Goal: Task Accomplishment & Management: Complete application form

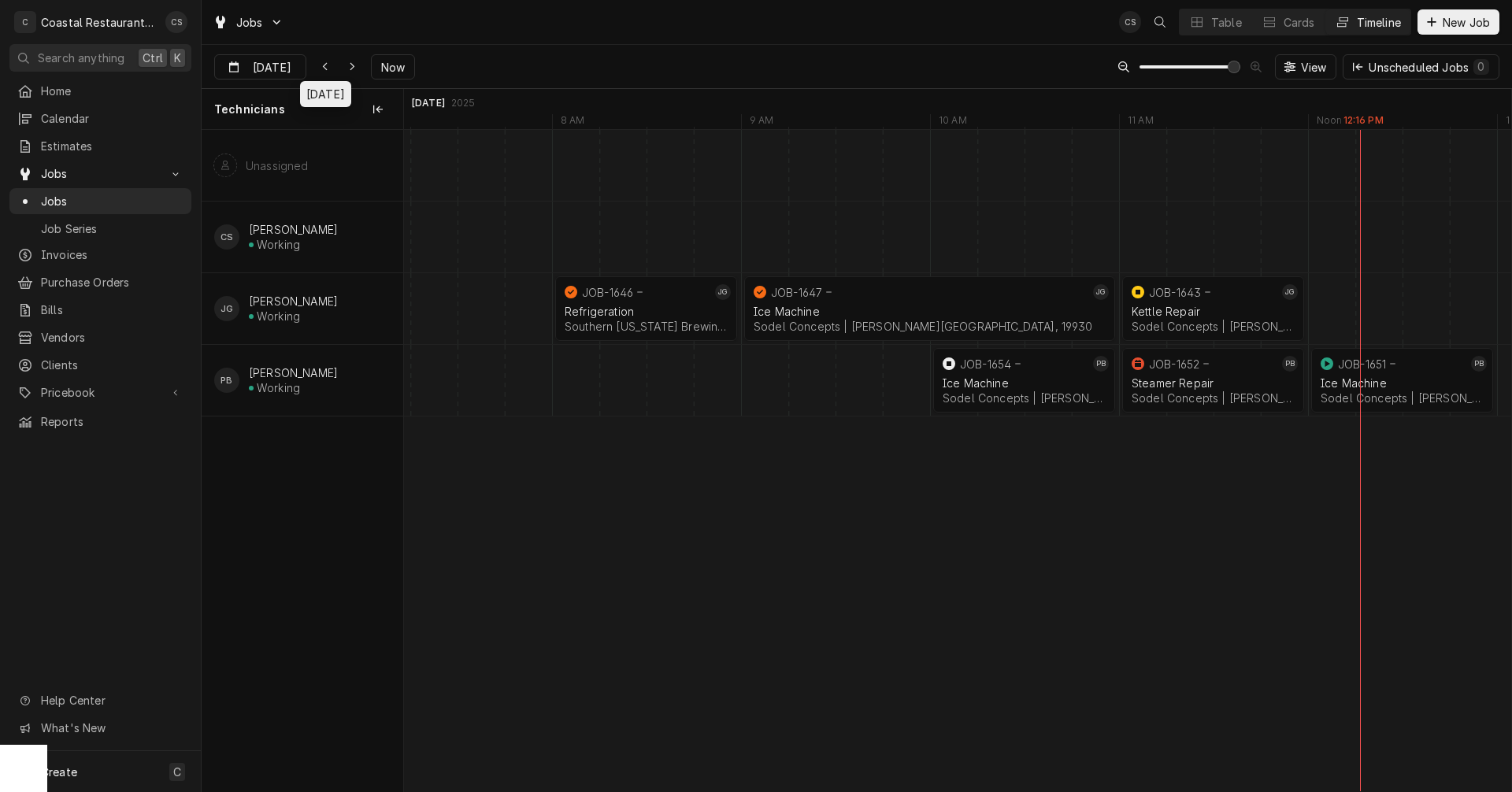
scroll to position [0, 17574]
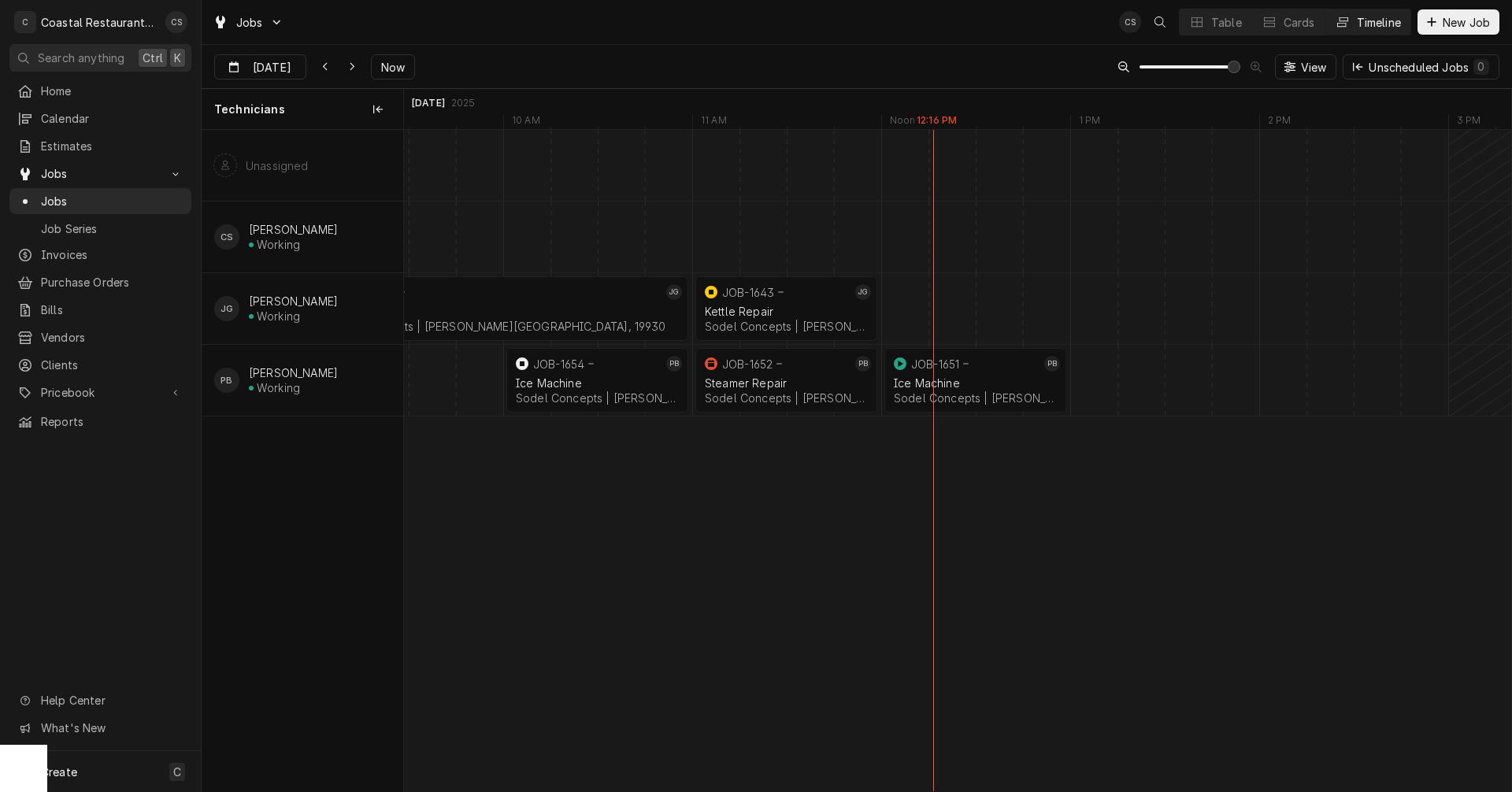
click at [1008, 307] on div "normal" at bounding box center [763, 308] width 45510 height 71
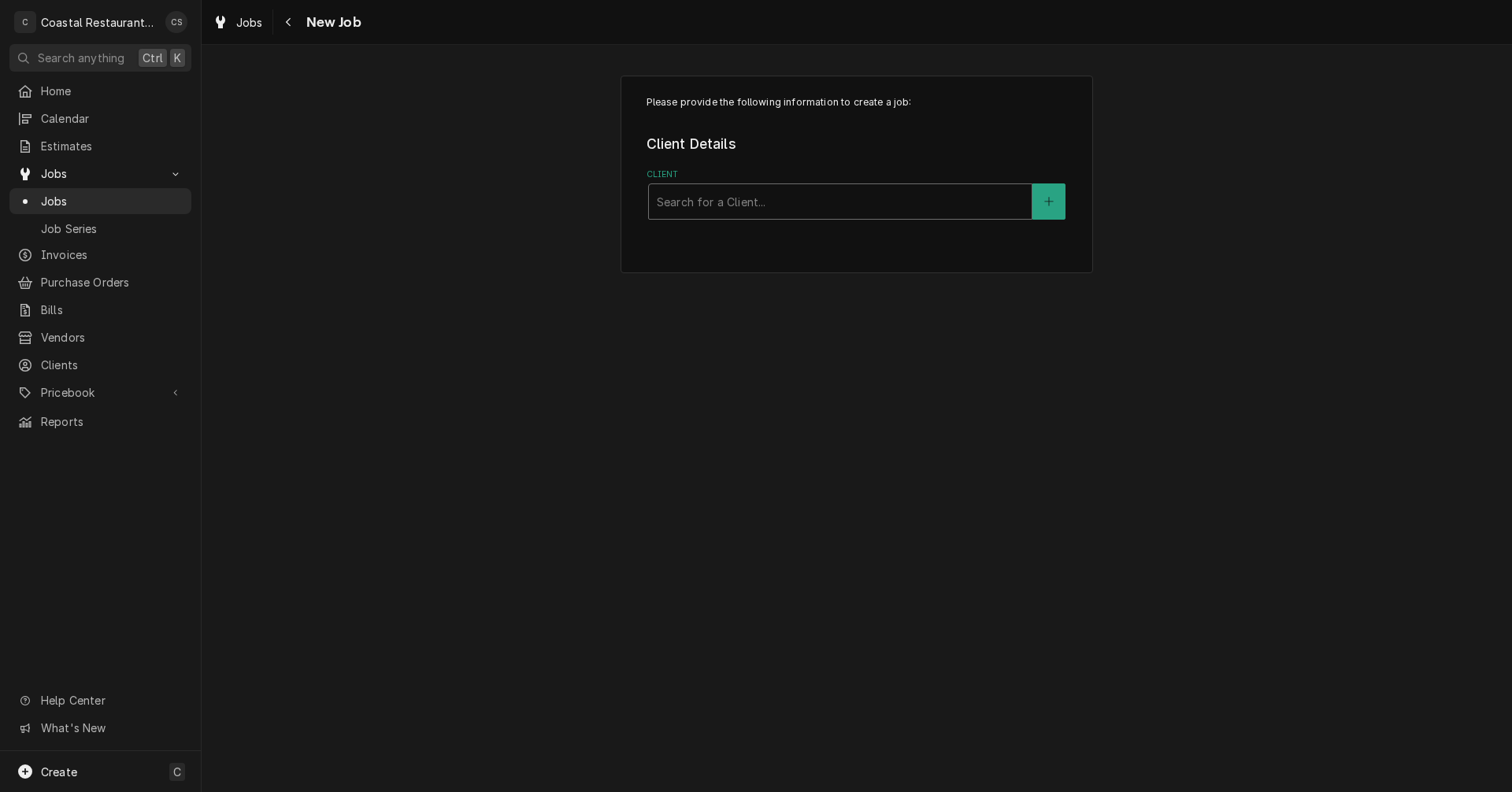
click at [703, 206] on div "Client" at bounding box center [841, 201] width 367 height 28
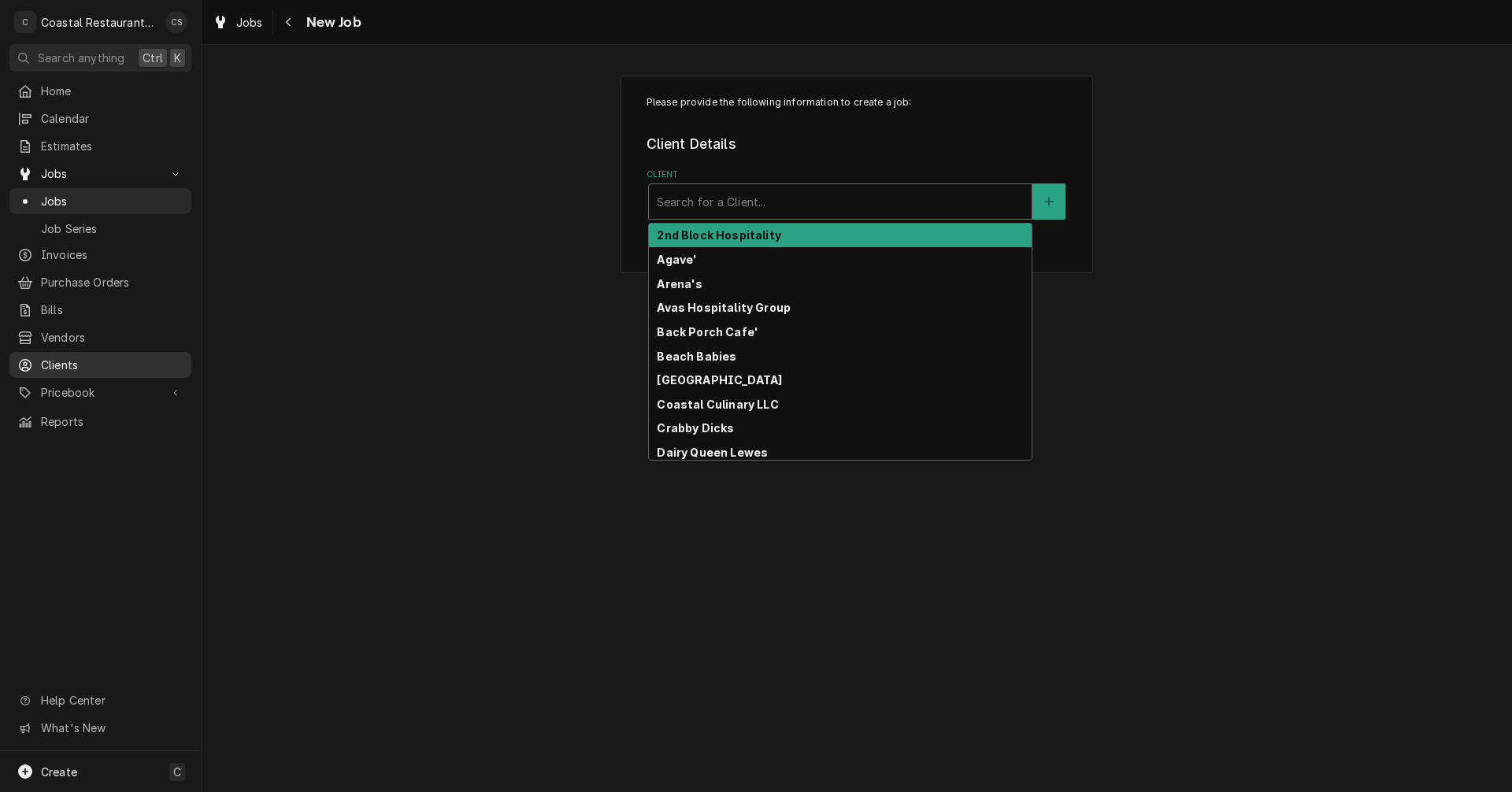
click at [98, 357] on span "Clients" at bounding box center [112, 365] width 142 height 16
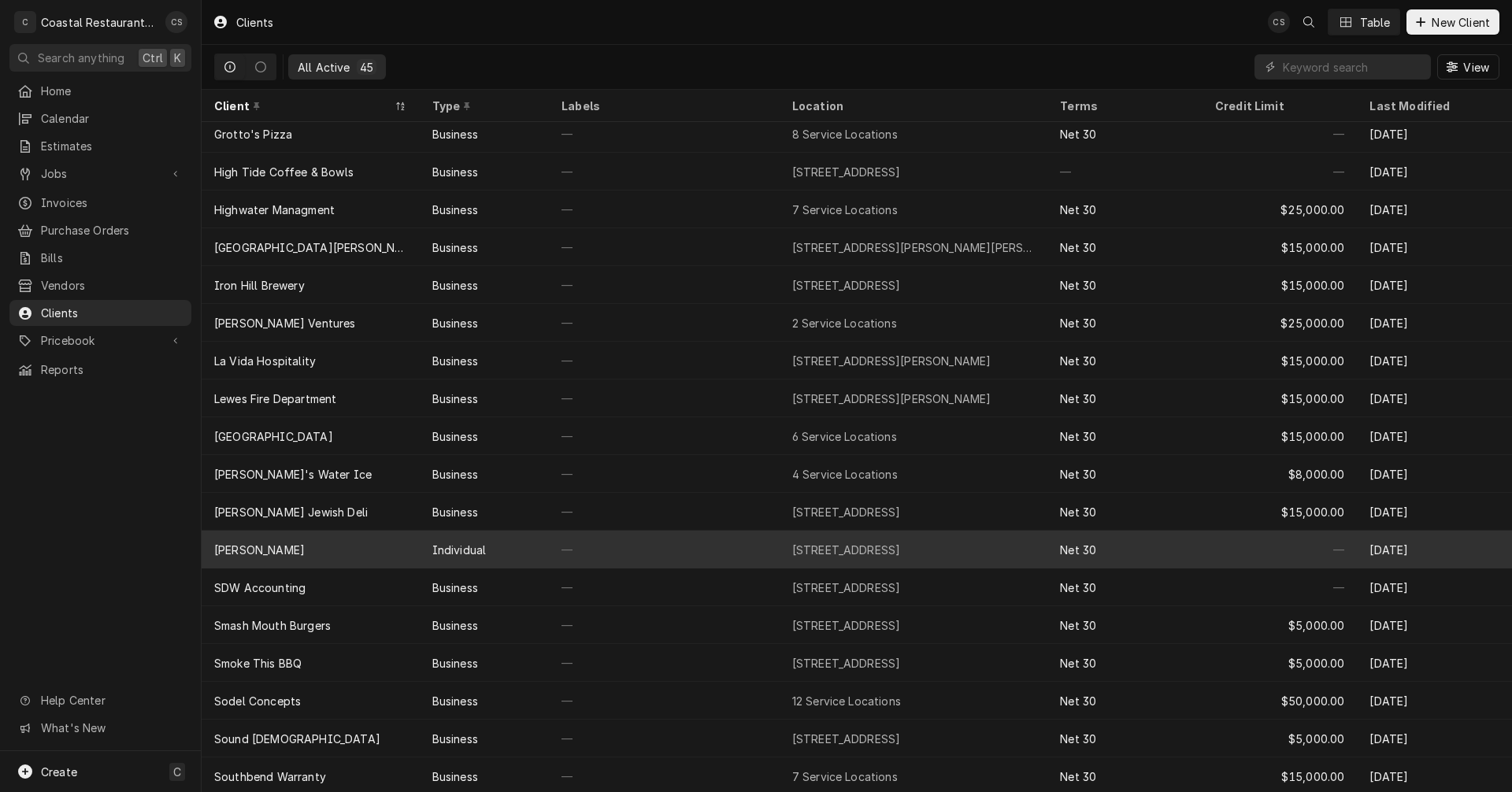
scroll to position [651, 0]
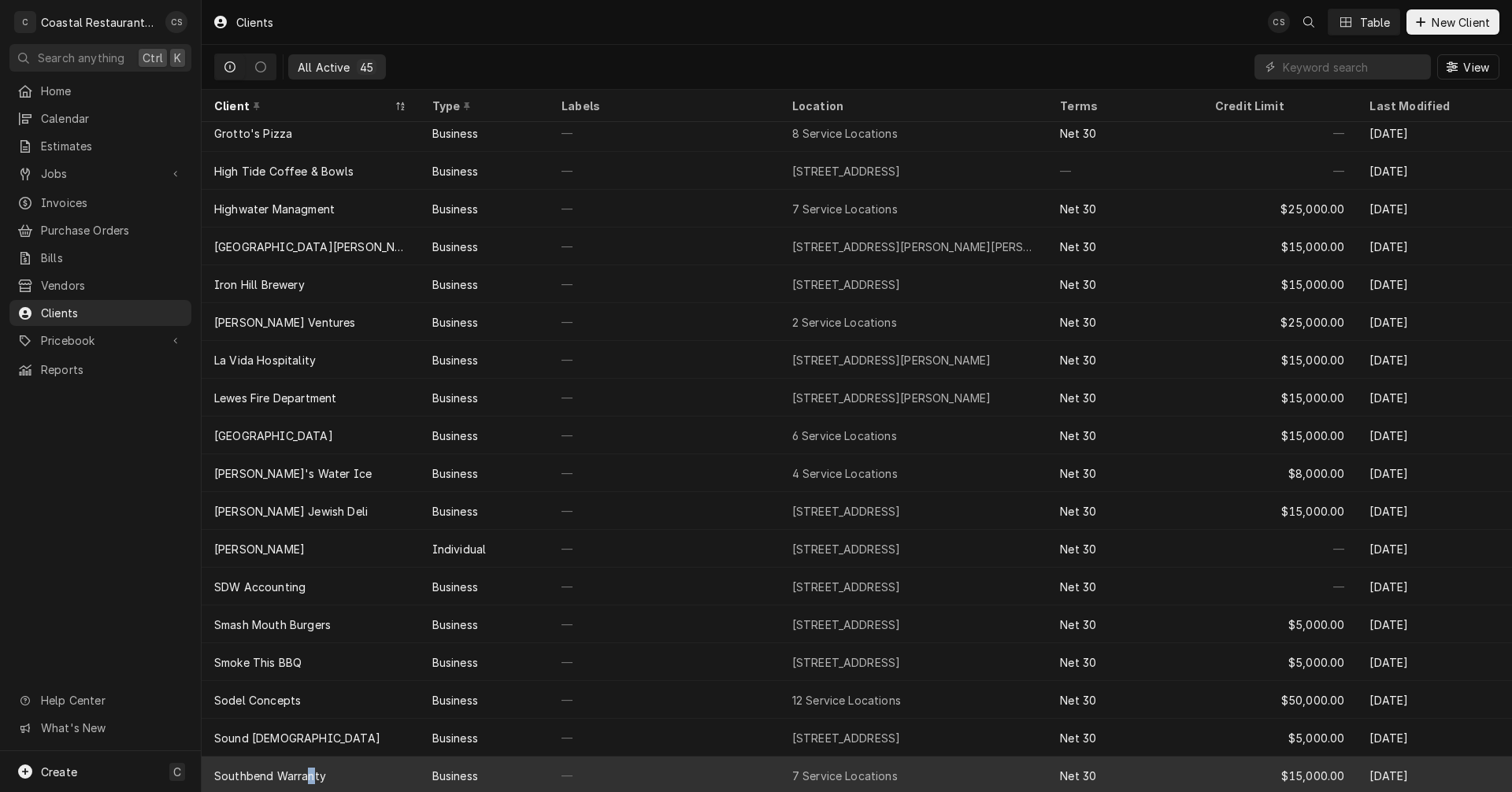
click at [311, 769] on div "Southbend Warranty" at bounding box center [270, 776] width 112 height 16
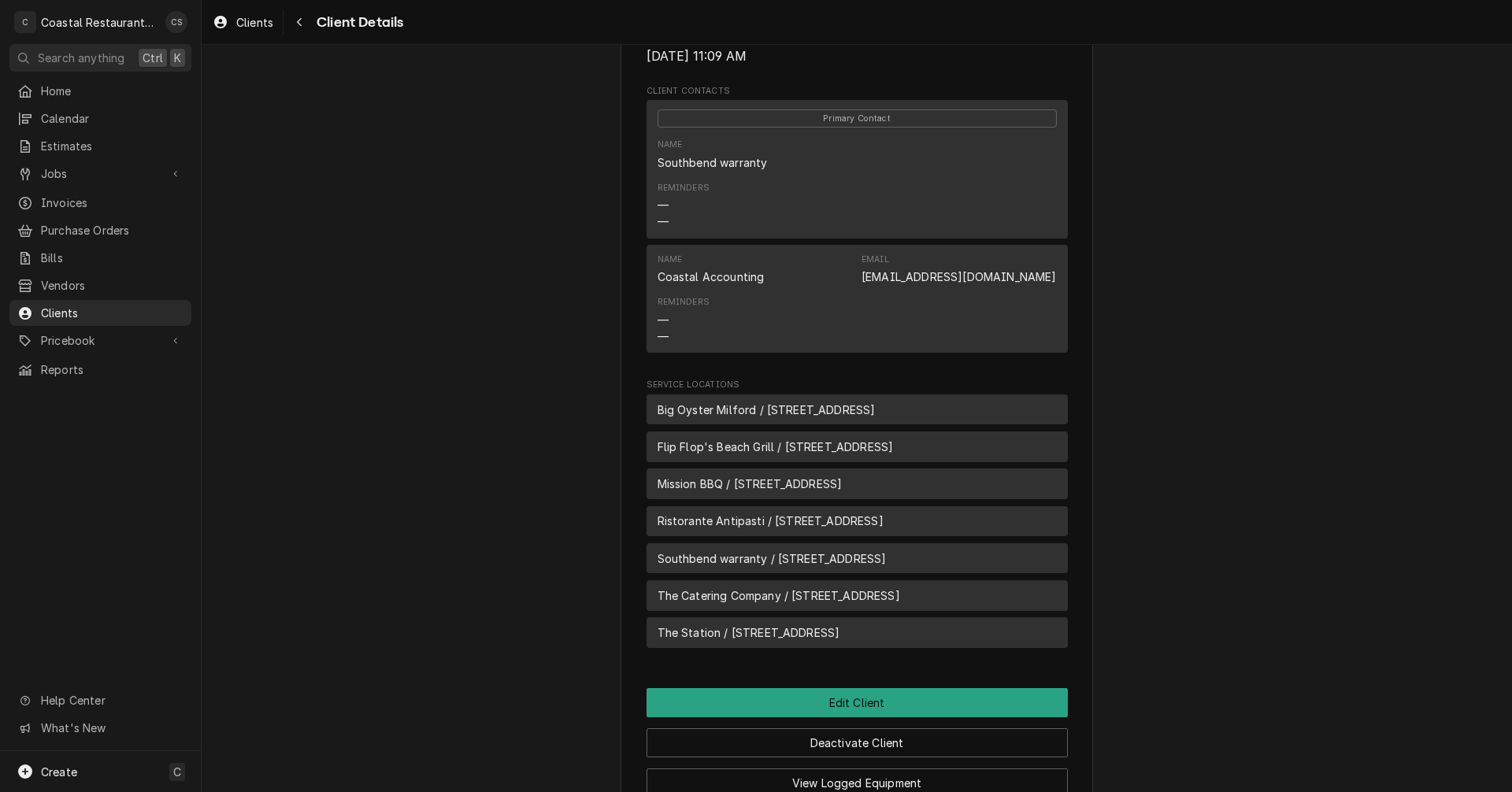
scroll to position [706, 0]
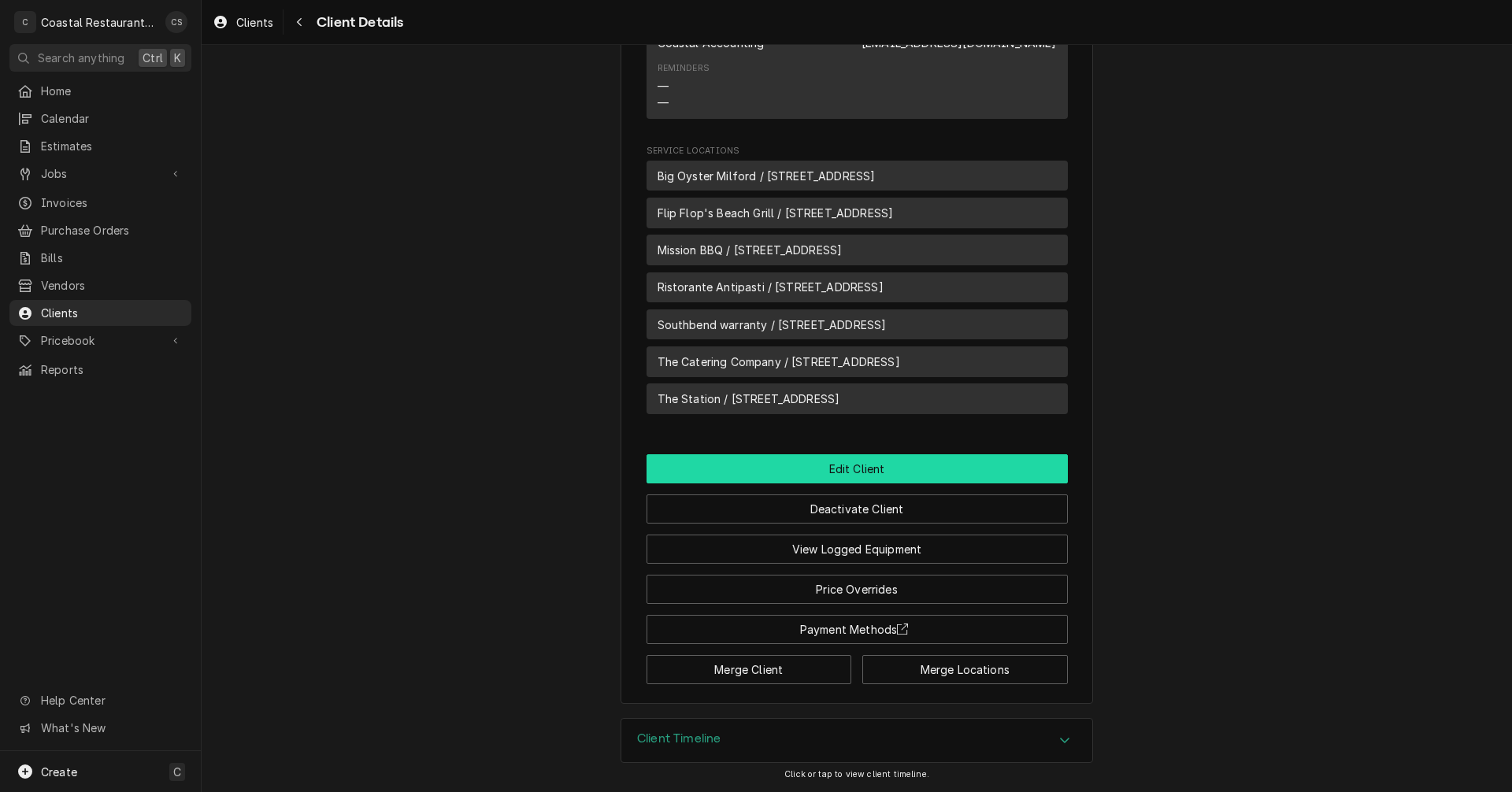
click at [852, 471] on button "Edit Client" at bounding box center [857, 468] width 421 height 29
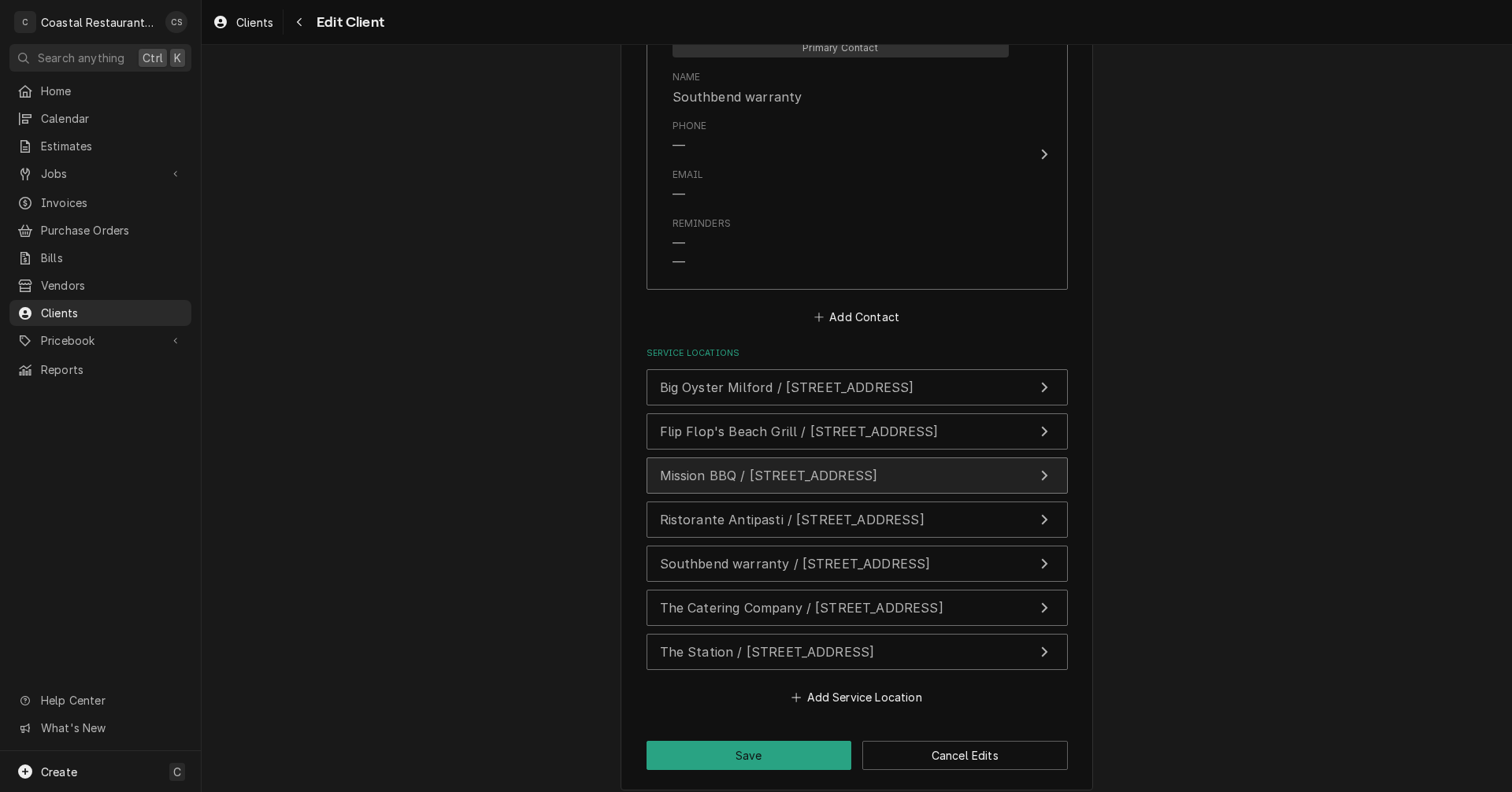
scroll to position [1297, 0]
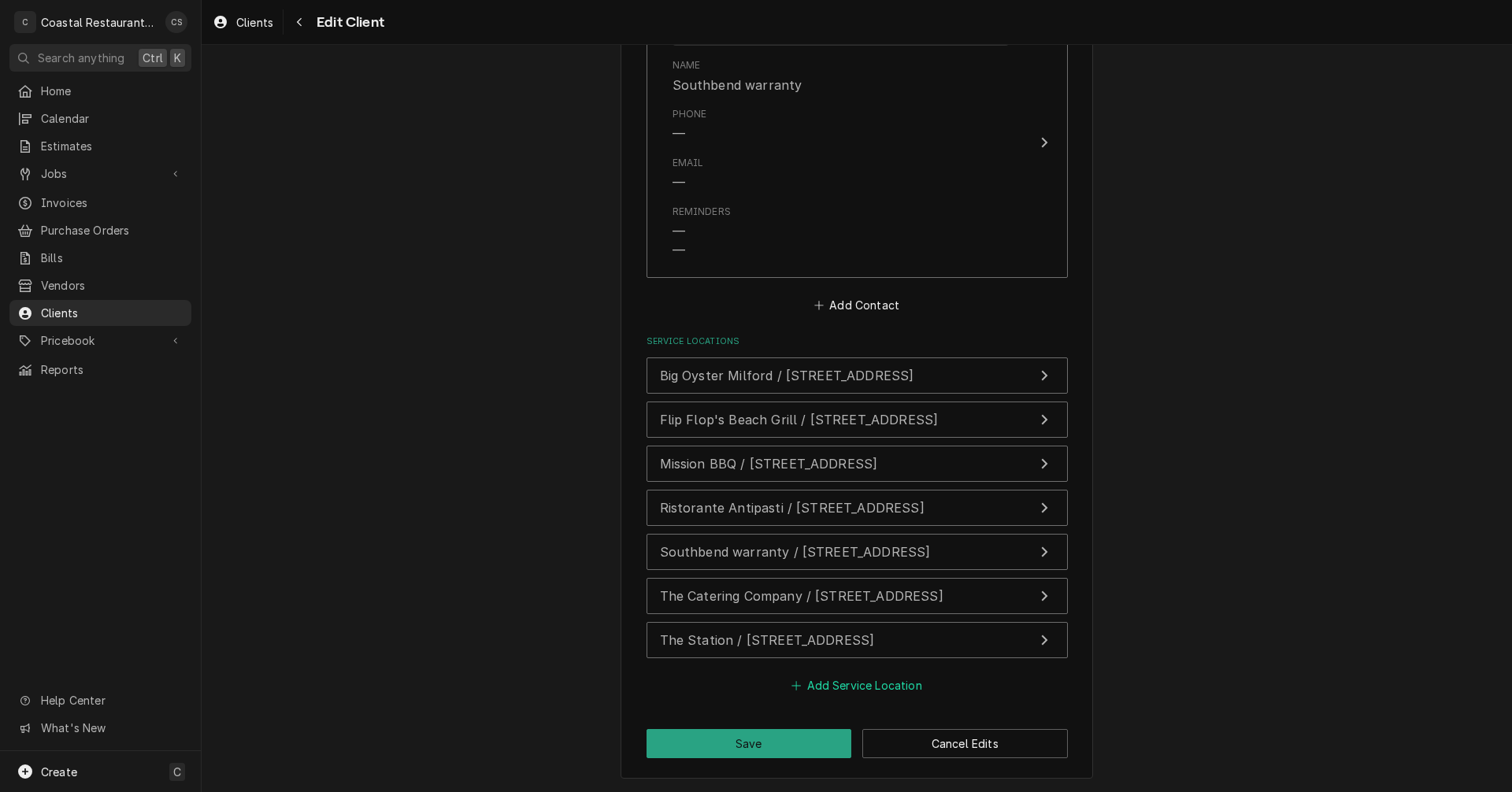
click at [859, 685] on button "Add Service Location" at bounding box center [856, 685] width 136 height 22
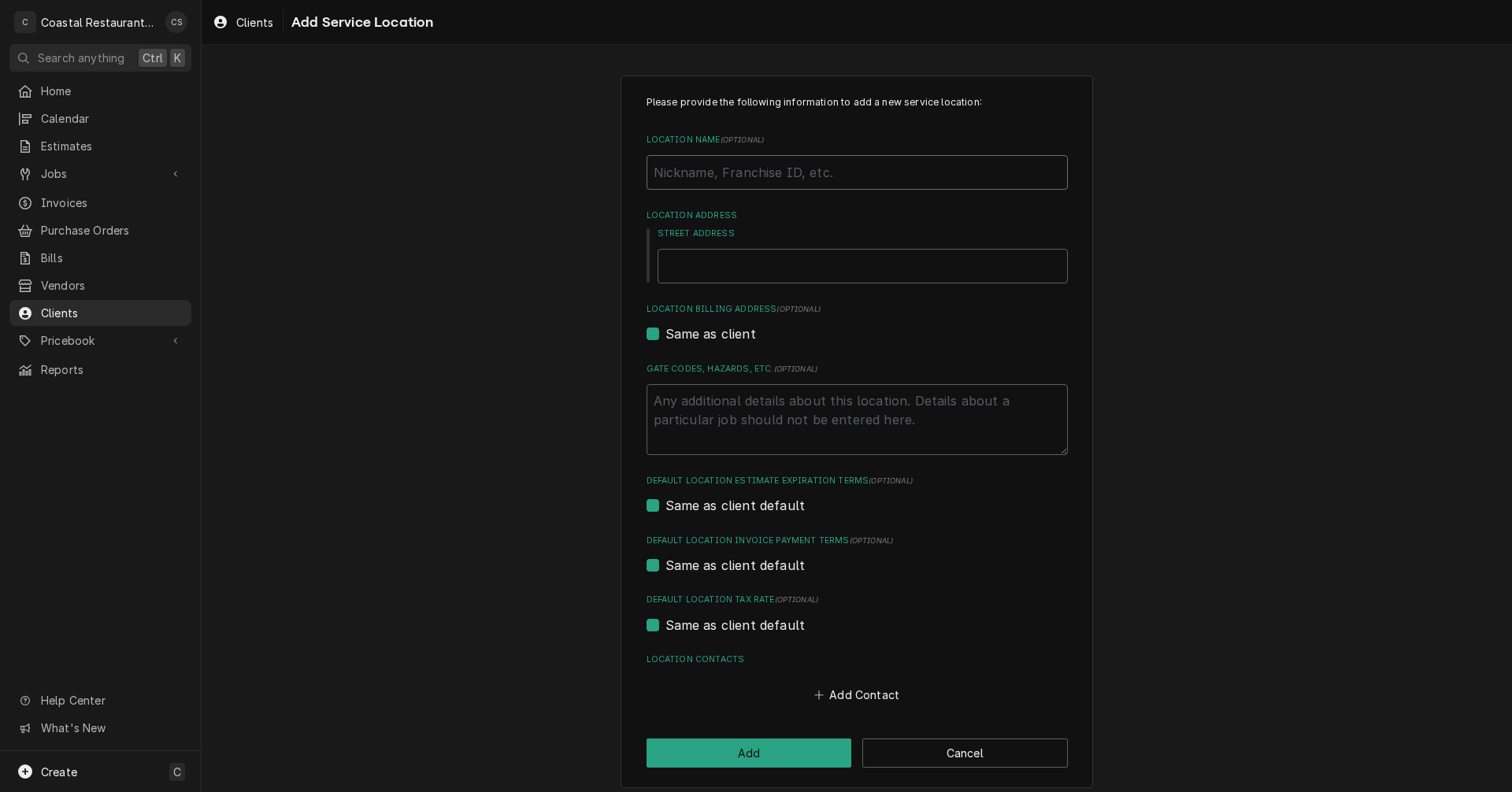
click at [703, 174] on input "Location Name ( optional )" at bounding box center [857, 173] width 421 height 35
type textarea "x"
type input "T"
type textarea "x"
type input "Th"
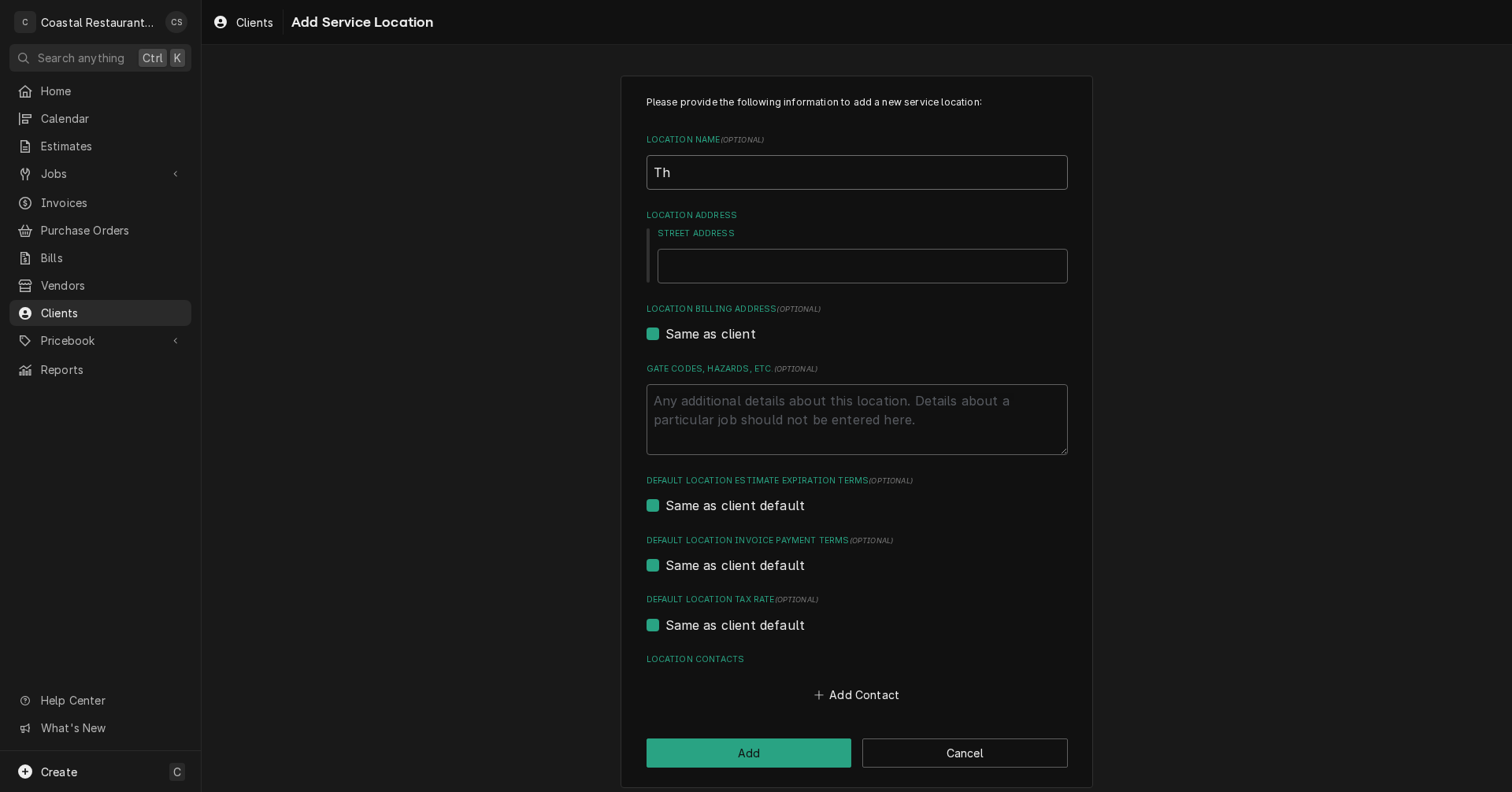
type textarea "x"
type input "The"
type textarea "x"
type input "Theo"
type textarea "x"
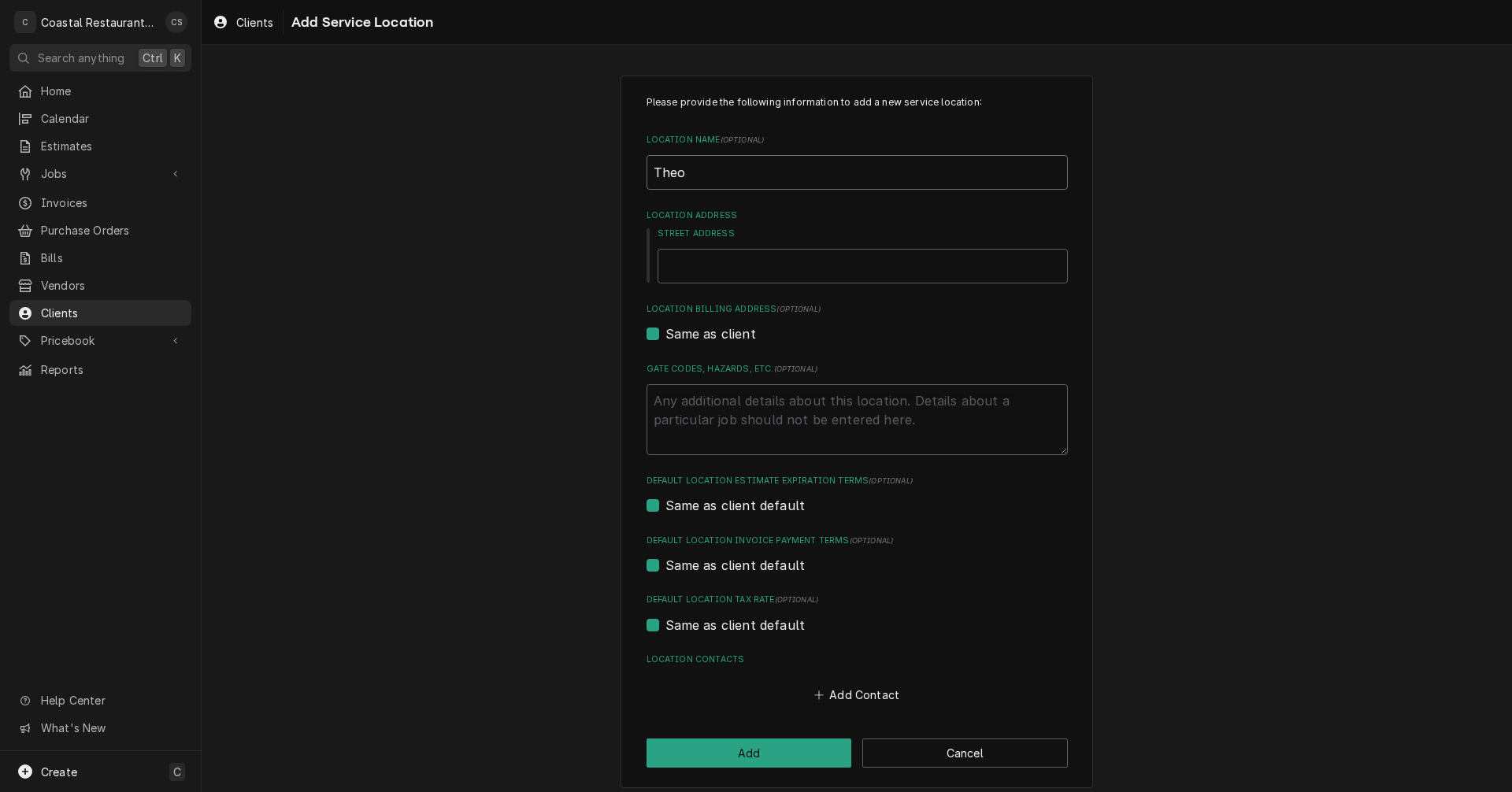
type input "Theos"
type textarea "x"
type input "Theos"
type textarea "x"
type input "Theos S"
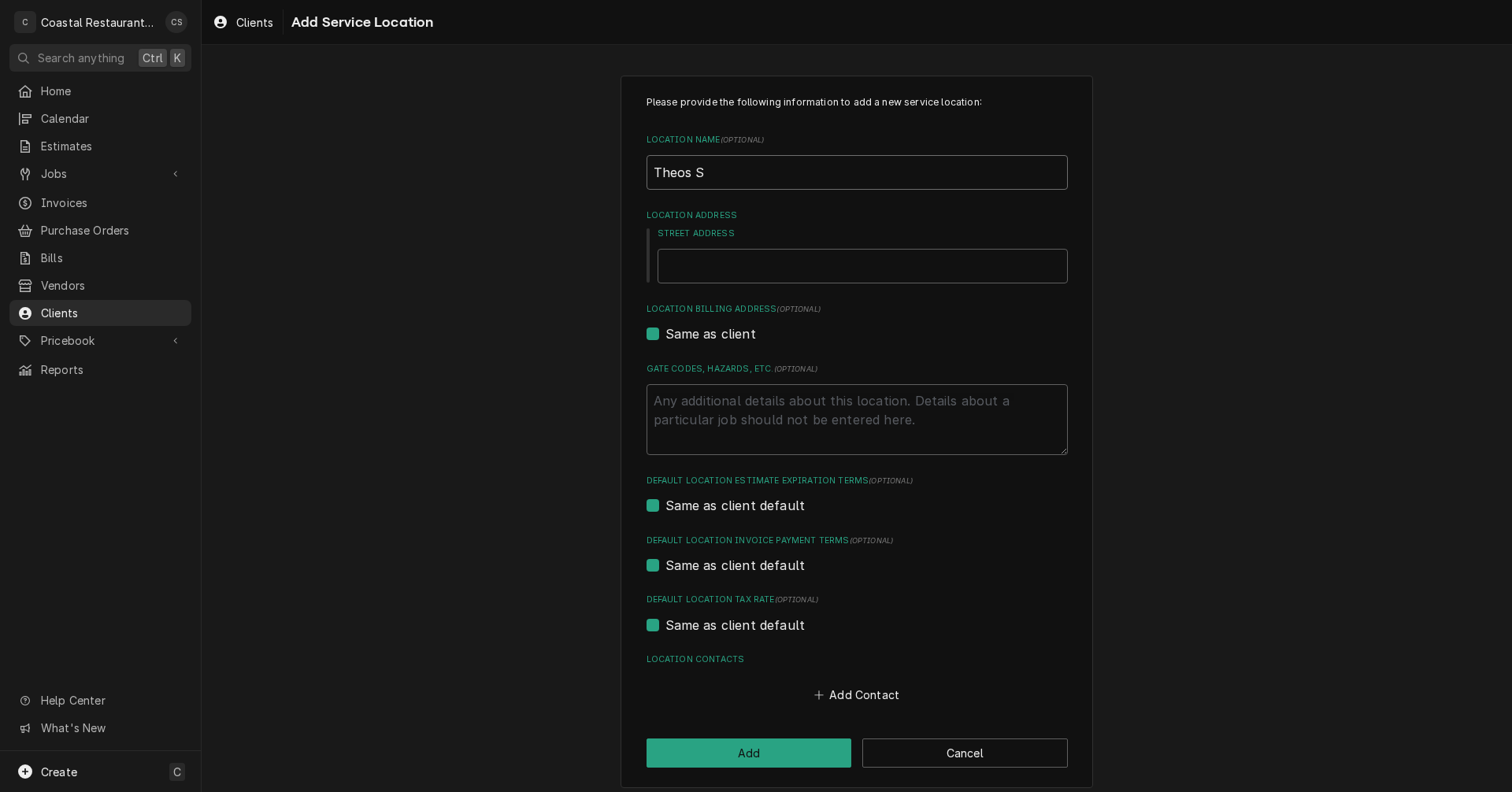
type textarea "x"
type input "Theos St"
type textarea "x"
type input "Theos Ste"
type textarea "x"
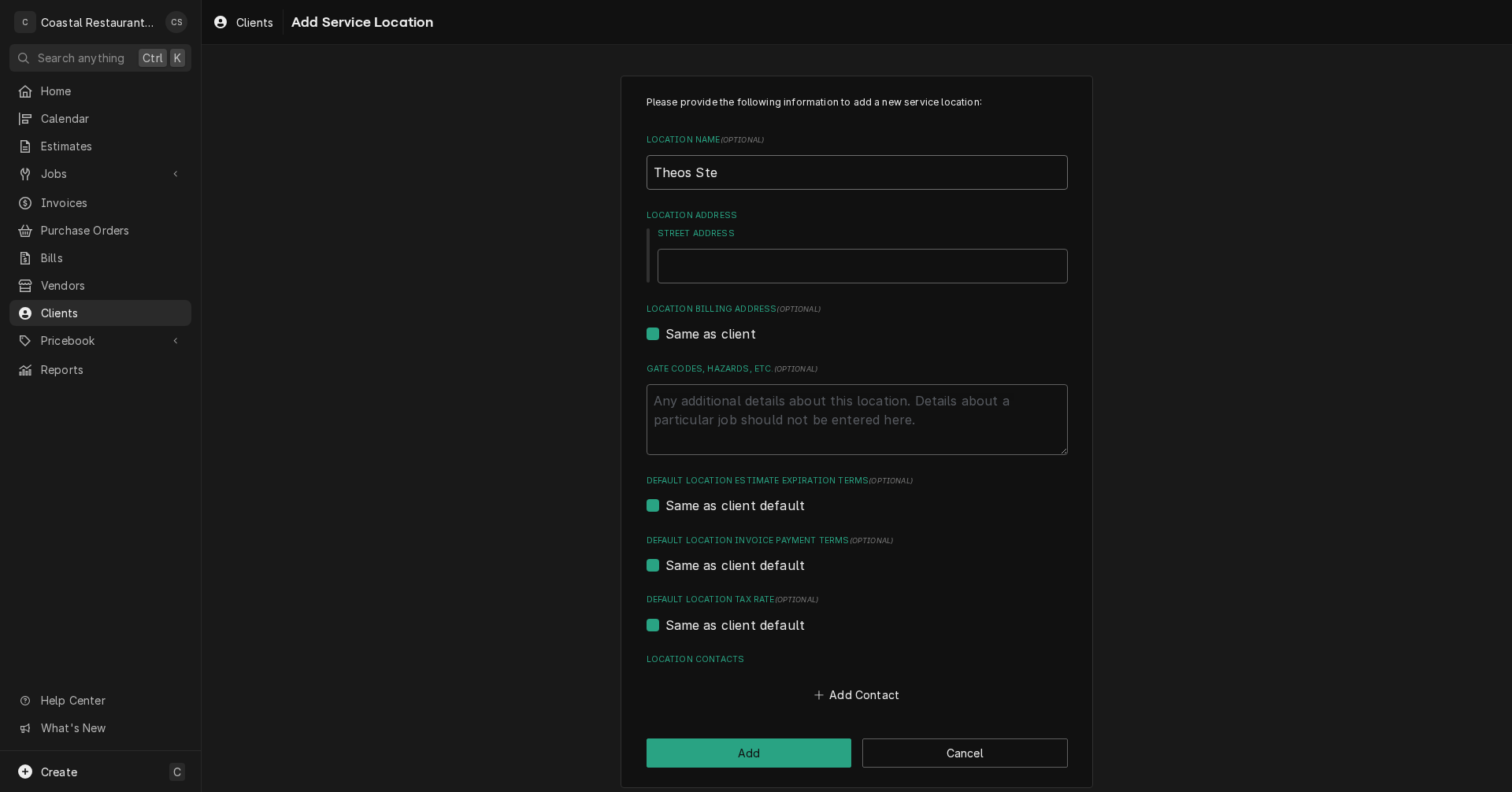
type input "Theos Stea"
type textarea "x"
type input "Theos Steak"
type textarea "x"
type input "Theos Steak"
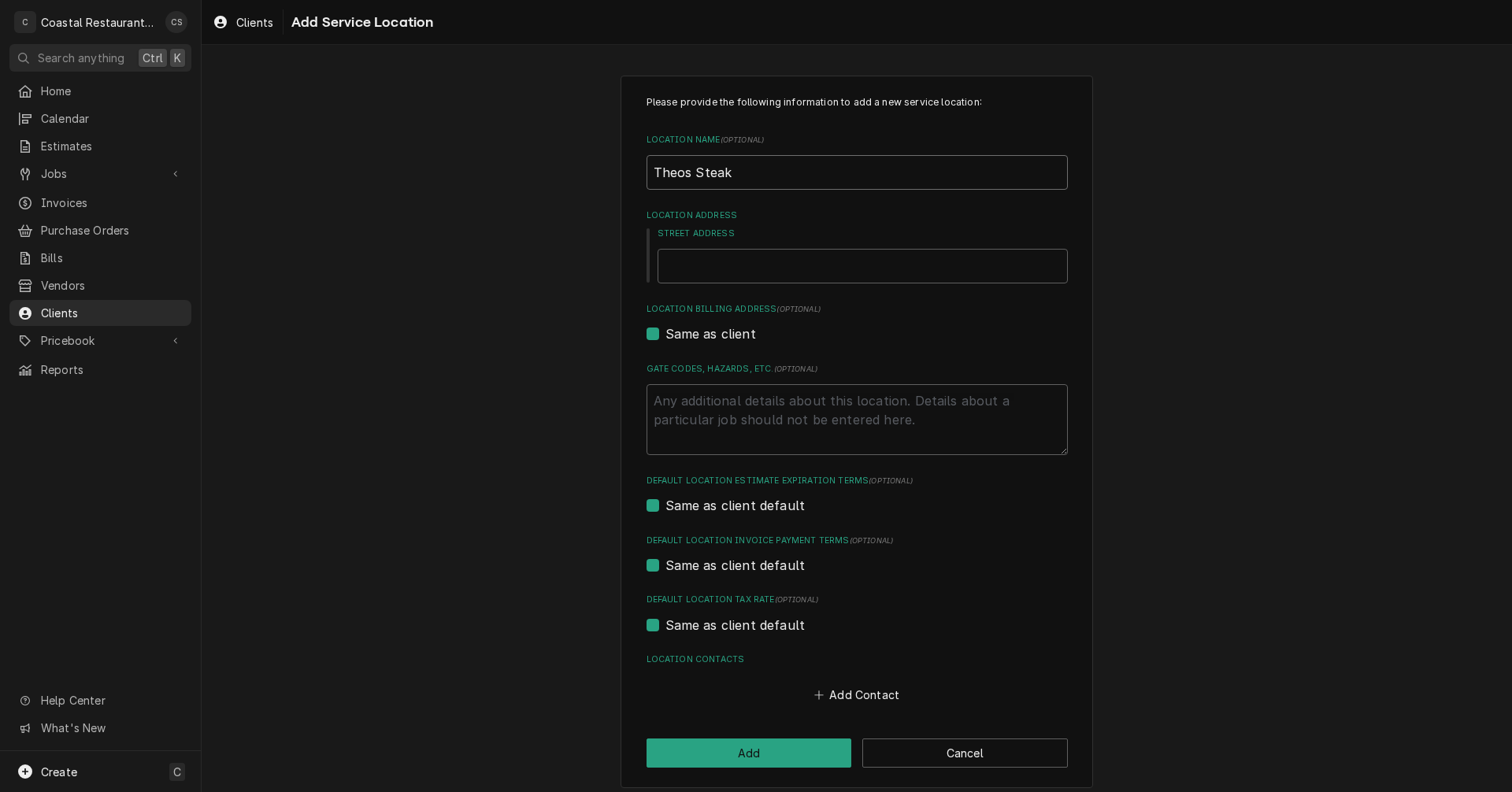
type textarea "x"
type input "Theos Steak"
type textarea "x"
type input "Theos Steak"
type textarea "x"
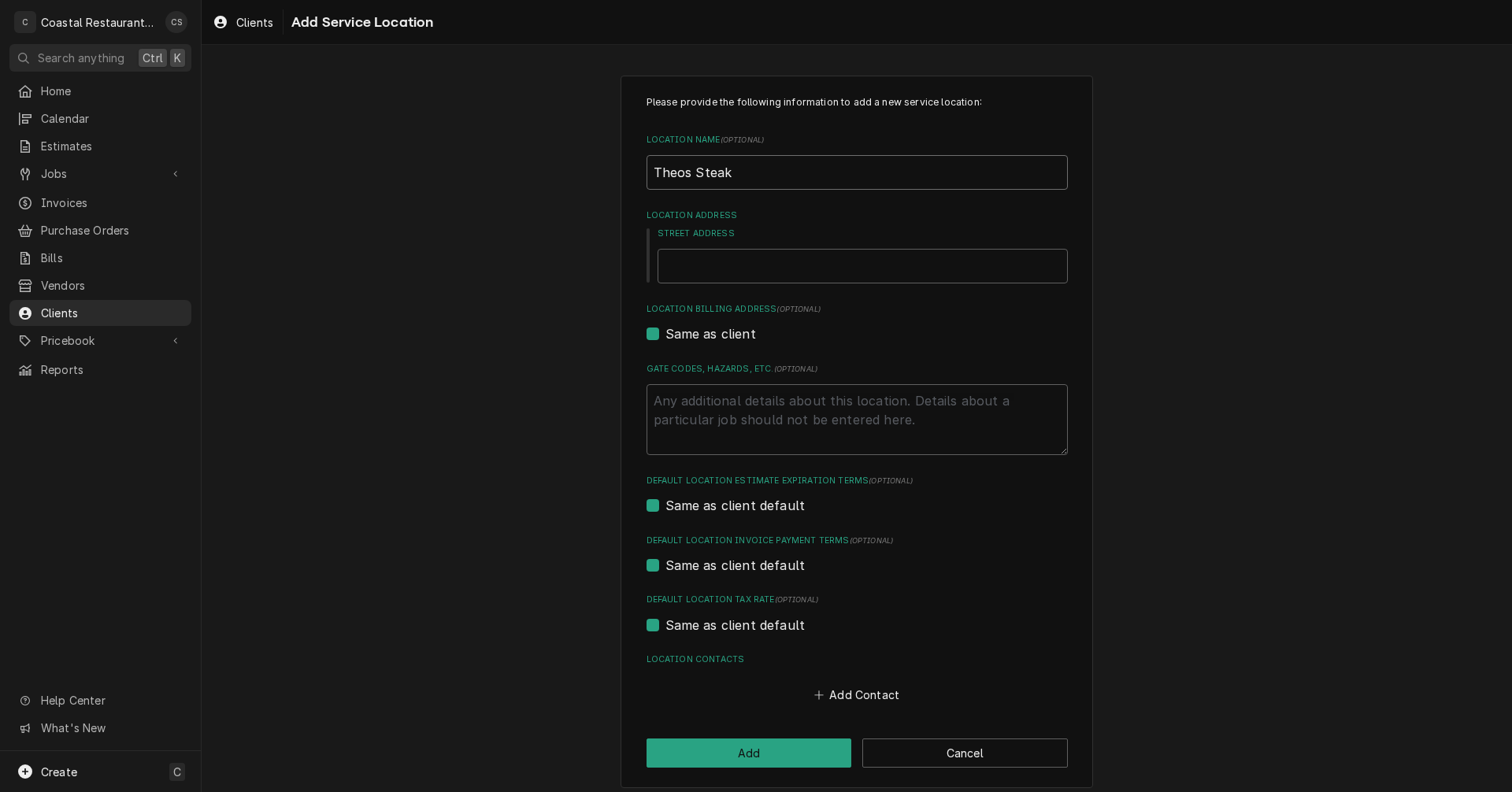
type input "Theos Steak"
type textarea "x"
type input "Theos Steak,"
type textarea "x"
type input "Theos Steak,"
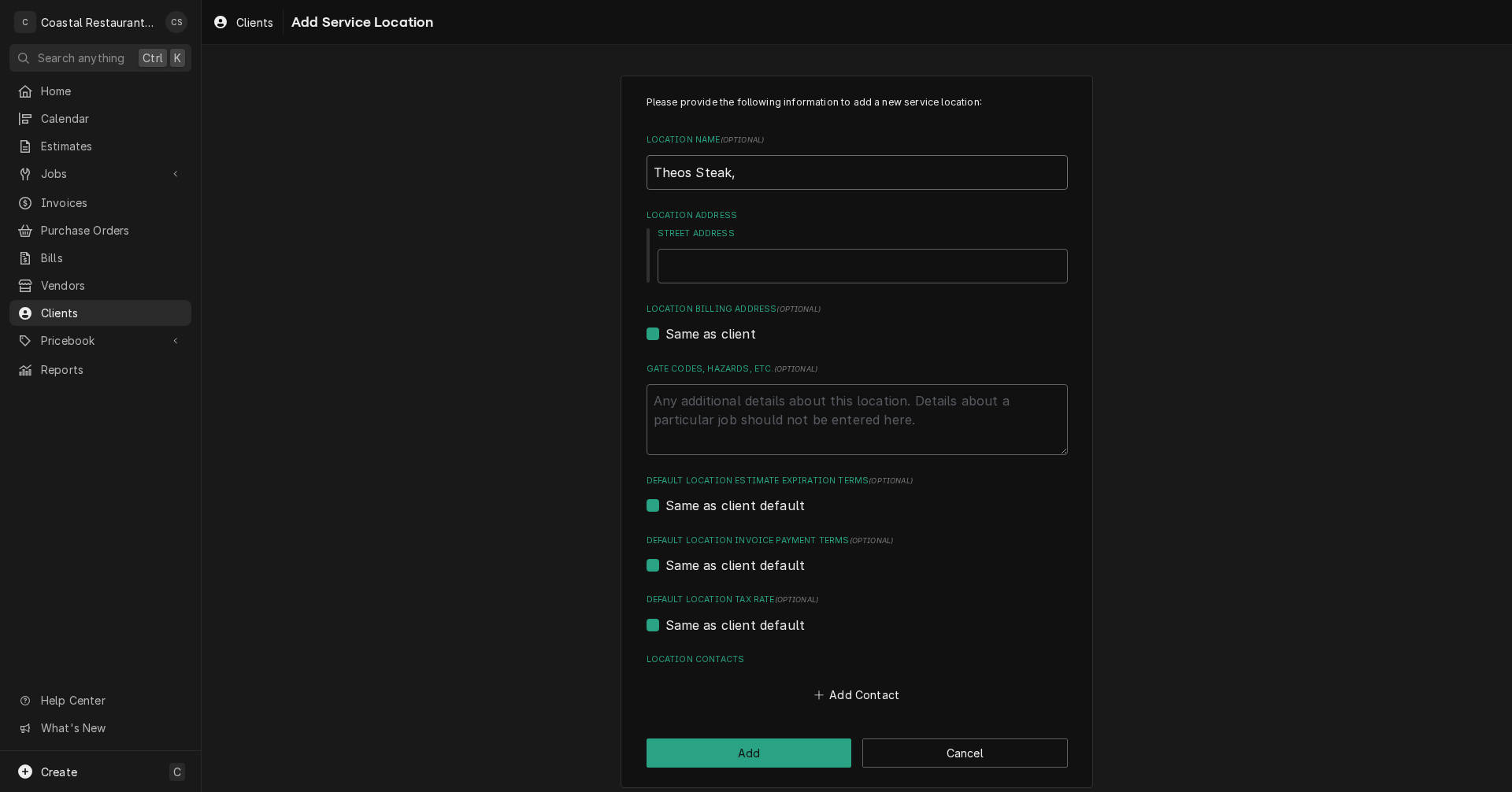
type textarea "x"
type input "Theos Steak, S"
type textarea "x"
type input "Theos Steak, Si"
type textarea "x"
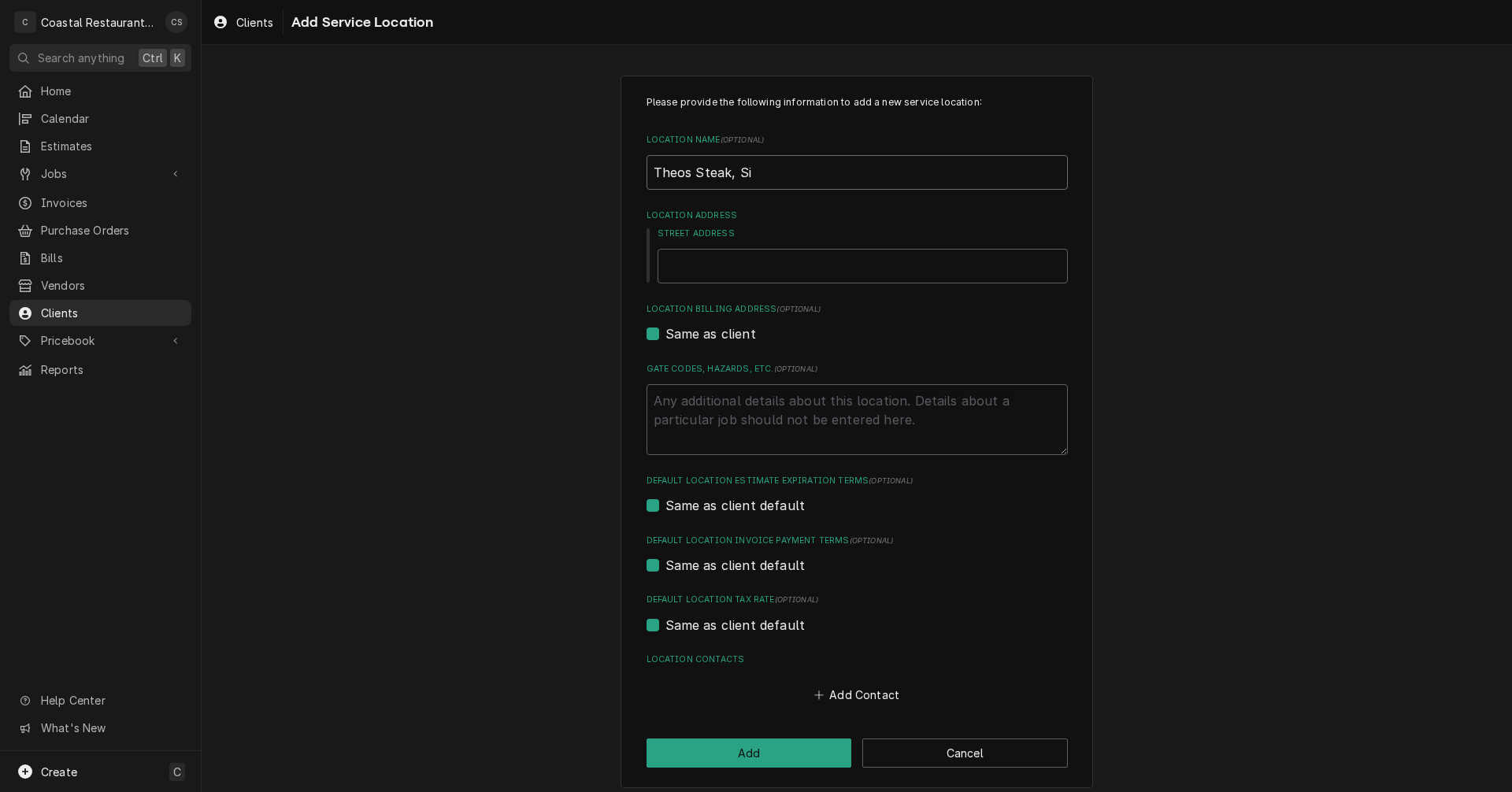
type input "Theos Steak, Sid"
type textarea "x"
type input "Theos Steak, Side"
type textarea "x"
type input "Theos Steak, Sides"
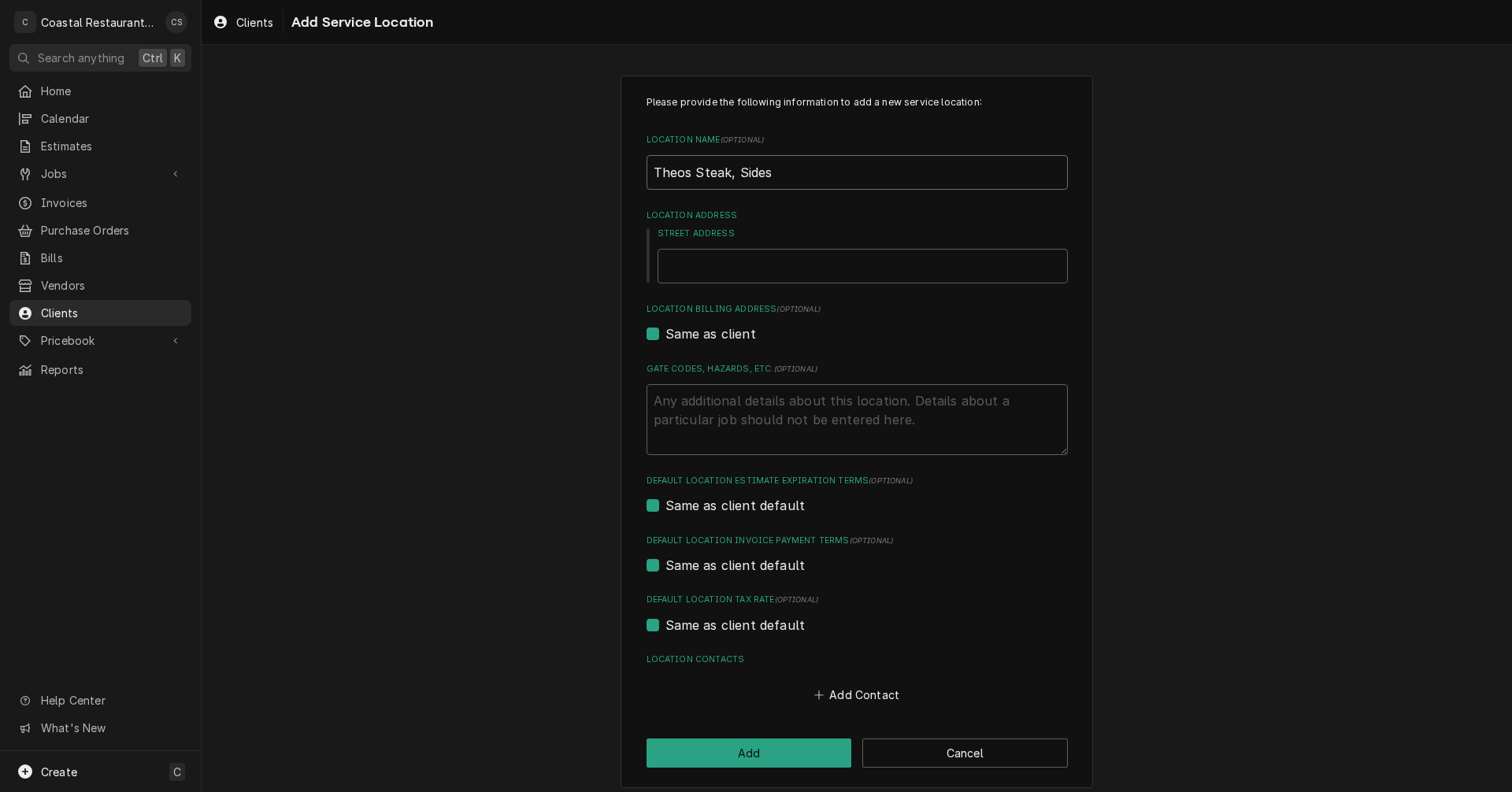
type textarea "x"
type input "Theos Steak, Sides"
type textarea "x"
type input "Theos Steak, Sides &"
type textarea "x"
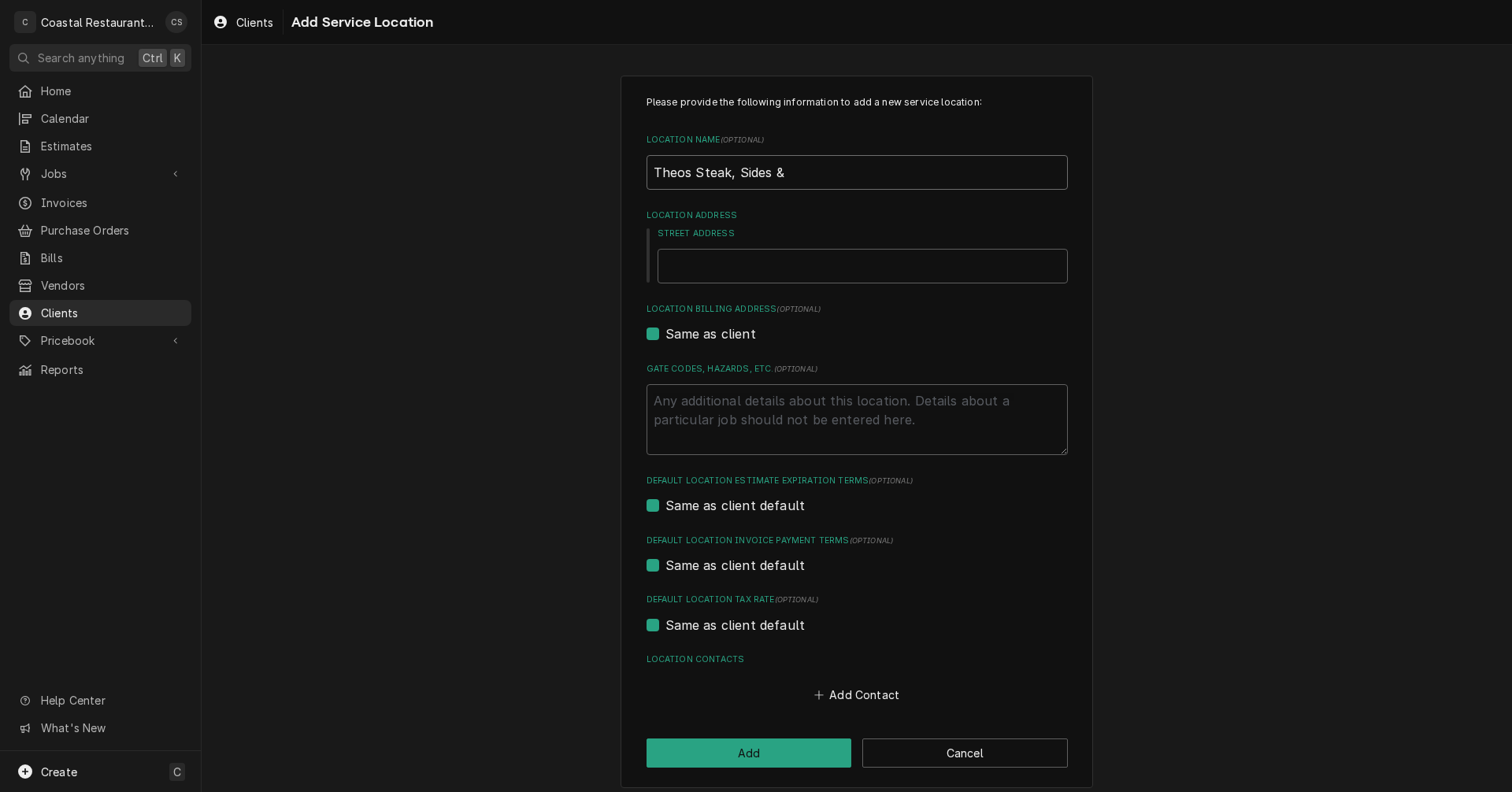
type input "Theos Steak, Sides &"
type textarea "x"
type input "Theos Steak, Sides & s"
type textarea "x"
type input "Theos Steak, Sides & sp"
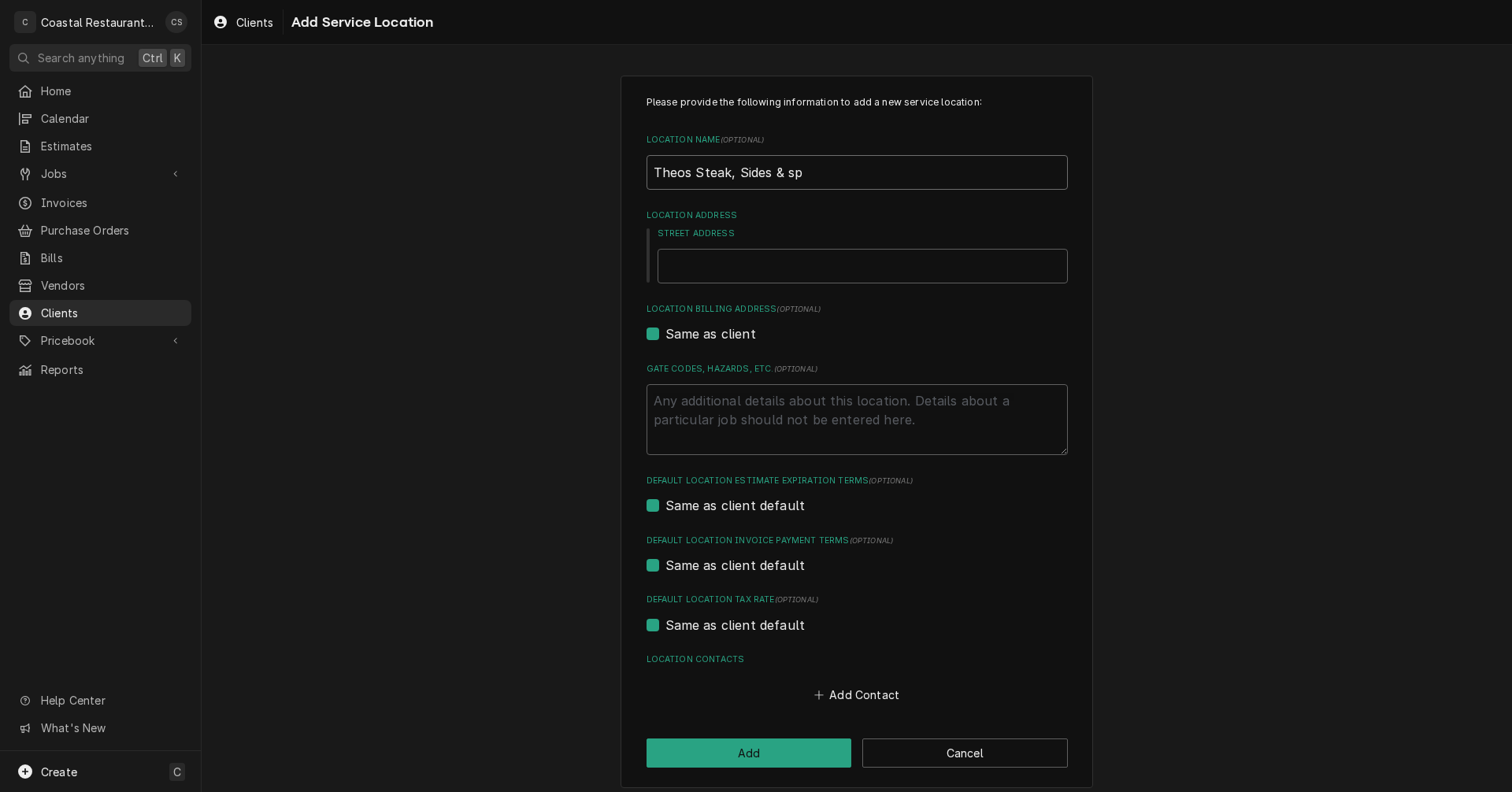
type textarea "x"
type input "Theos Steak, Sides & spi"
type textarea "x"
type input "Theos Steak, Sides & sp"
type textarea "x"
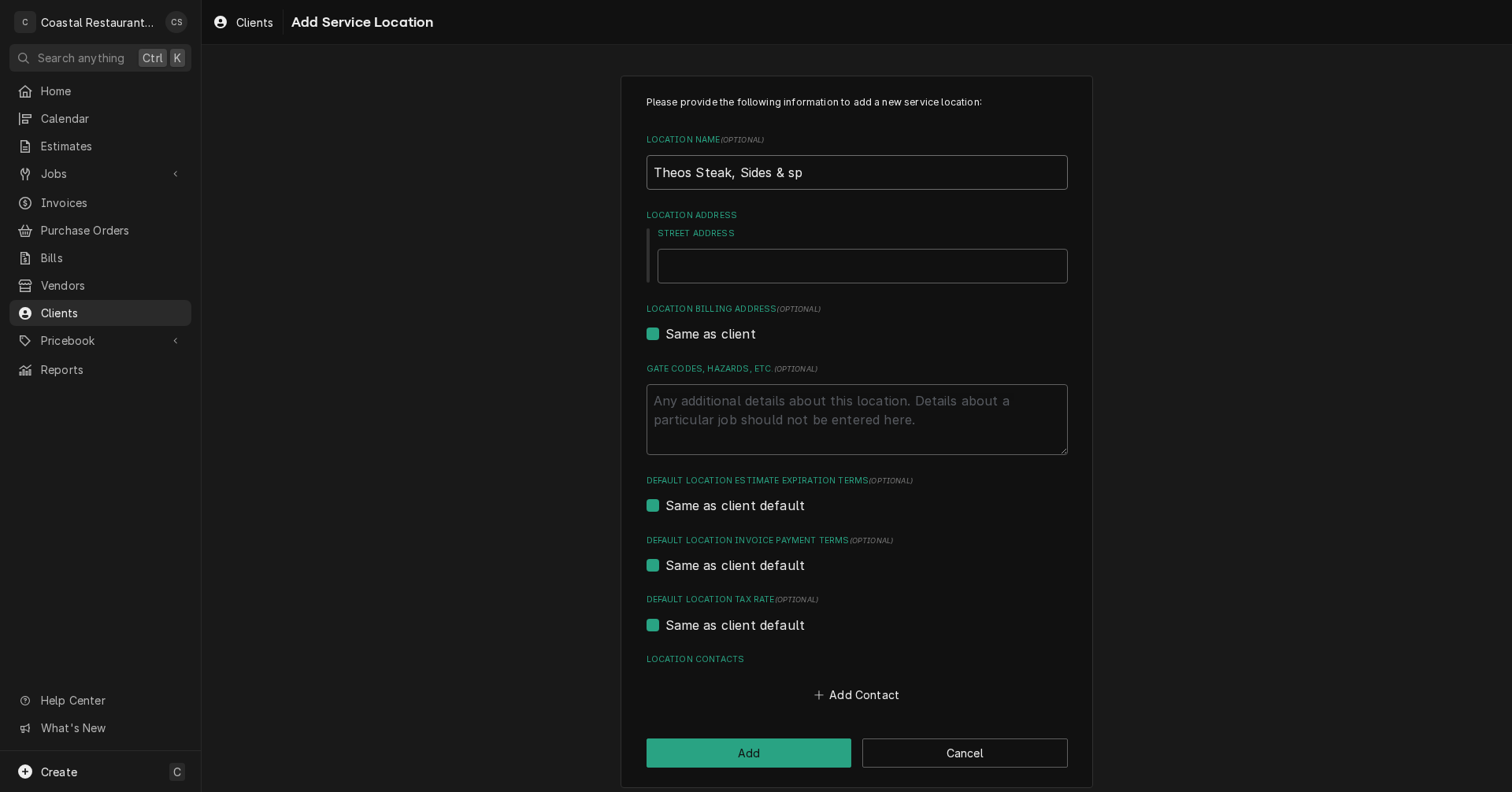
type input "Theos Steak, Sides & s"
type textarea "x"
type input "Theos Steak, Sides &"
type textarea "x"
type input "Theos Steak, Sides & S"
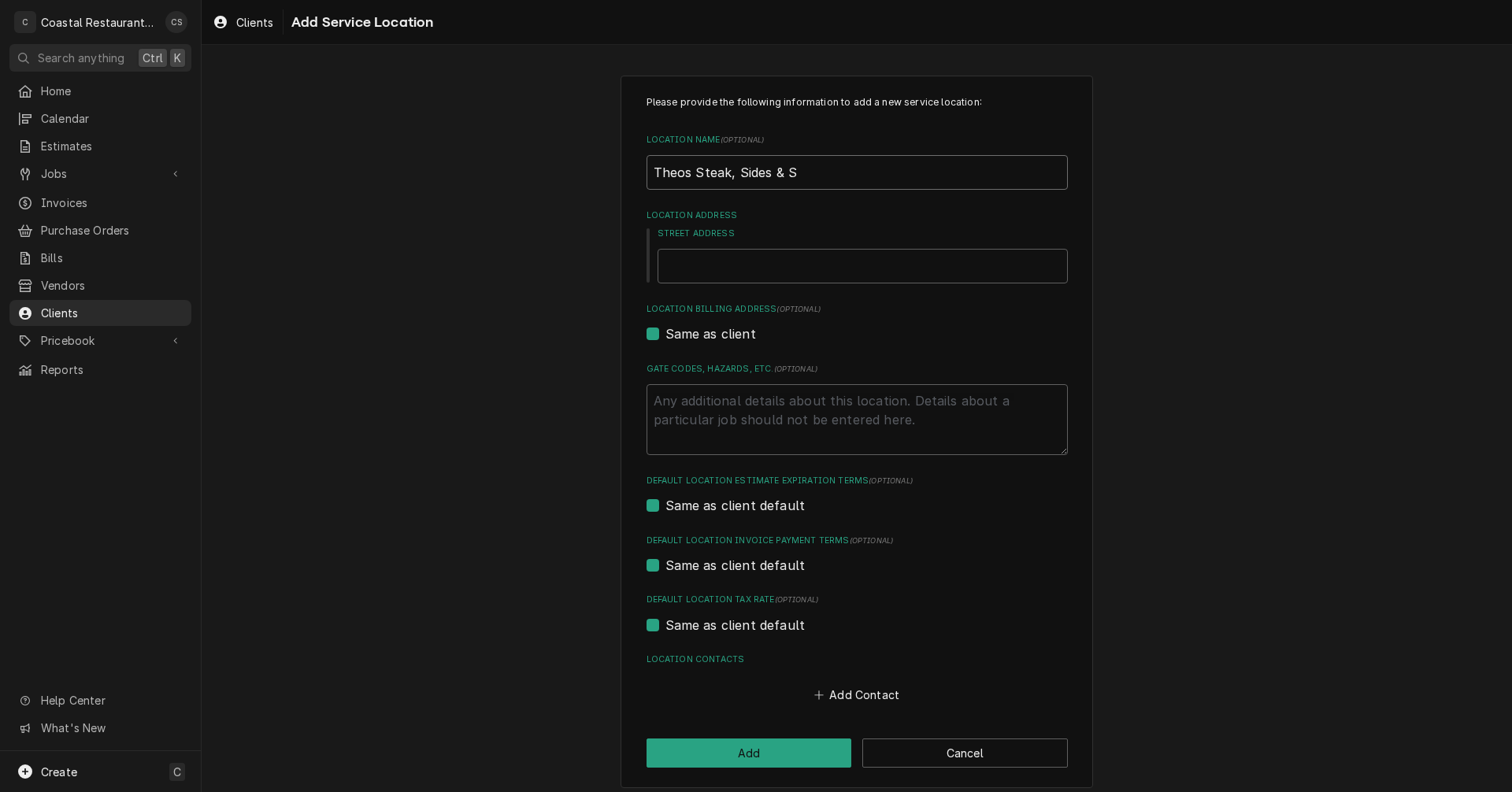
type textarea "x"
type input "Theos Steak, Sides & Sp"
type textarea "x"
type input "Theos Steak, Sides & Spi"
type textarea "x"
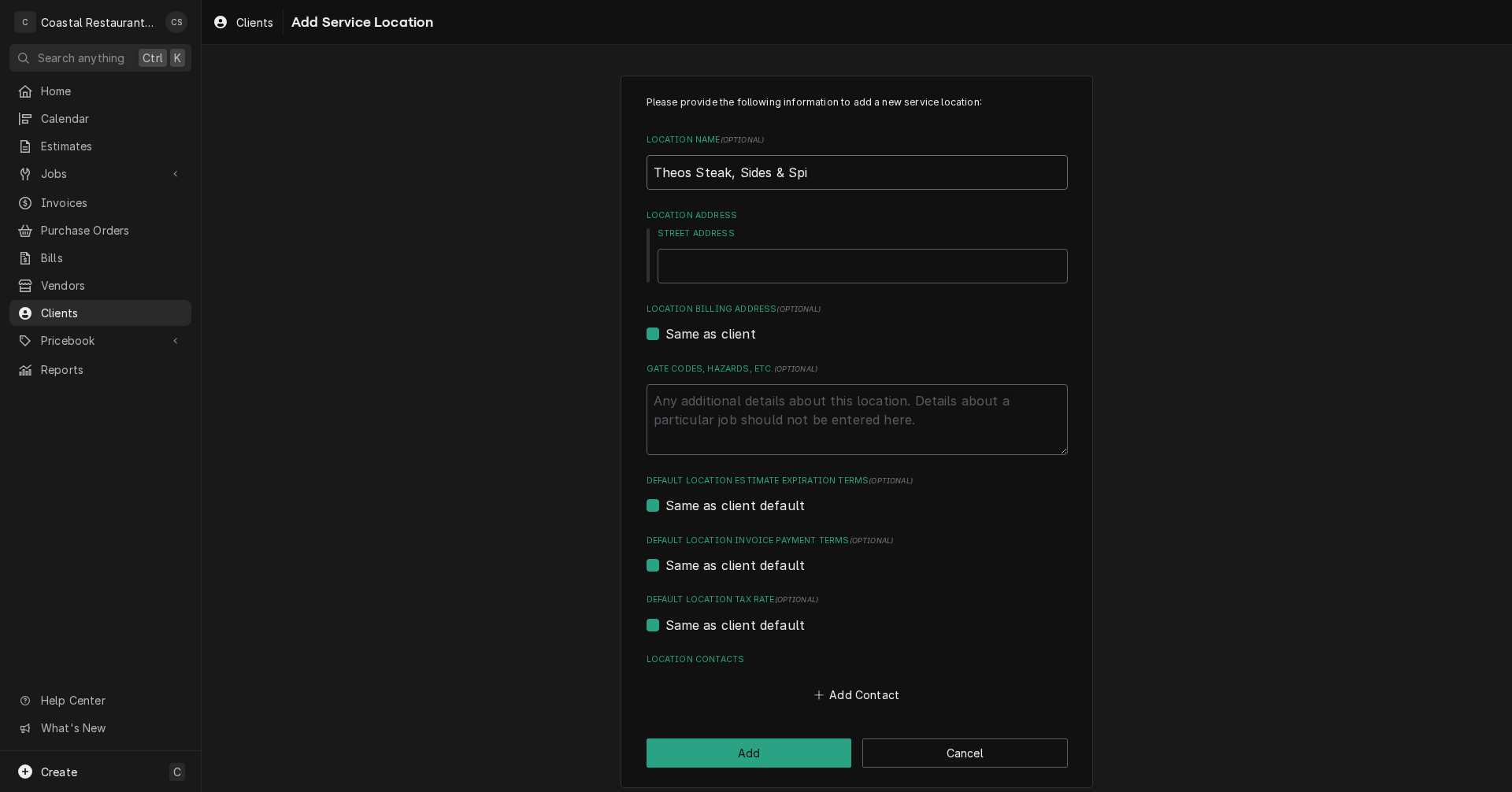
type input "Theos Steak, Sides & Spir"
type textarea "x"
type input "Theos Steak, Sides & Spiri"
type textarea "x"
type input "Theos Steak, Sides & Spirit"
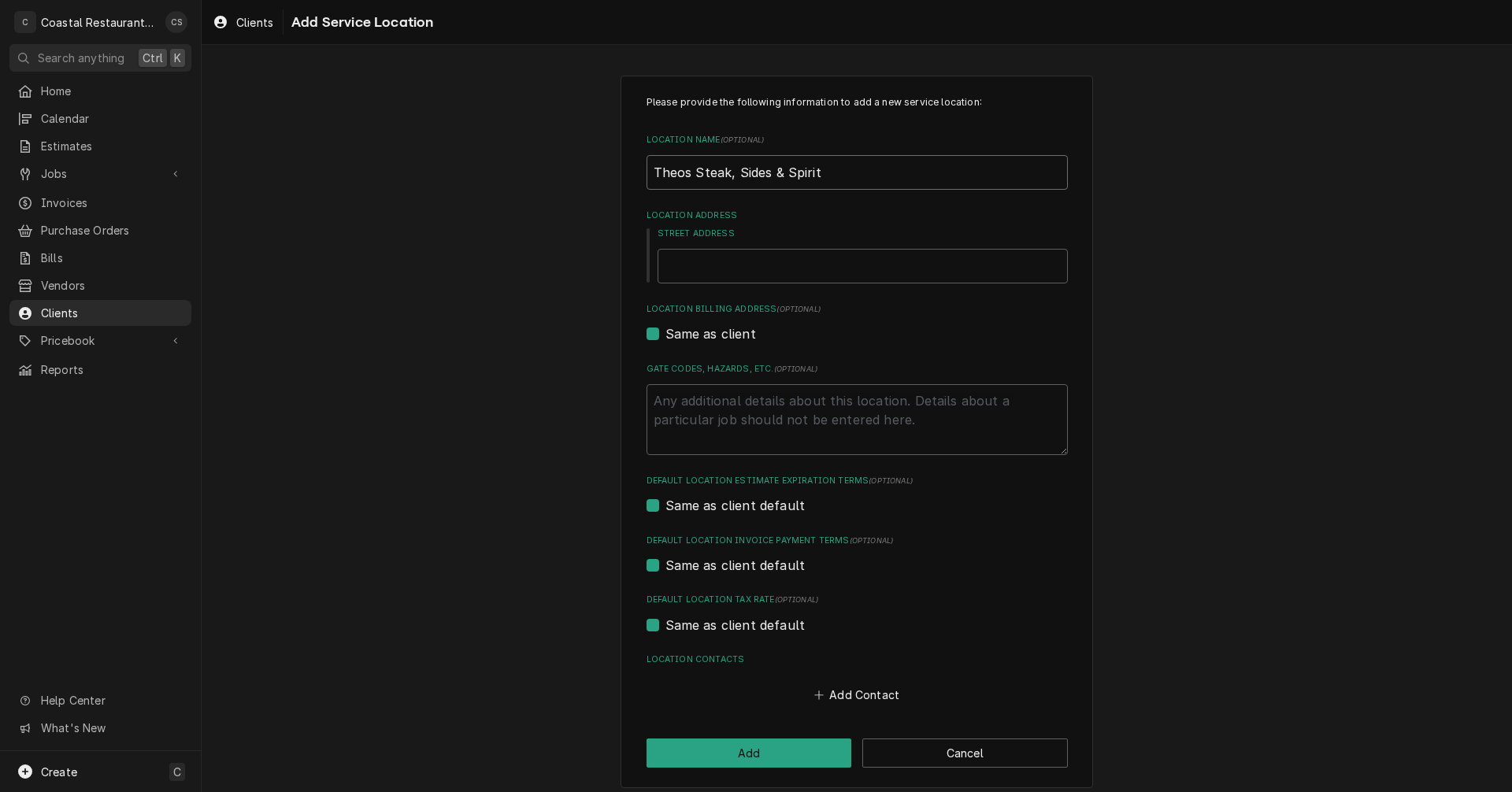
type textarea "x"
type input "Theos Steak, Sides & Spirits"
click at [670, 264] on input "Street Address" at bounding box center [862, 266] width 410 height 35
type textarea "x"
type input "4"
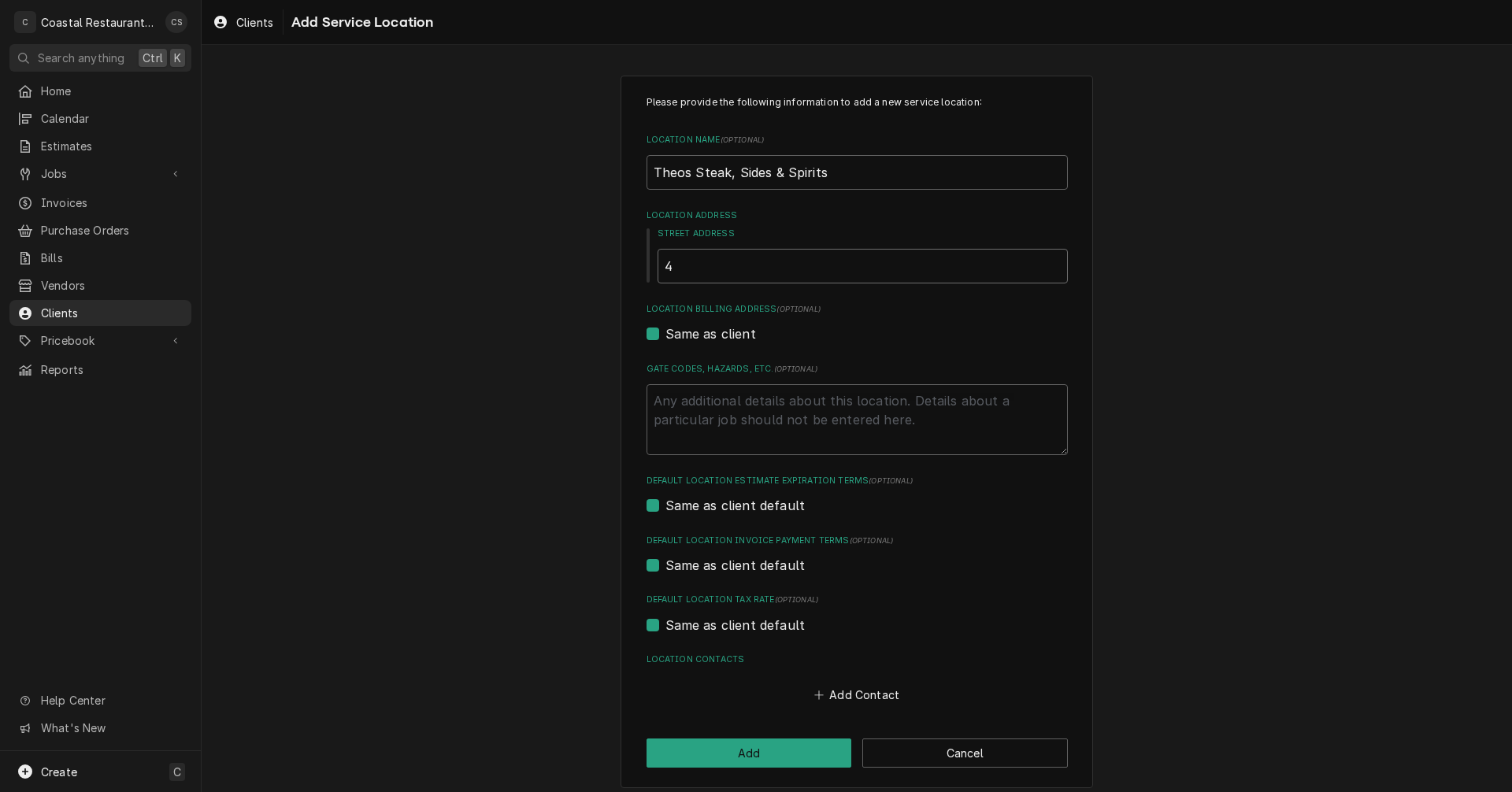
type textarea "x"
type input "44"
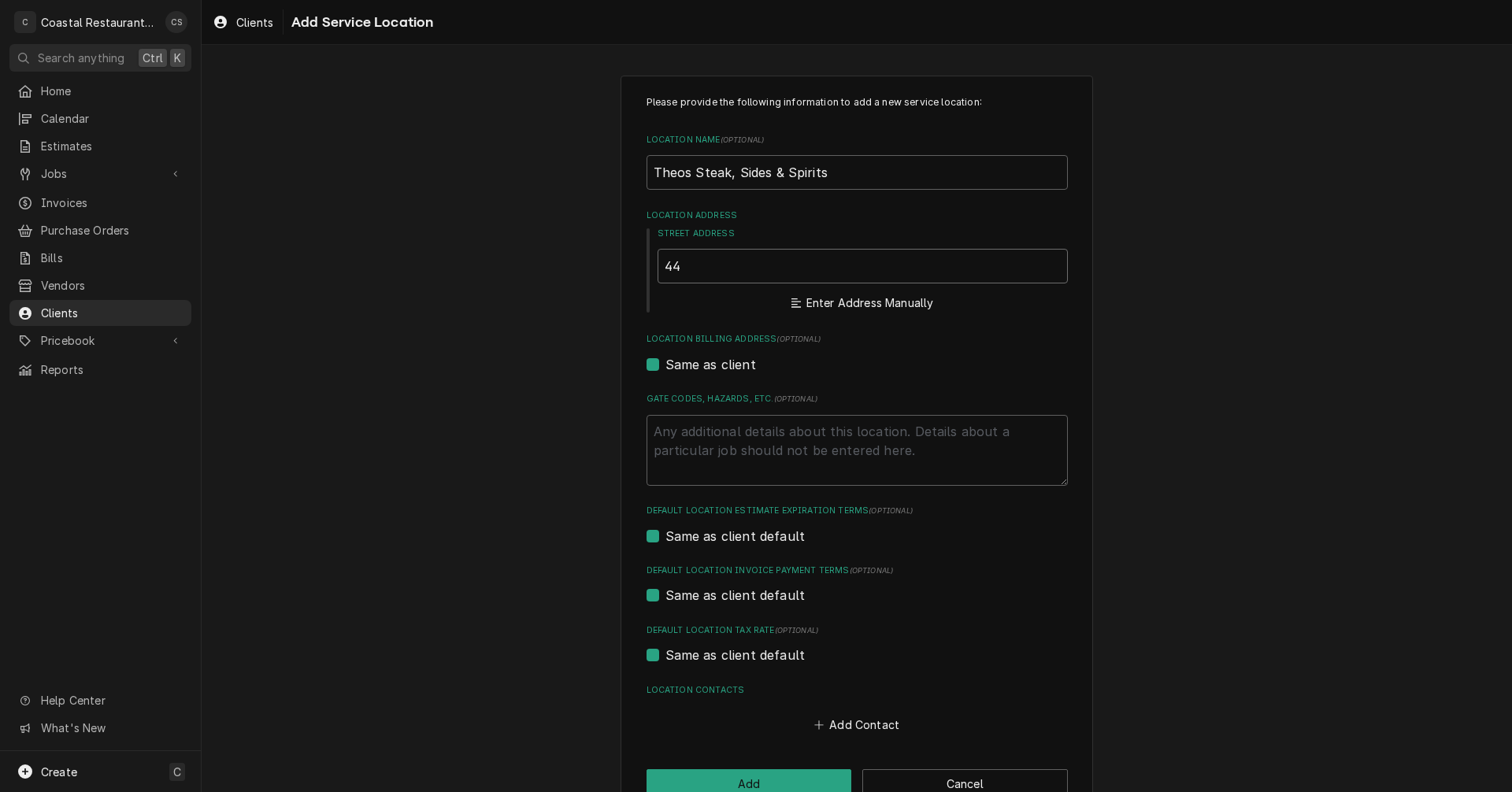
type textarea "x"
type input "44"
type textarea "x"
type input "44 B"
type textarea "x"
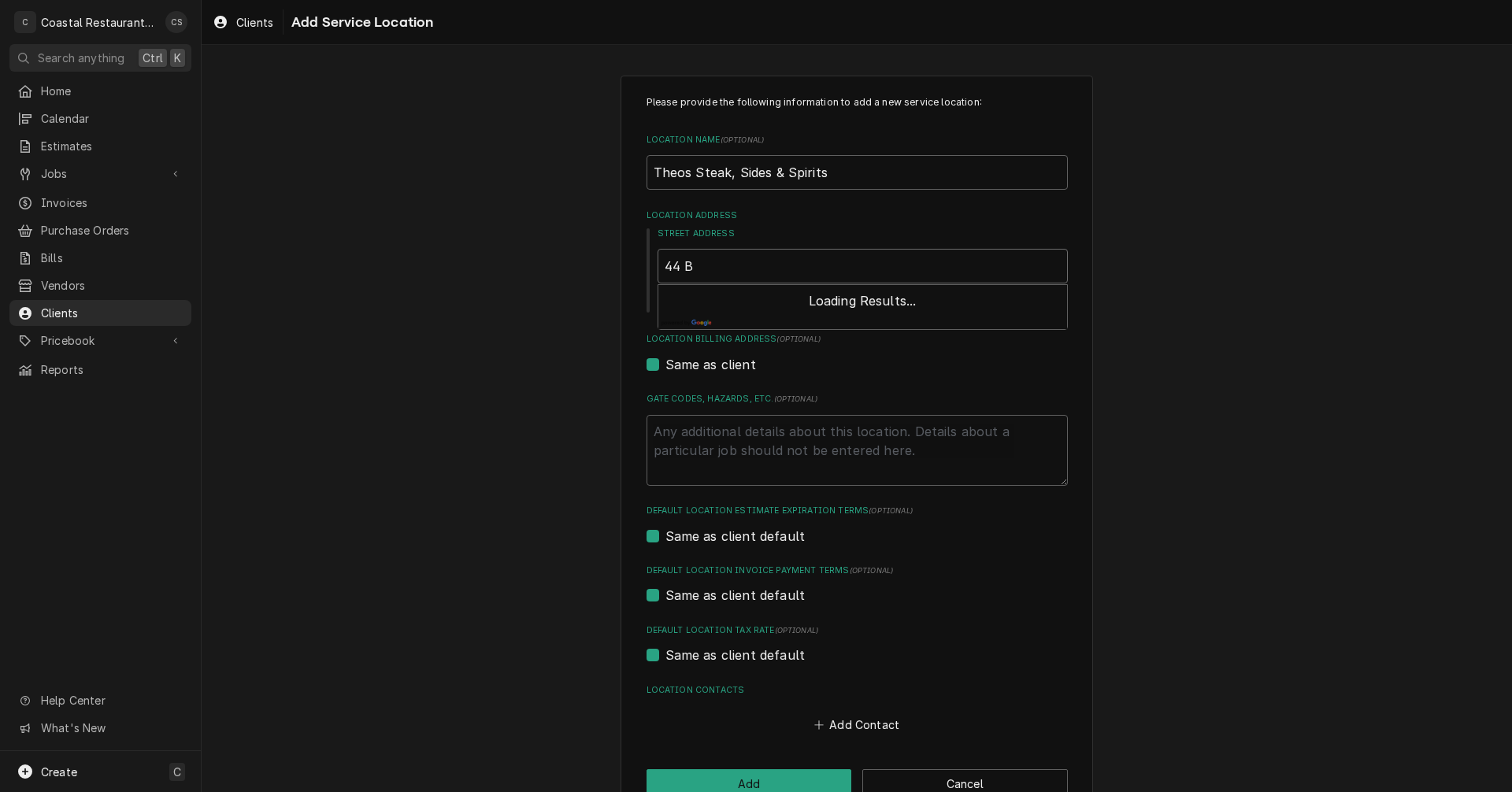
type input "44 Ba"
type textarea "x"
type input "44 Bal"
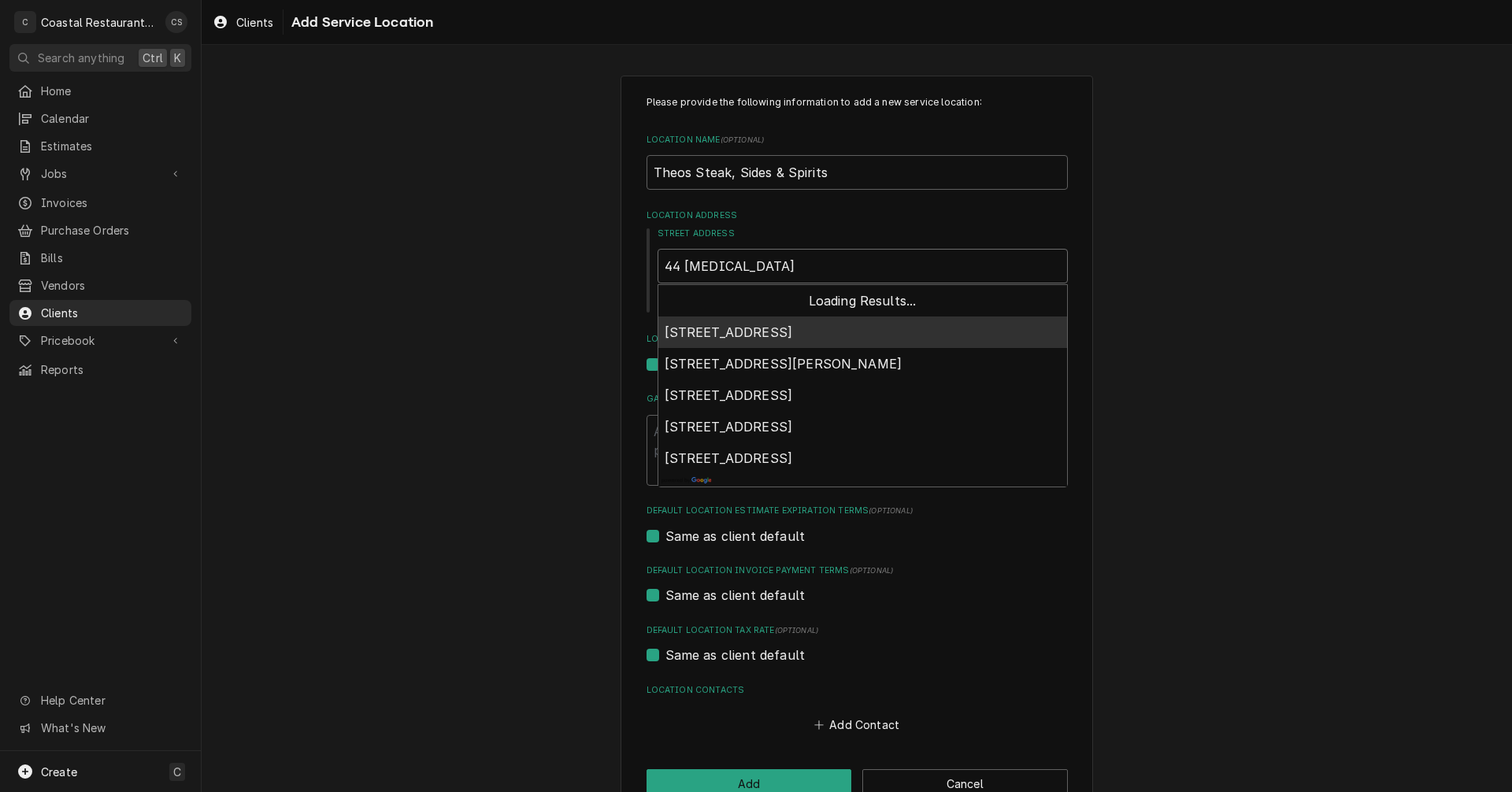
type textarea "x"
type input "44 Balt"
type textarea "x"
type input "44 Balti"
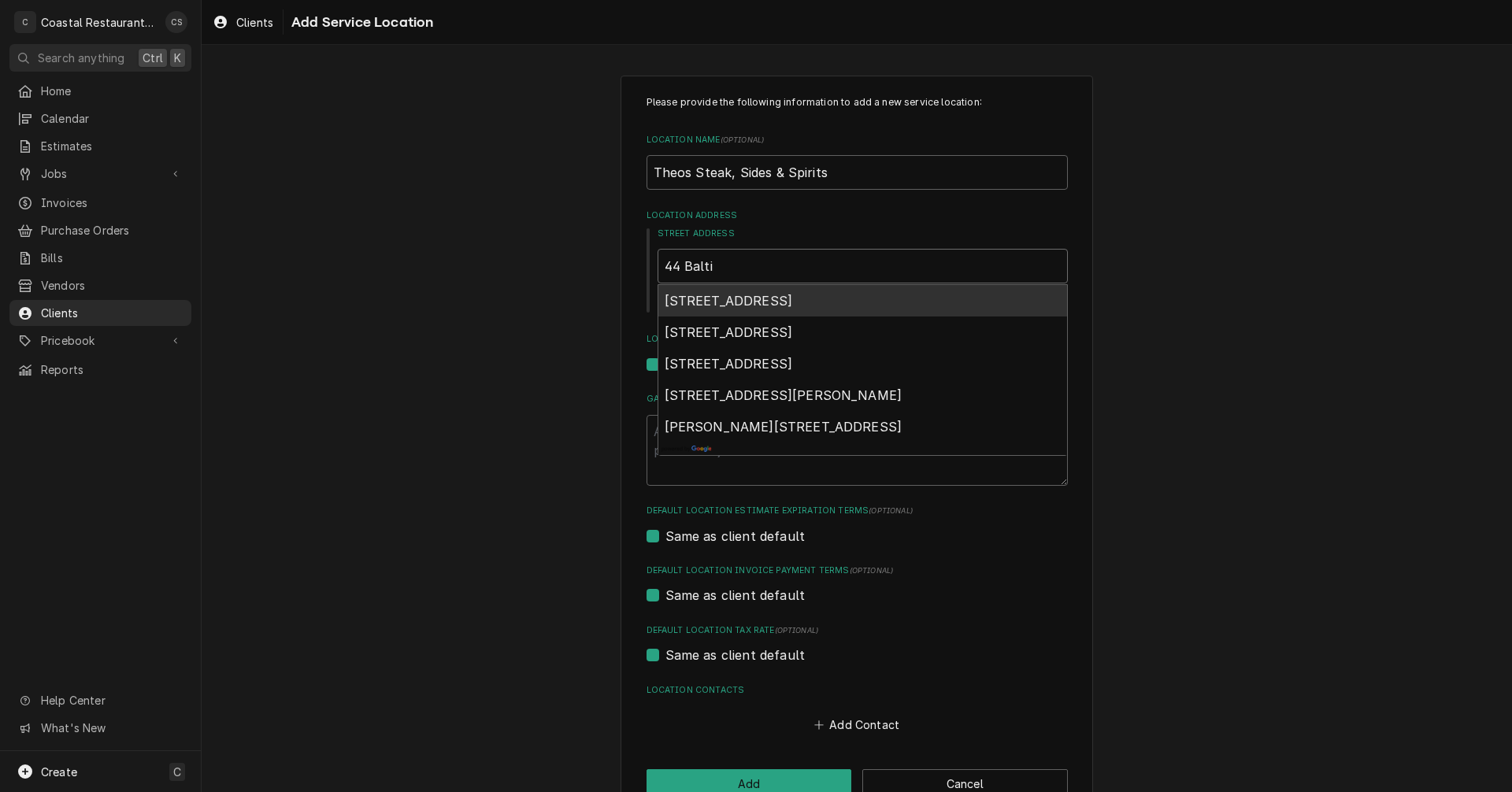
type textarea "x"
type input "44 Baltim"
type textarea "x"
type input "44 Baltimo"
type textarea "x"
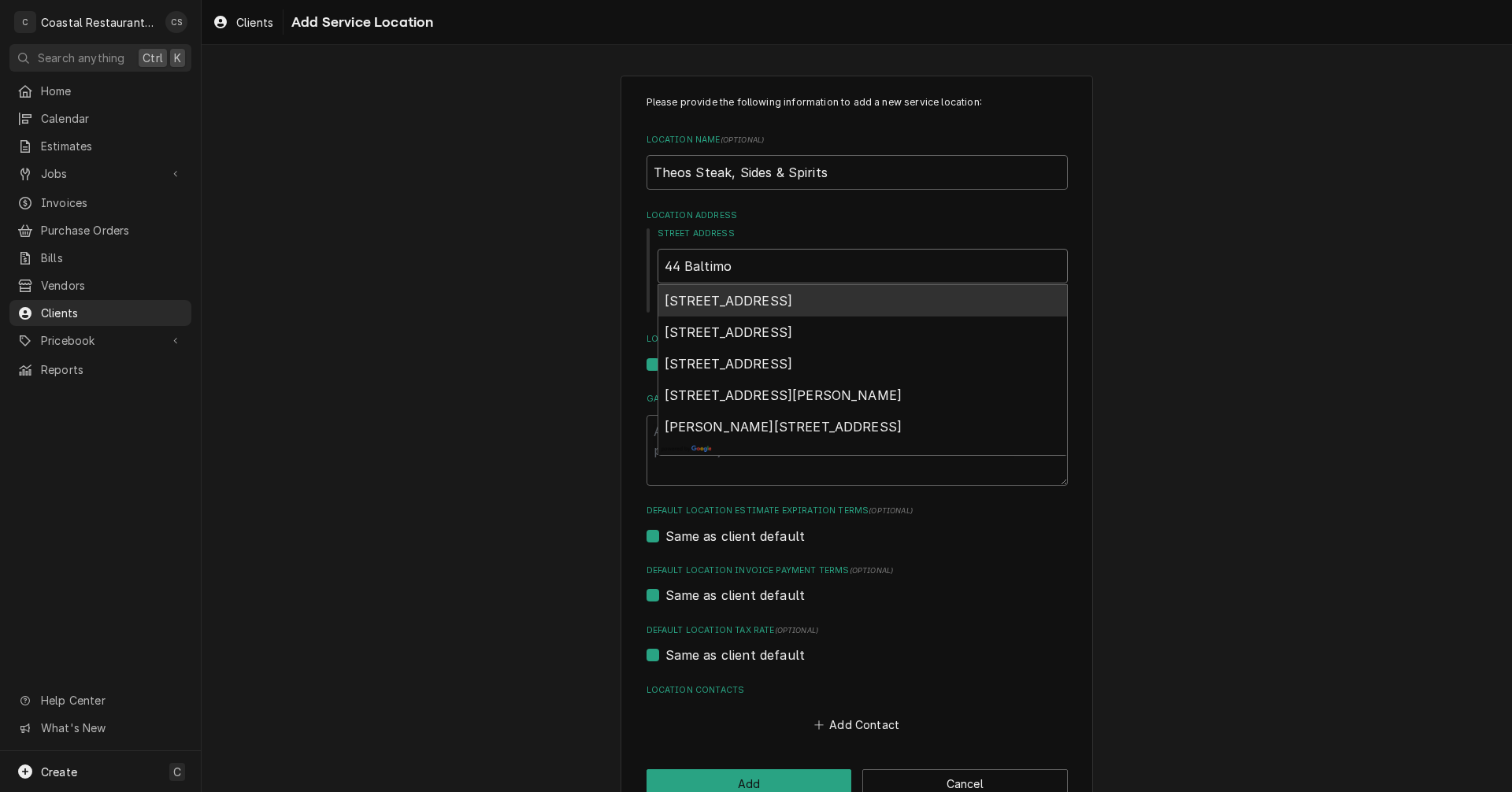
type input "44 Baltimor"
type textarea "x"
type input "44 Baltimore"
type textarea "x"
type input "44 Baltimore"
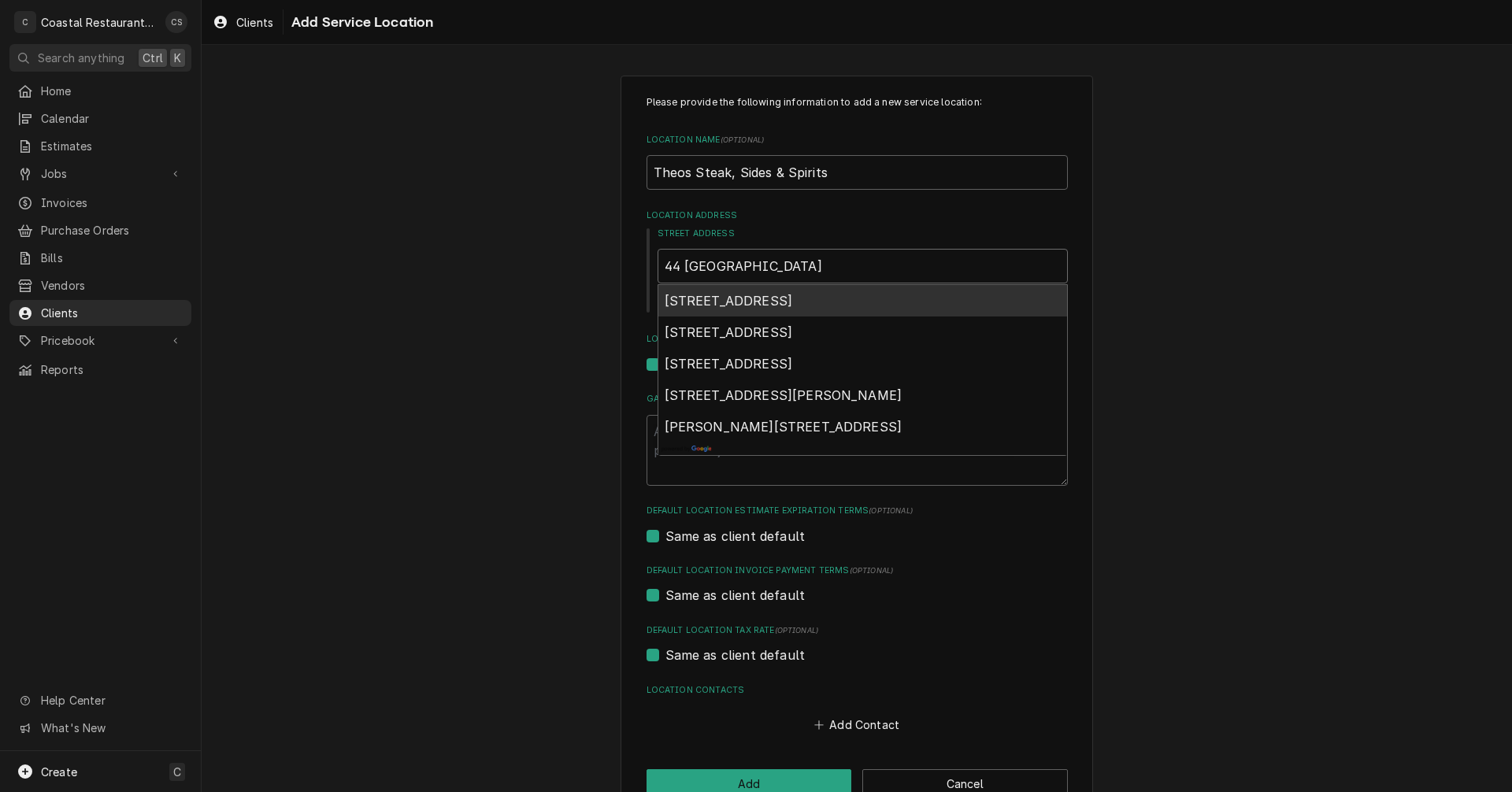
type textarea "x"
type input "44 Baltimore A"
click at [712, 295] on span "44 Baltimore Avenue, Rehoboth Beach, DE, USA" at bounding box center [729, 300] width 128 height 16
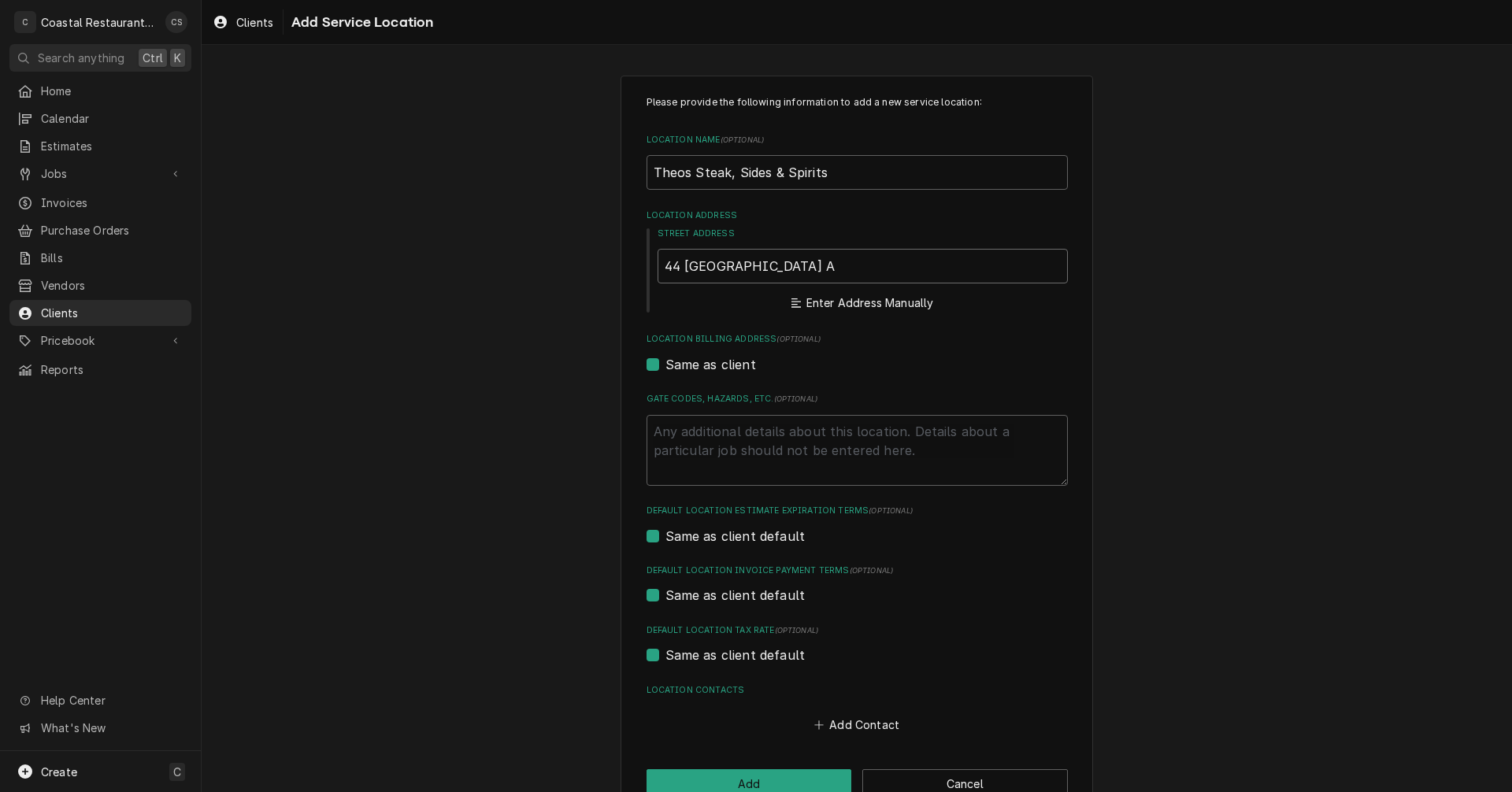
type textarea "x"
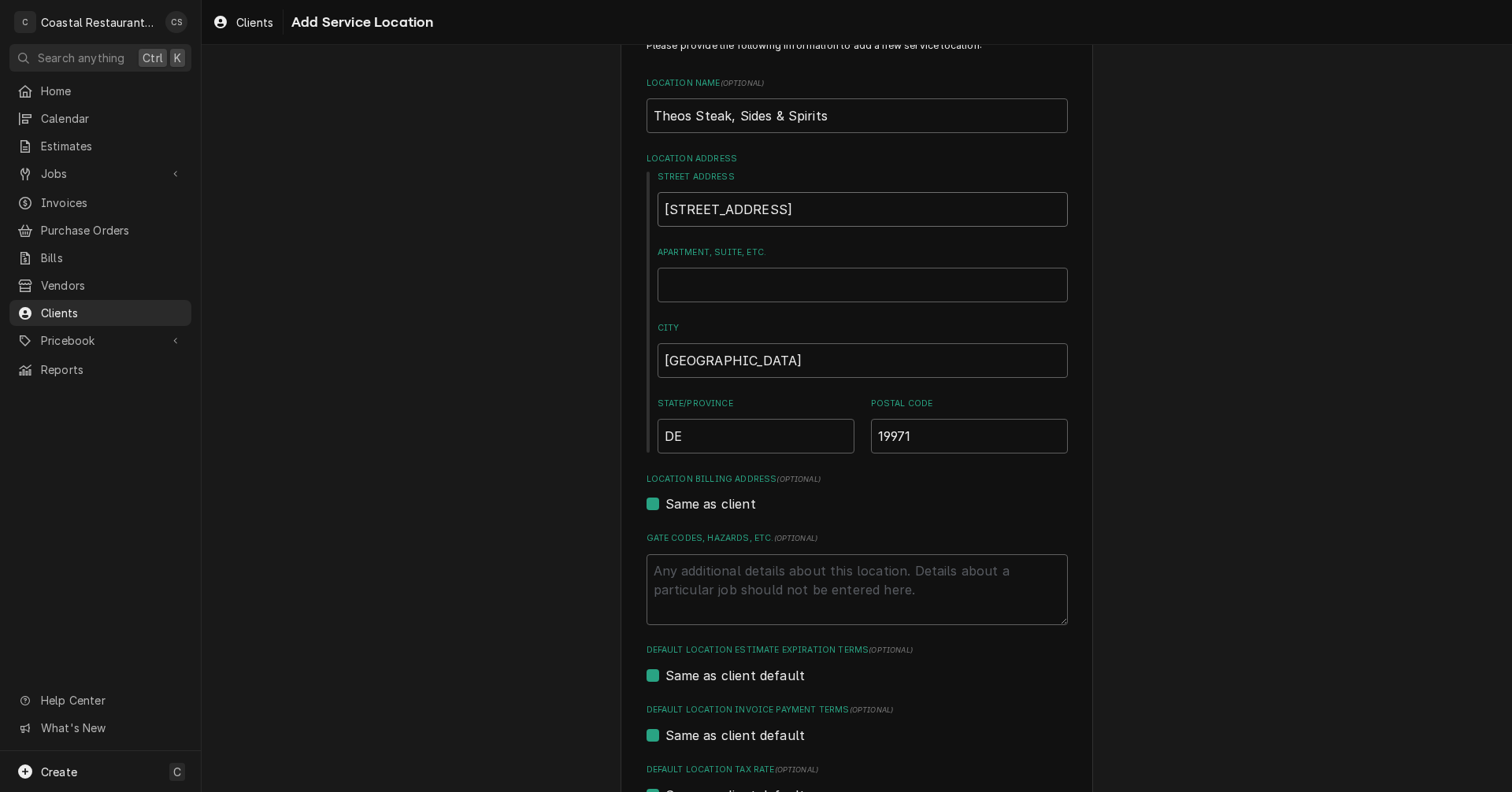
scroll to position [236, 0]
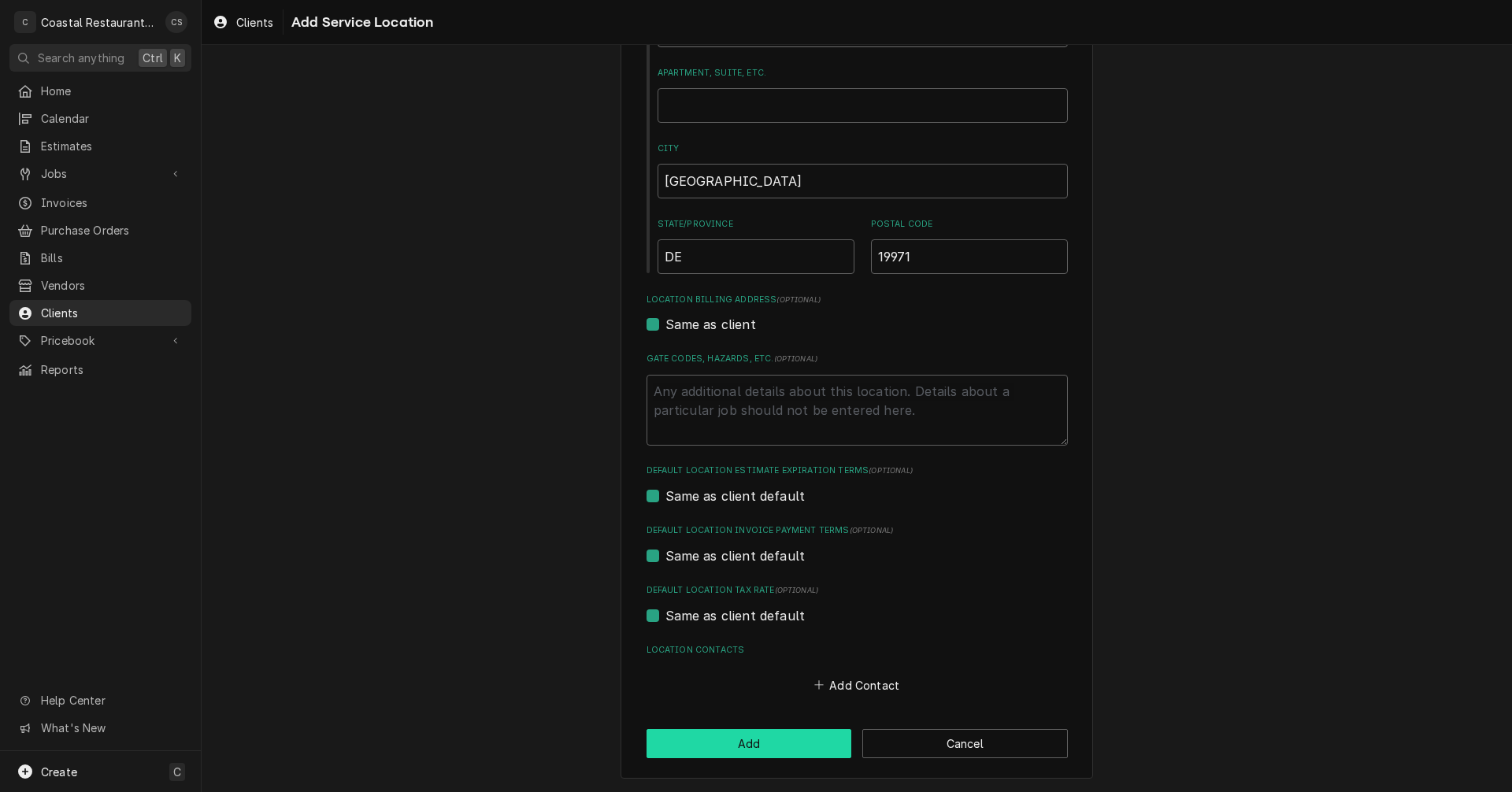
type input "44 Baltimore Ave"
click at [773, 746] on button "Add" at bounding box center [749, 743] width 206 height 29
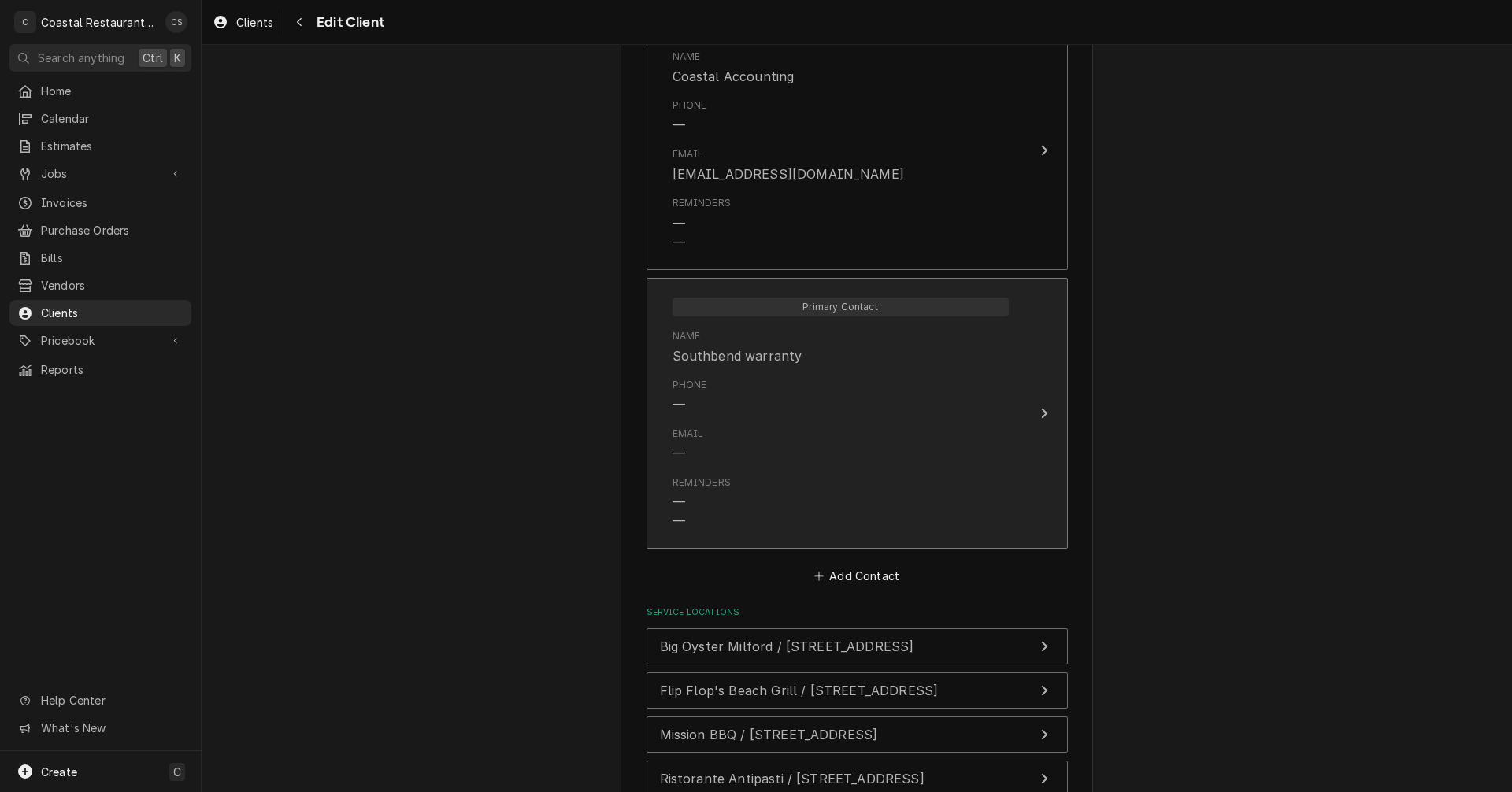
scroll to position [1341, 0]
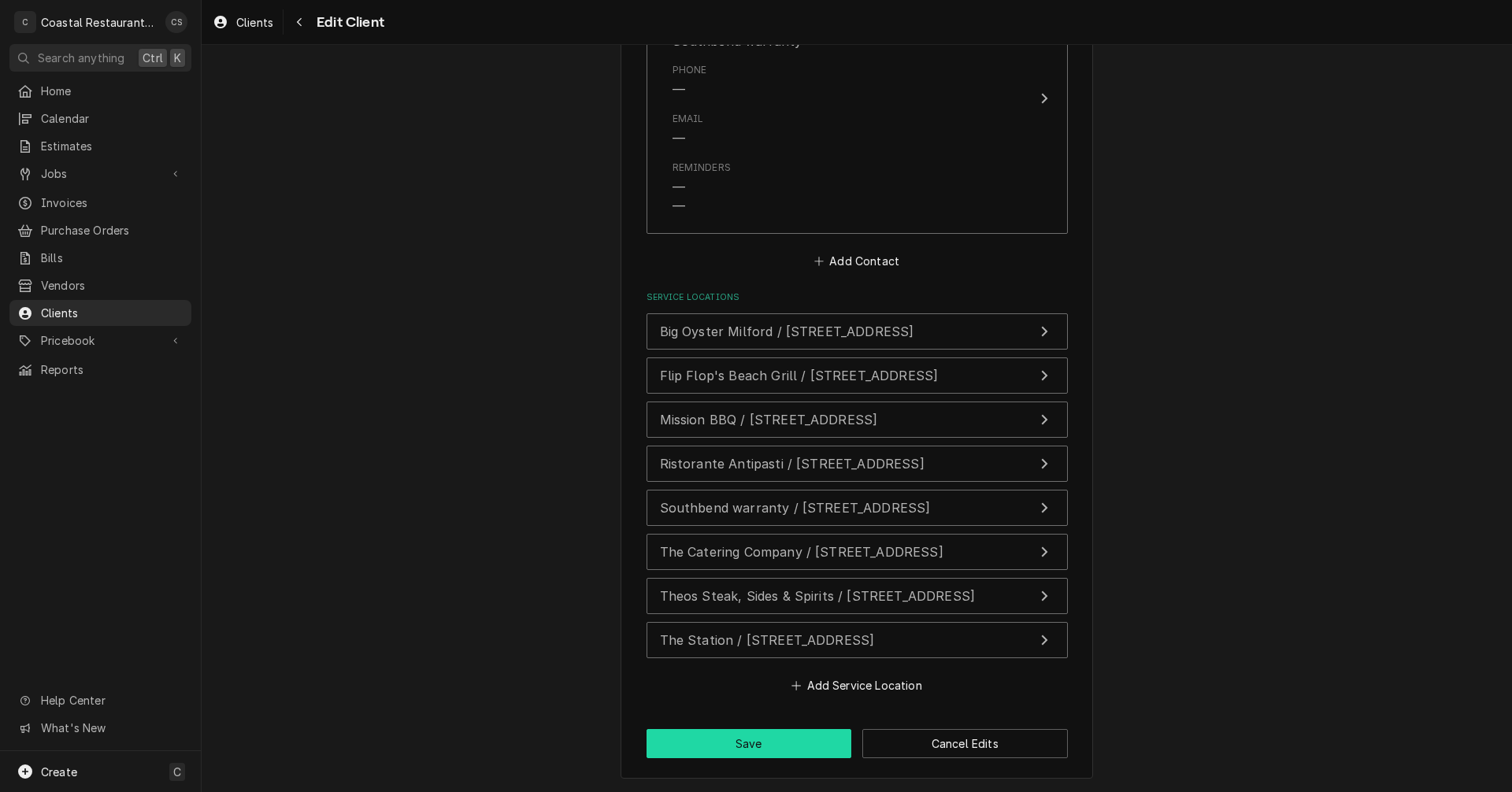
click at [747, 743] on button "Save" at bounding box center [749, 743] width 206 height 29
type textarea "x"
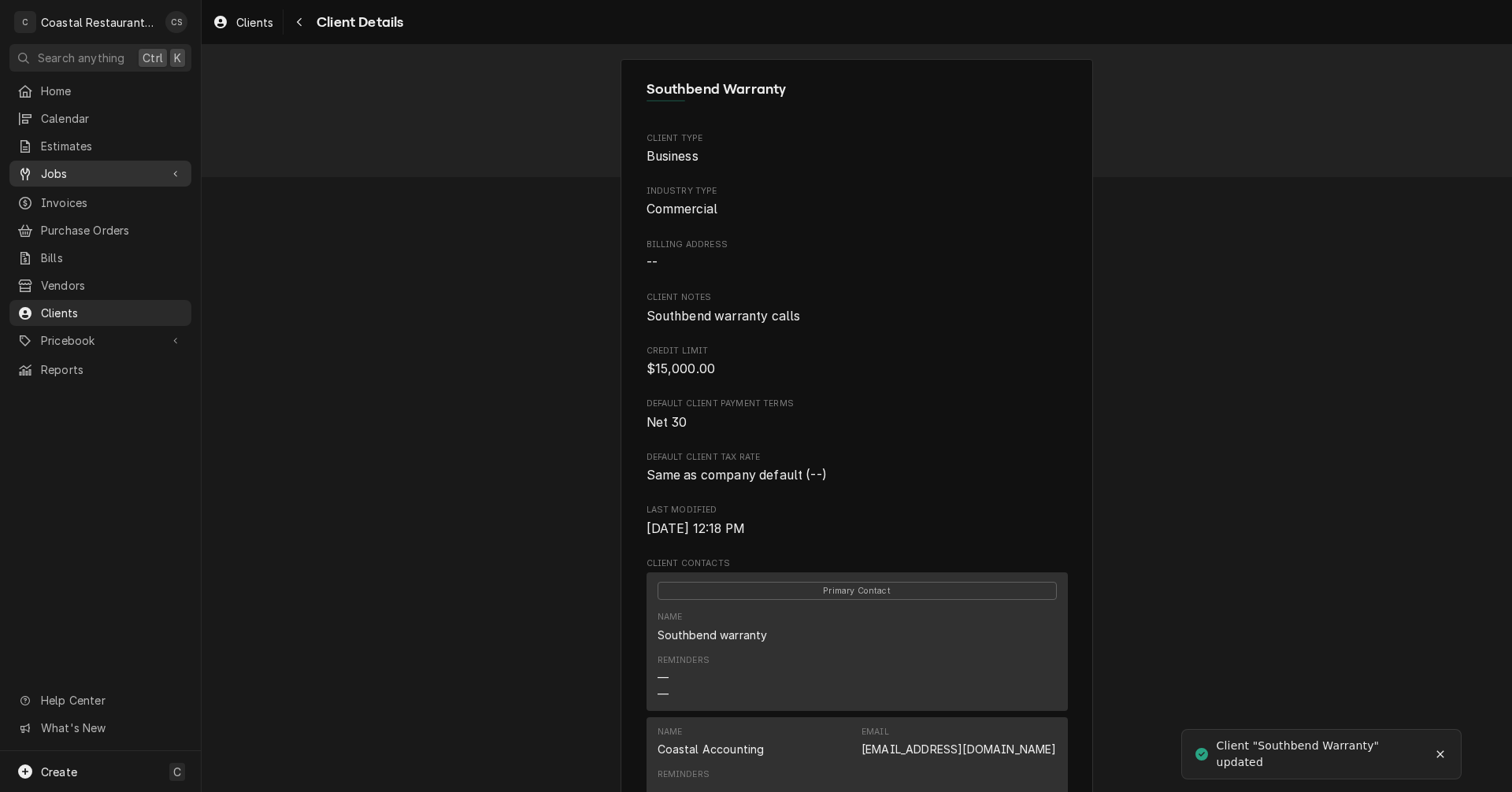
click at [86, 166] on span "Jobs" at bounding box center [100, 174] width 119 height 16
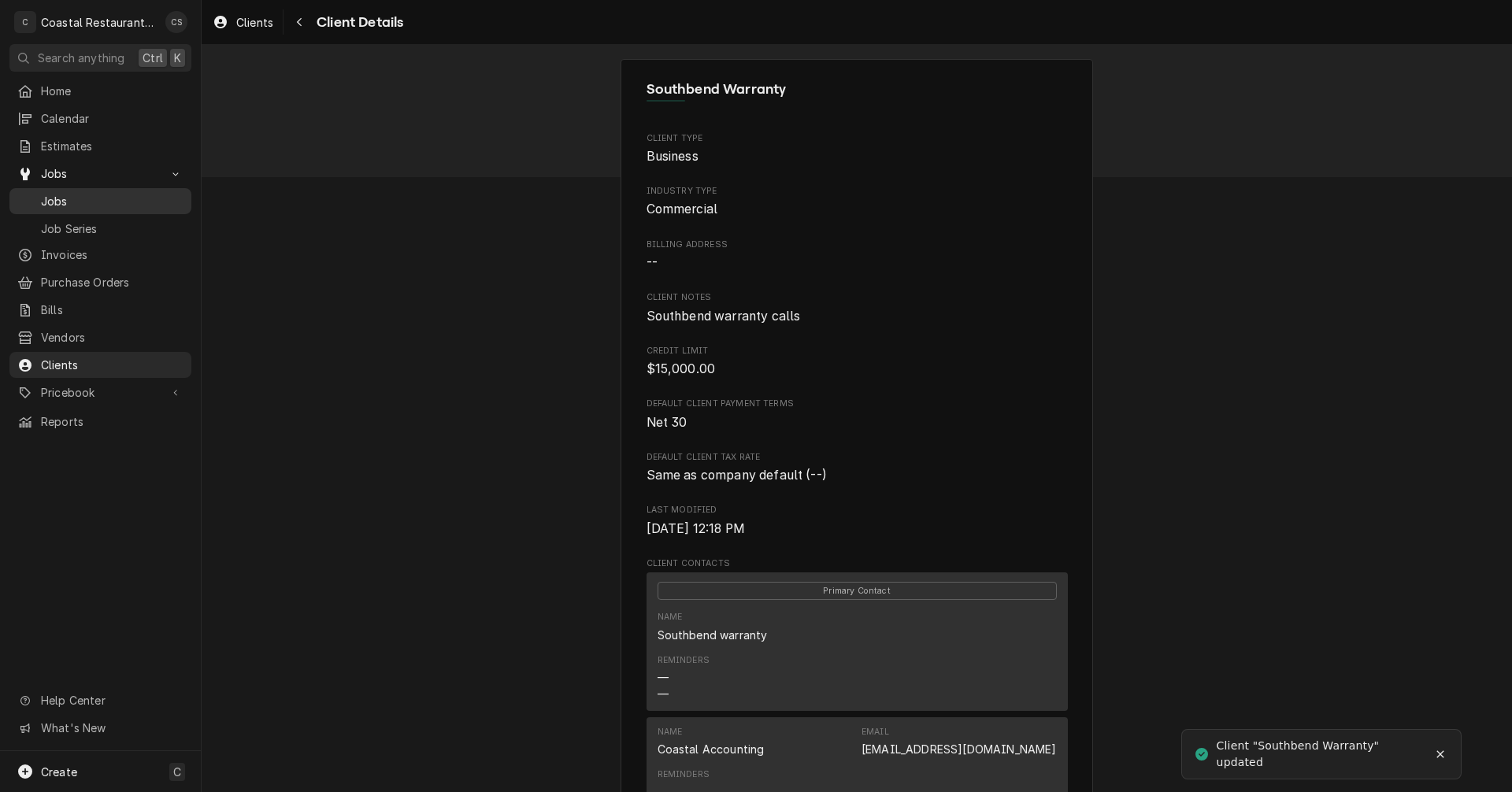
click at [87, 193] on span "Jobs" at bounding box center [112, 201] width 142 height 16
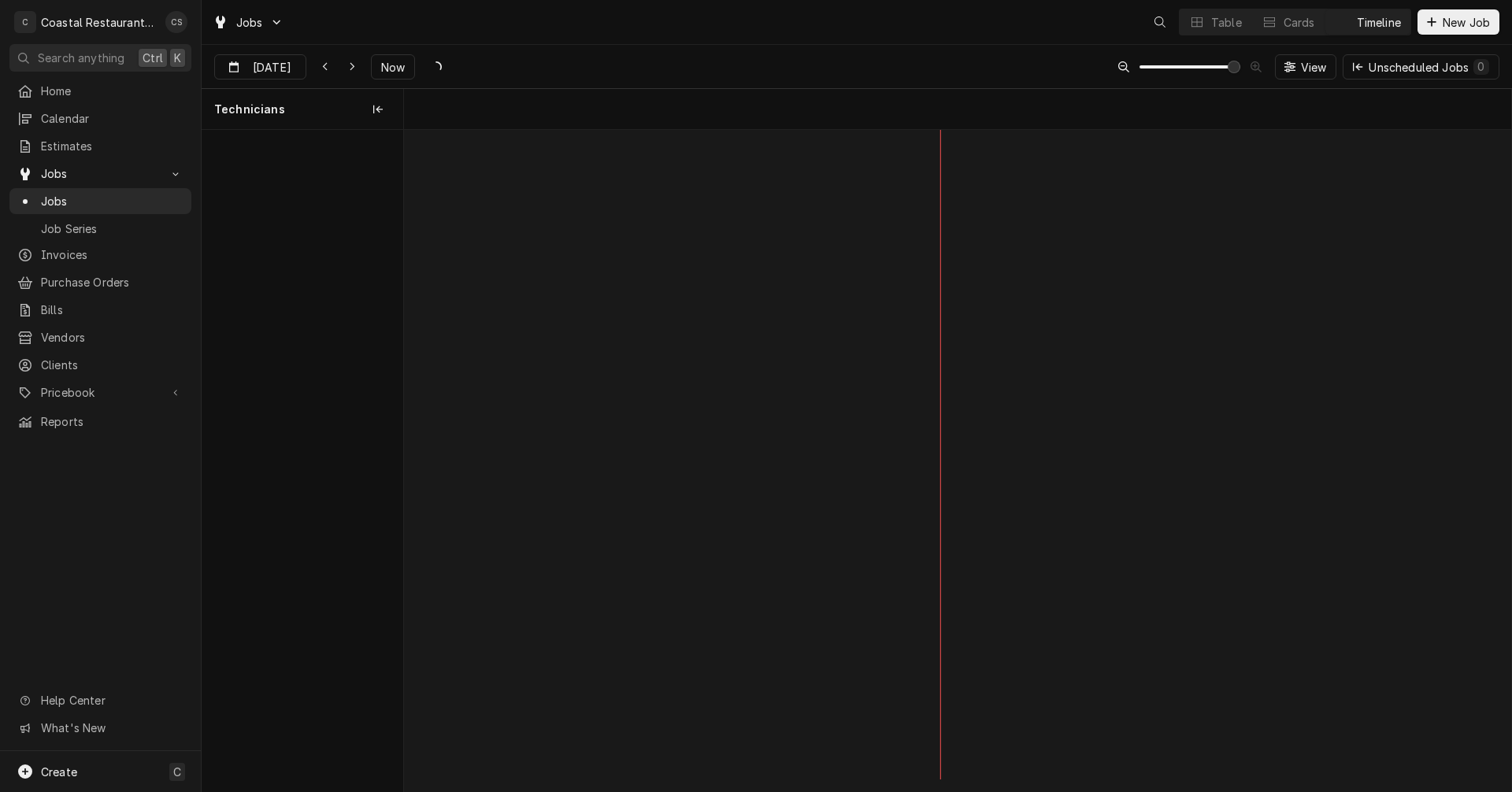
scroll to position [0, 21970]
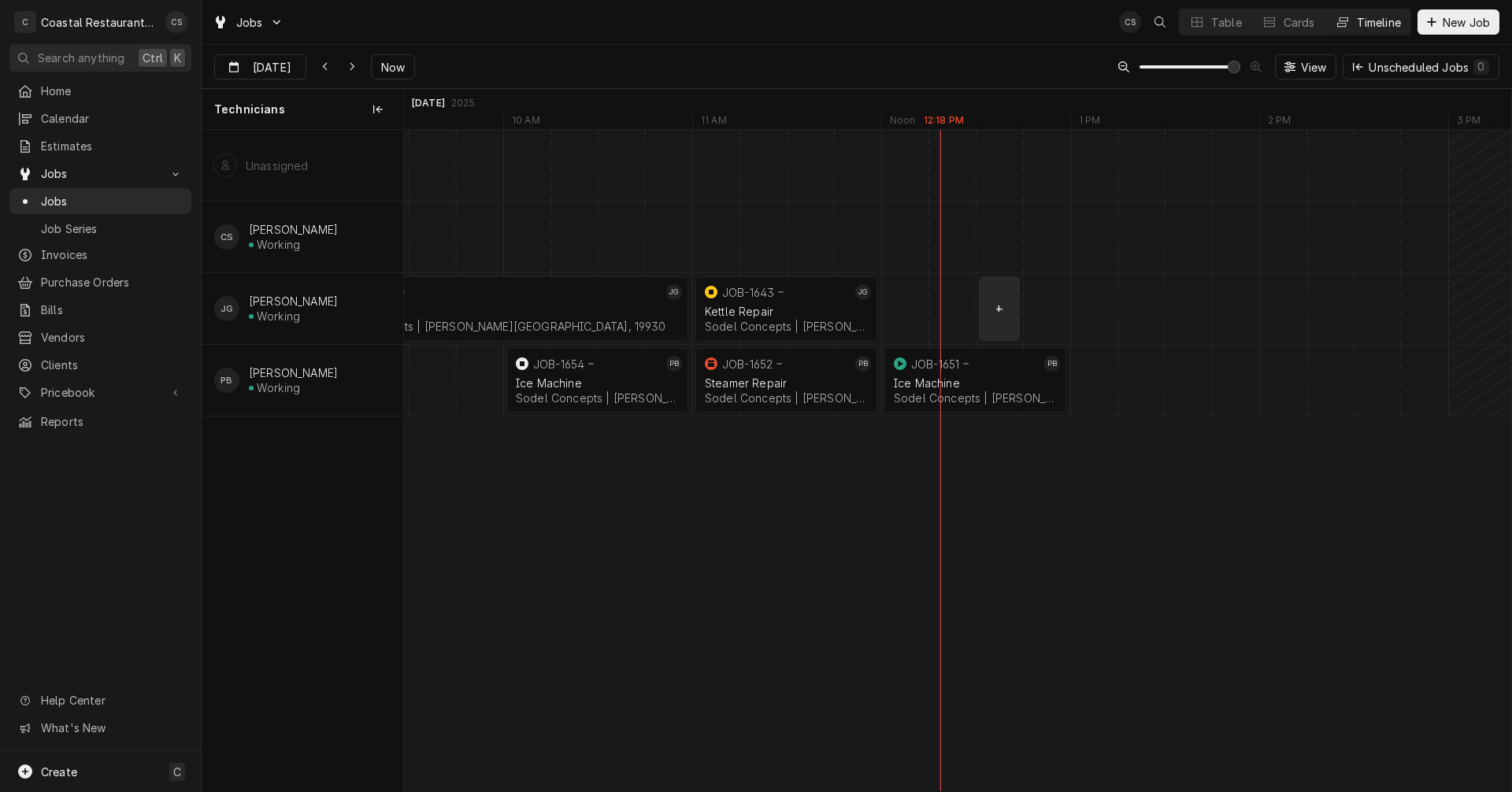
click at [990, 307] on div "normal" at bounding box center [1212, 308] width 45557 height 71
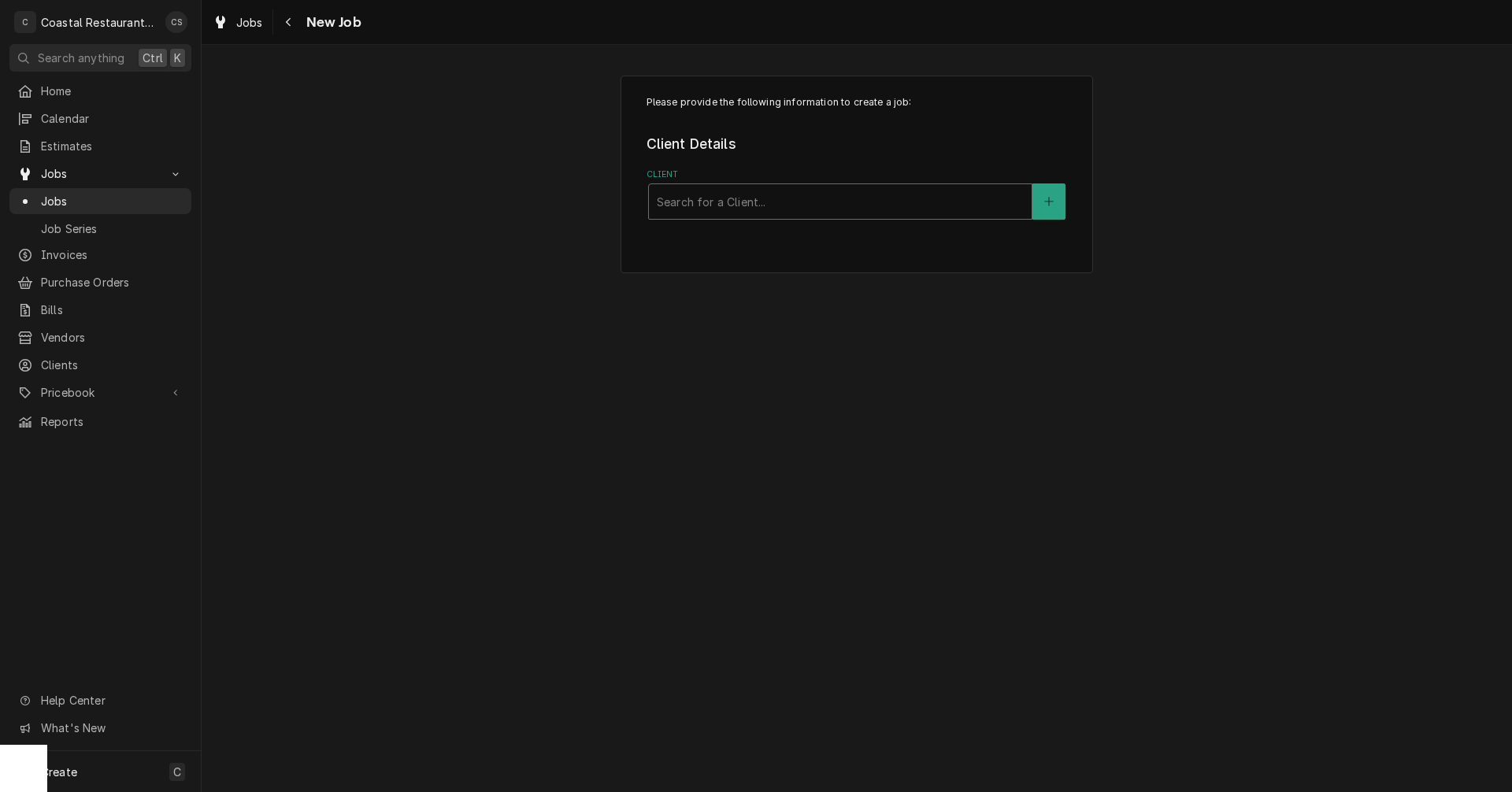
click at [685, 201] on div "Client" at bounding box center [841, 201] width 367 height 28
type input "South"
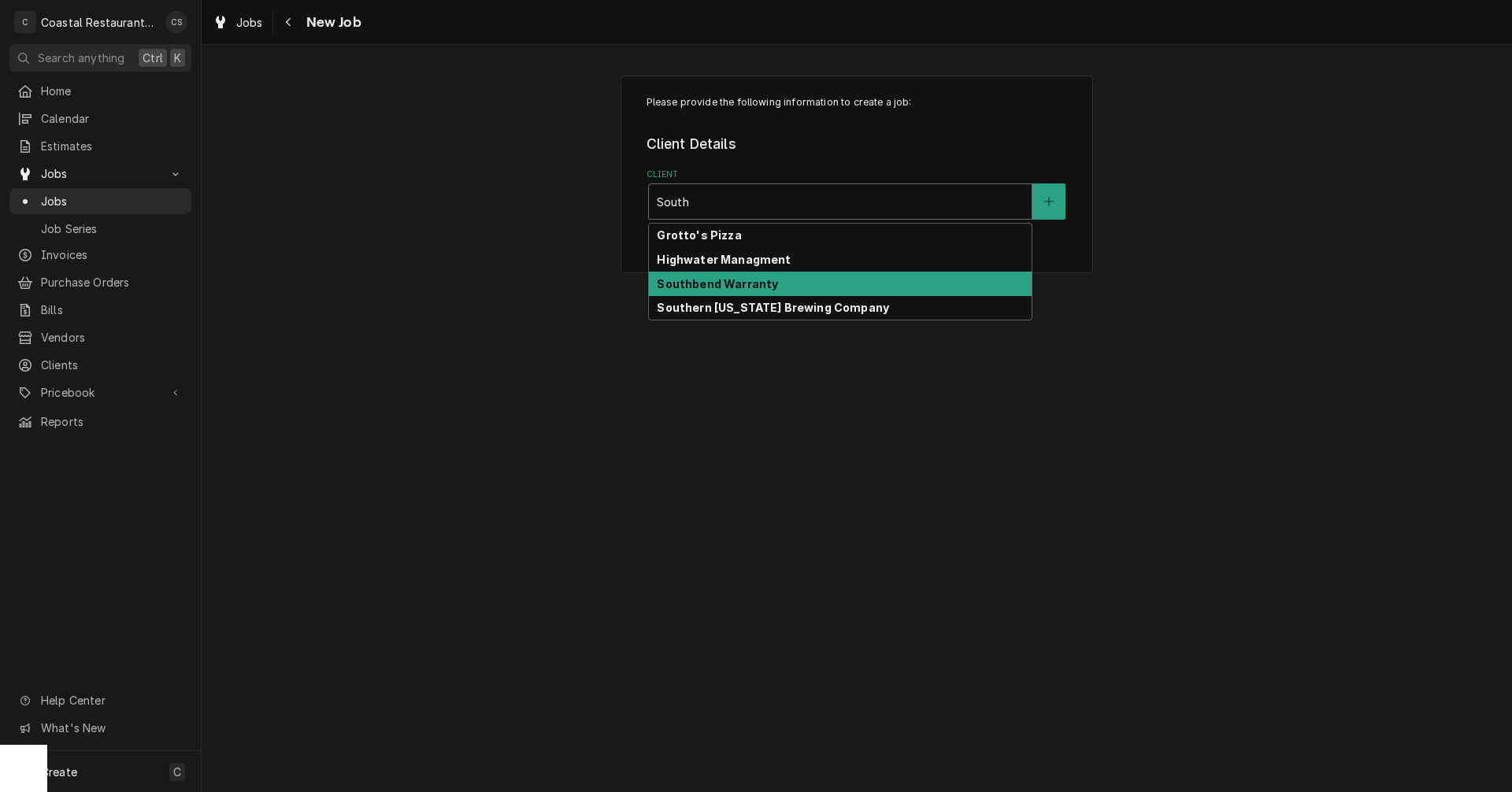
click at [694, 284] on strong "Southbend Warranty" at bounding box center [717, 284] width 121 height 13
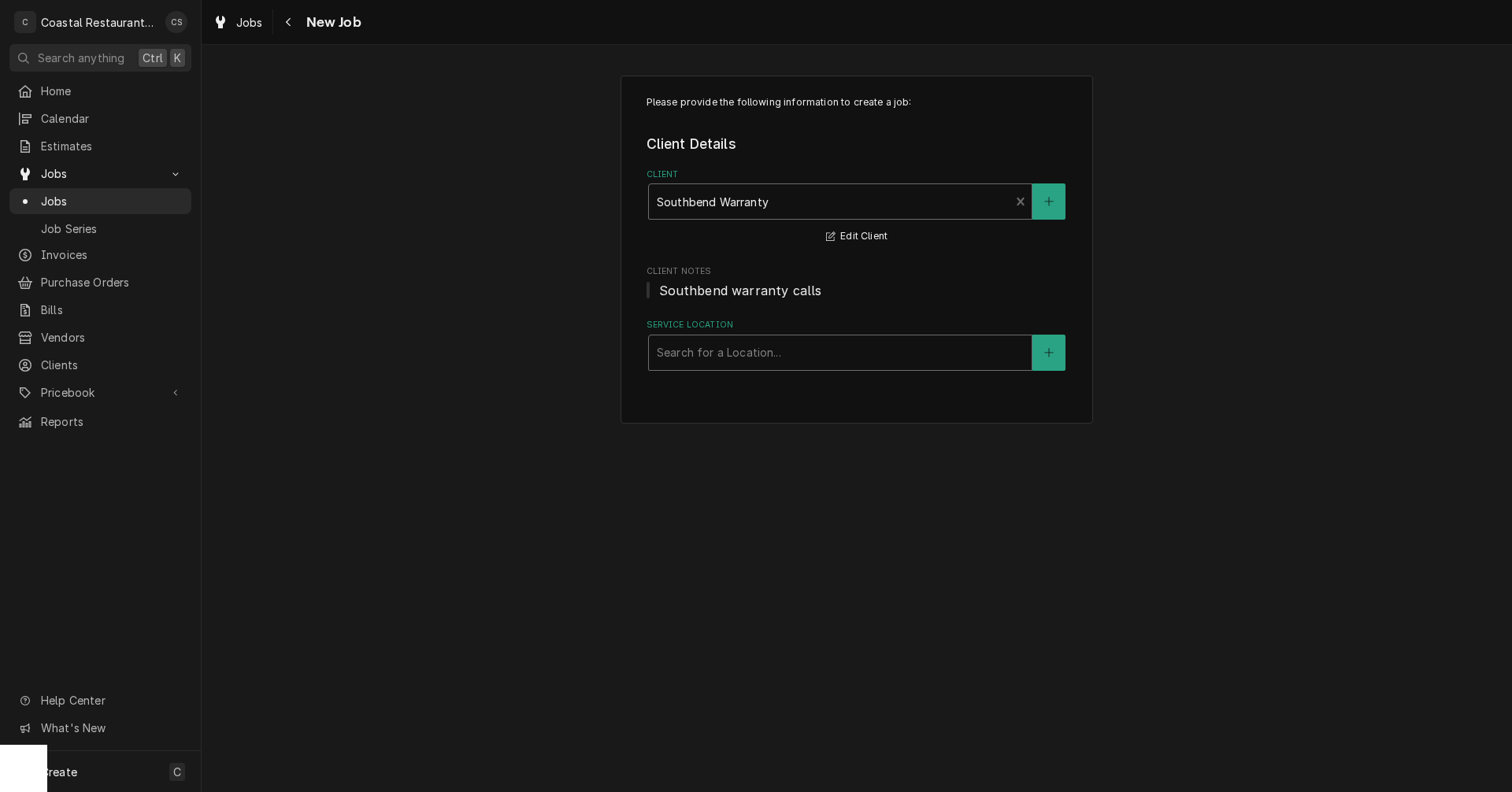
click at [717, 355] on div "Service Location" at bounding box center [841, 353] width 367 height 28
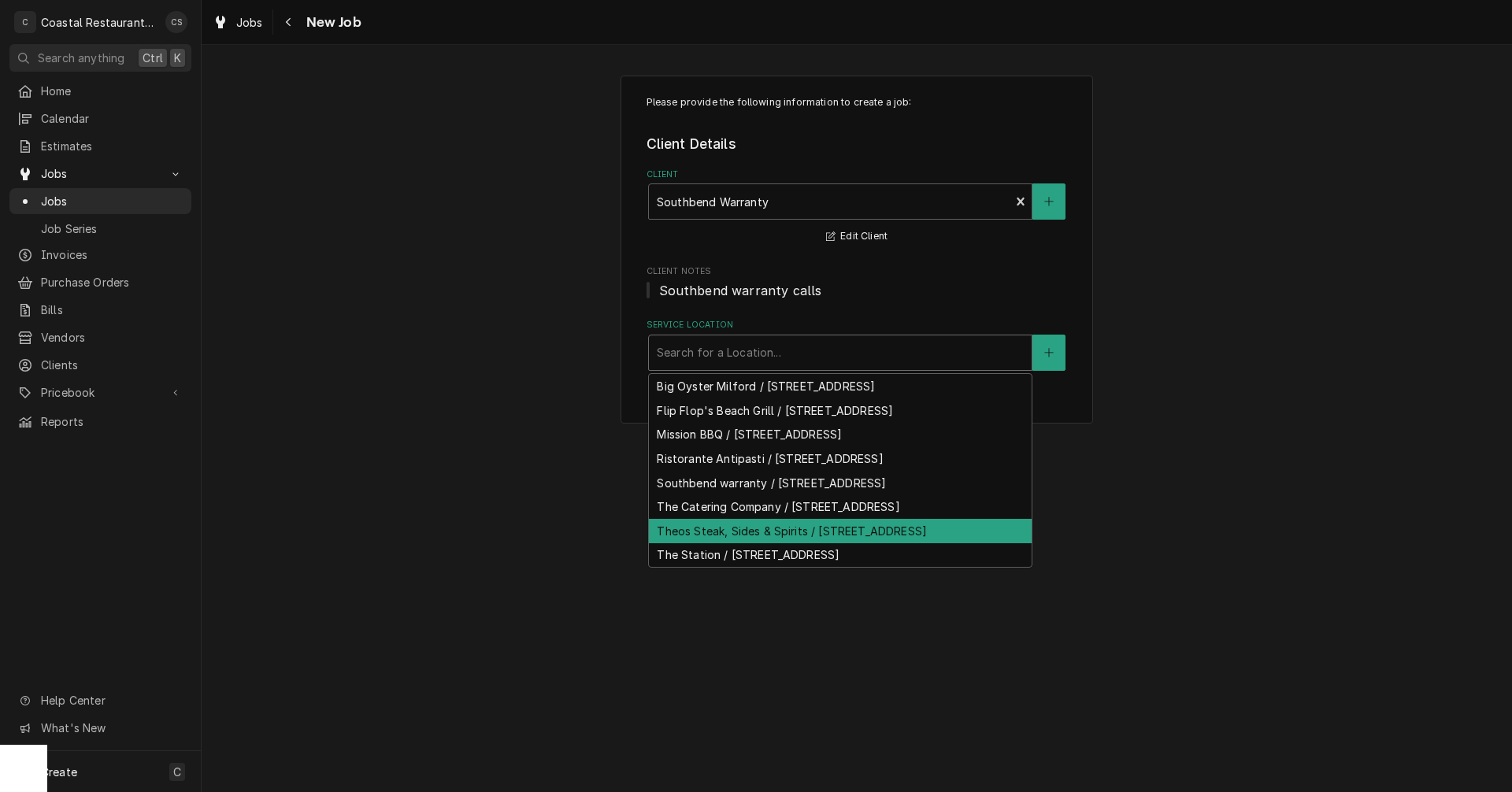
click at [735, 544] on div "Theos Steak, Sides & Spirits / [STREET_ADDRESS]" at bounding box center [840, 531] width 383 height 25
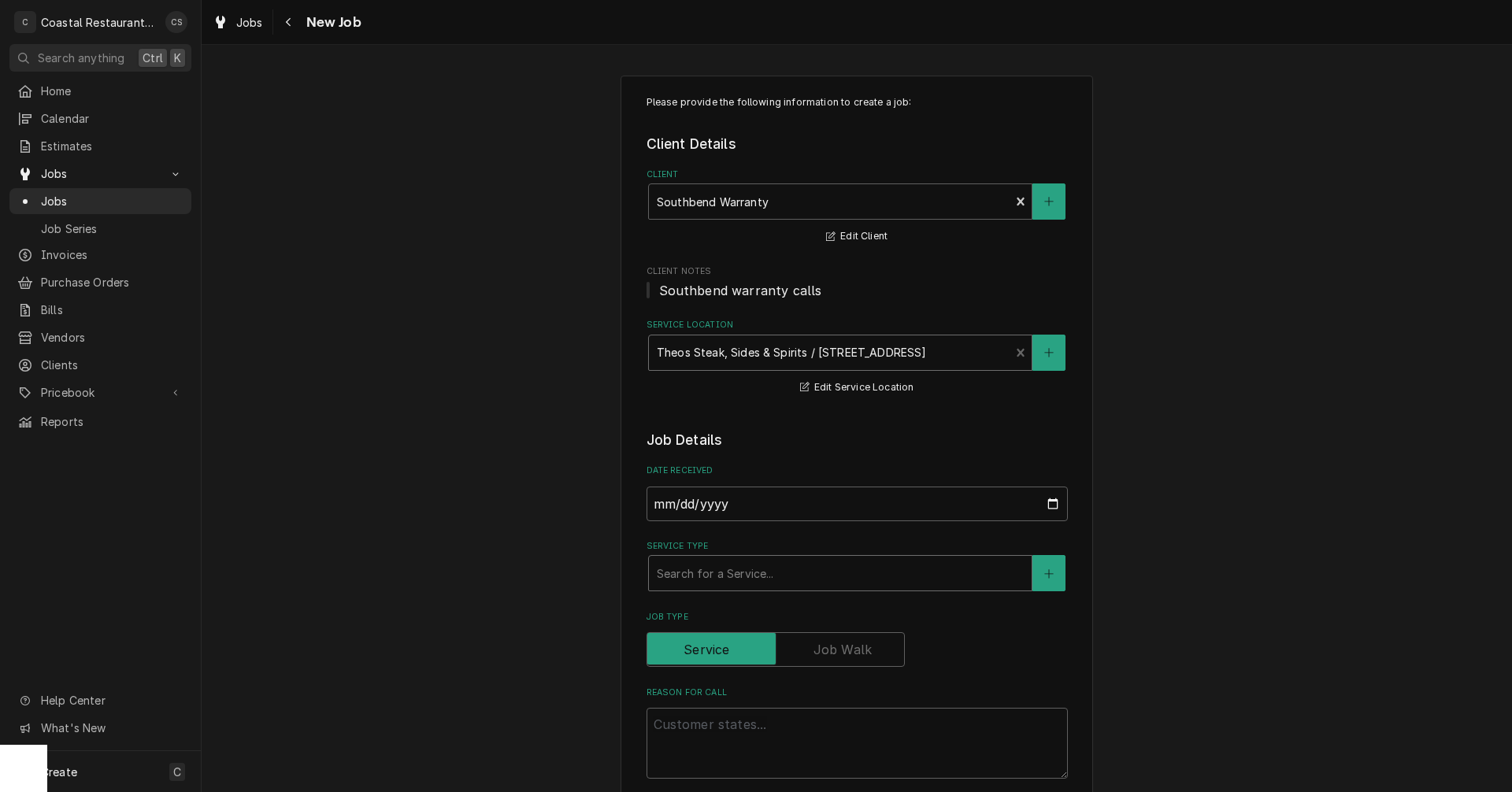
click at [708, 576] on div "Service Type" at bounding box center [841, 573] width 367 height 28
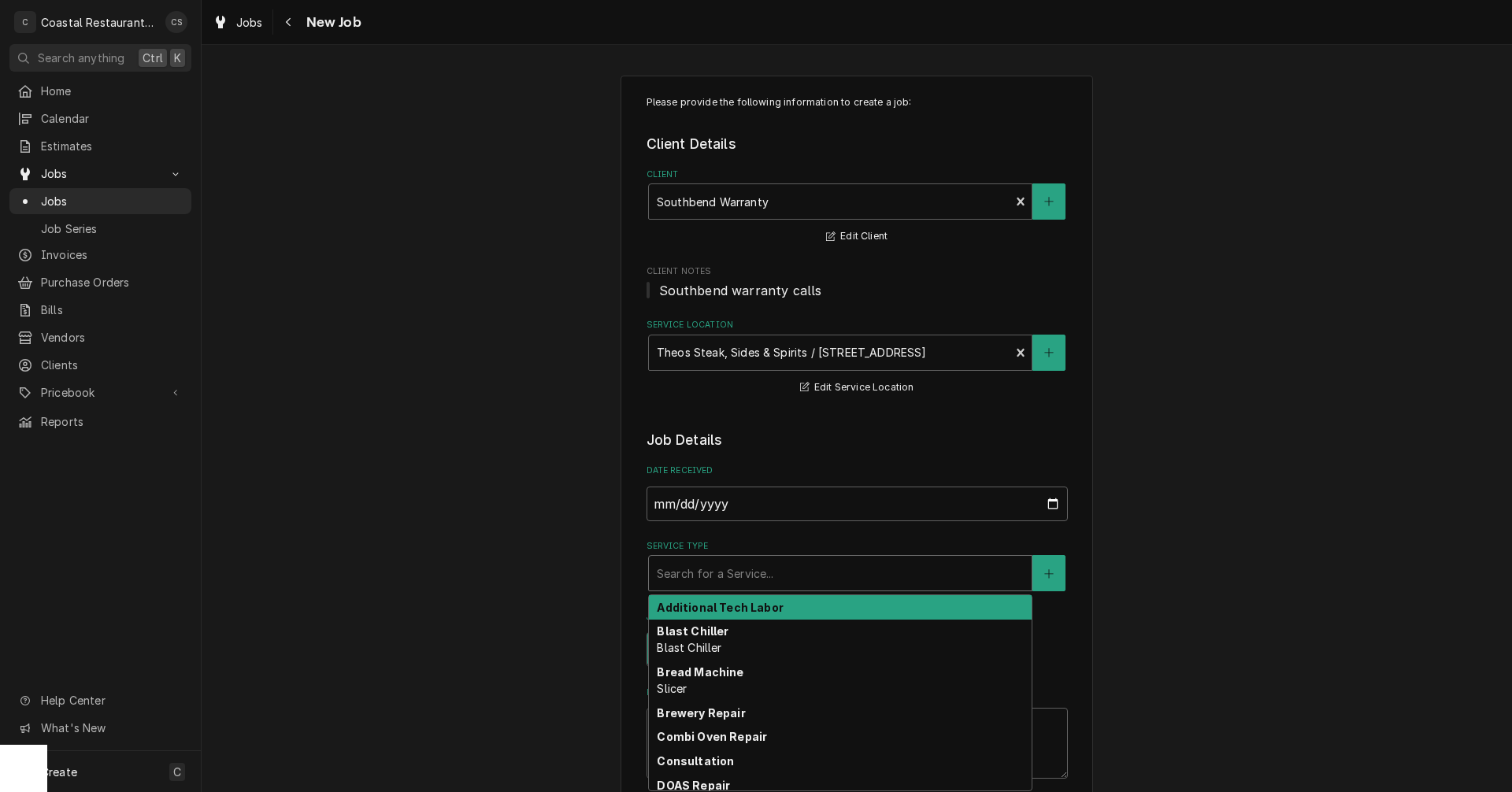
type textarea "x"
type input "B"
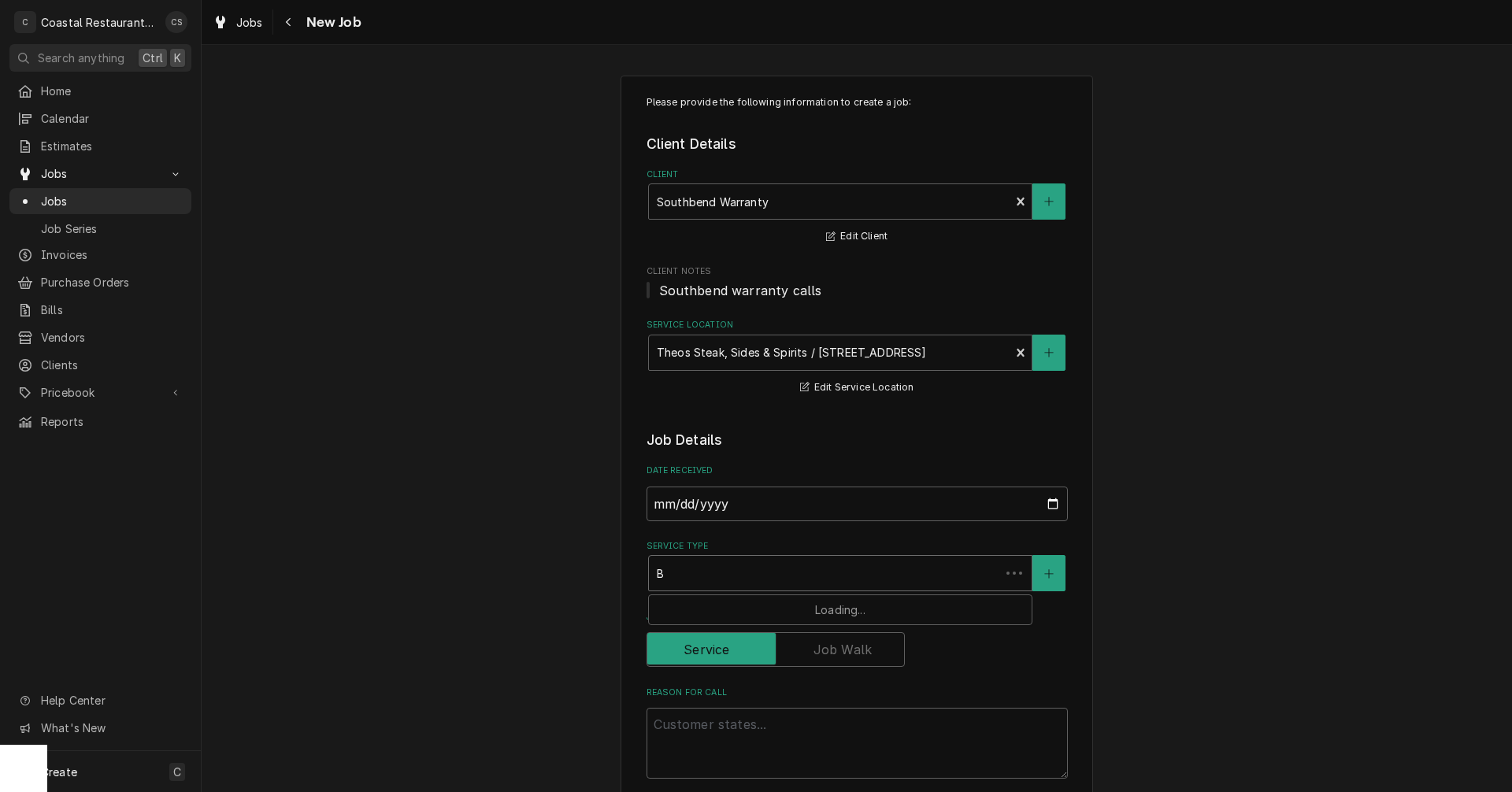
type textarea "x"
type input "Br"
type textarea "x"
type input "Bro"
type textarea "x"
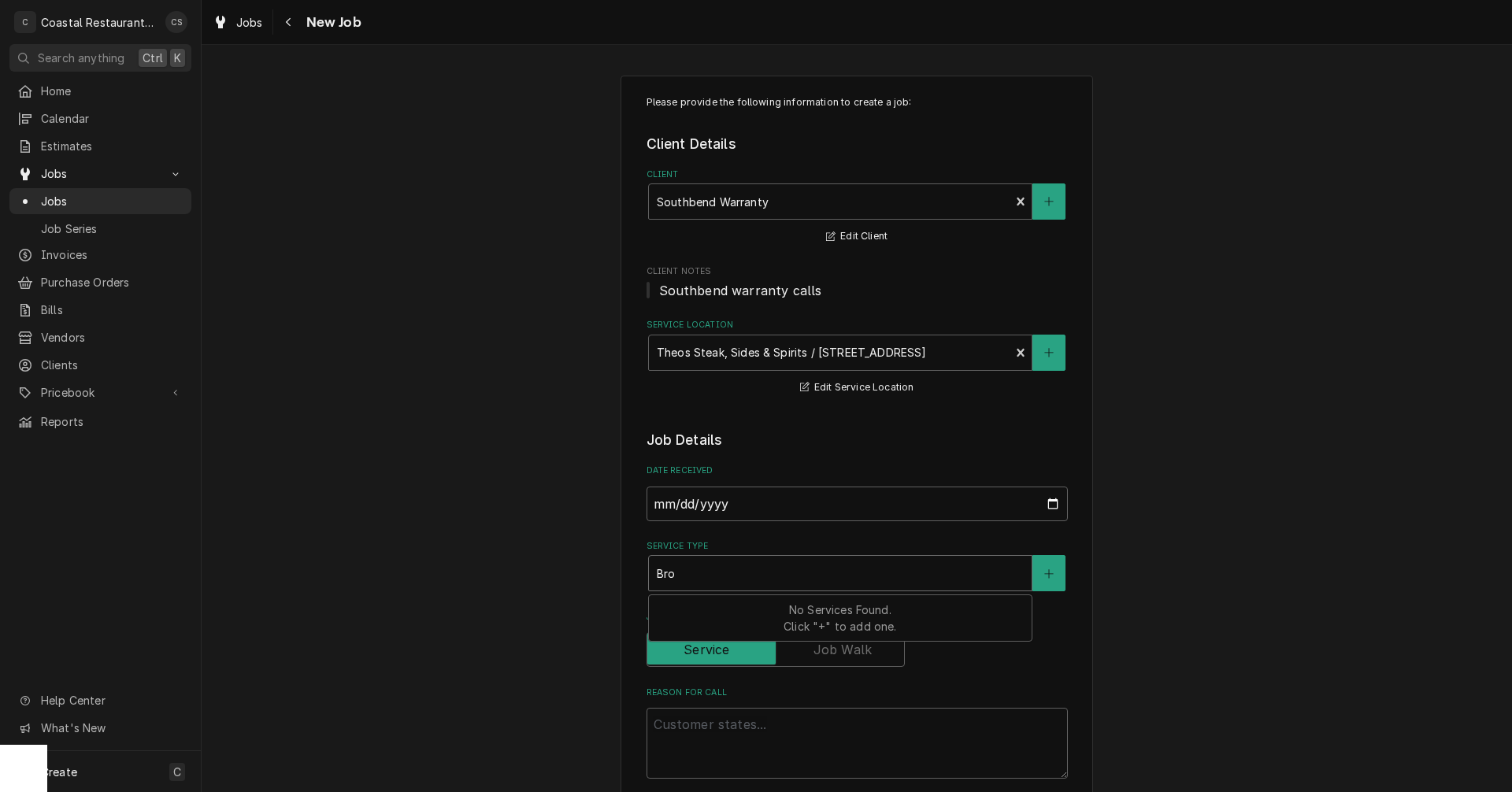
type input "Broi"
type textarea "x"
type input "Broil"
type textarea "x"
type input "Broile"
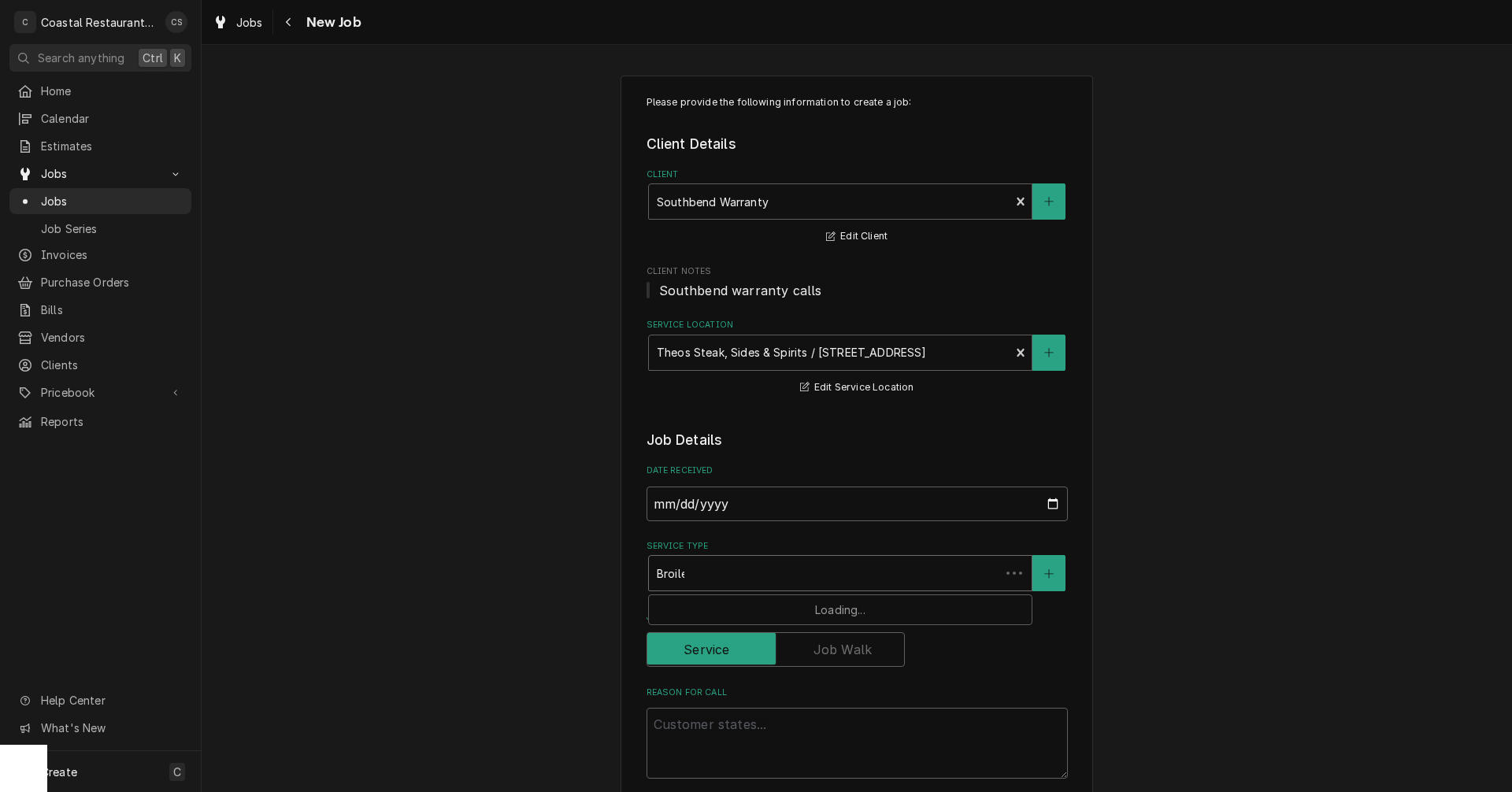
type textarea "x"
type input "Broiler"
type textarea "x"
type input "Broile"
type textarea "x"
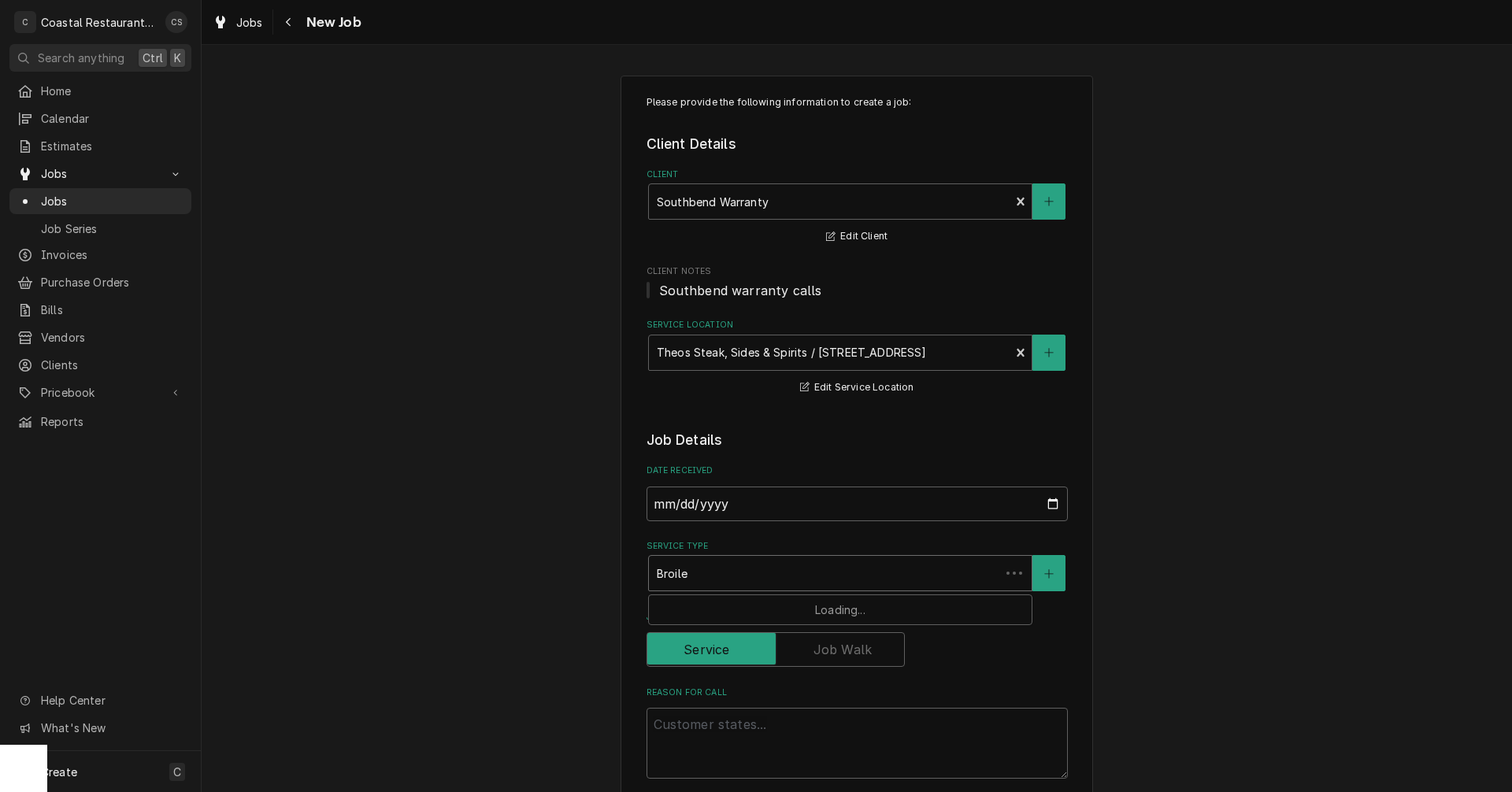
type input "Broil"
type textarea "x"
type input "Broi"
type textarea "x"
type input "Bro"
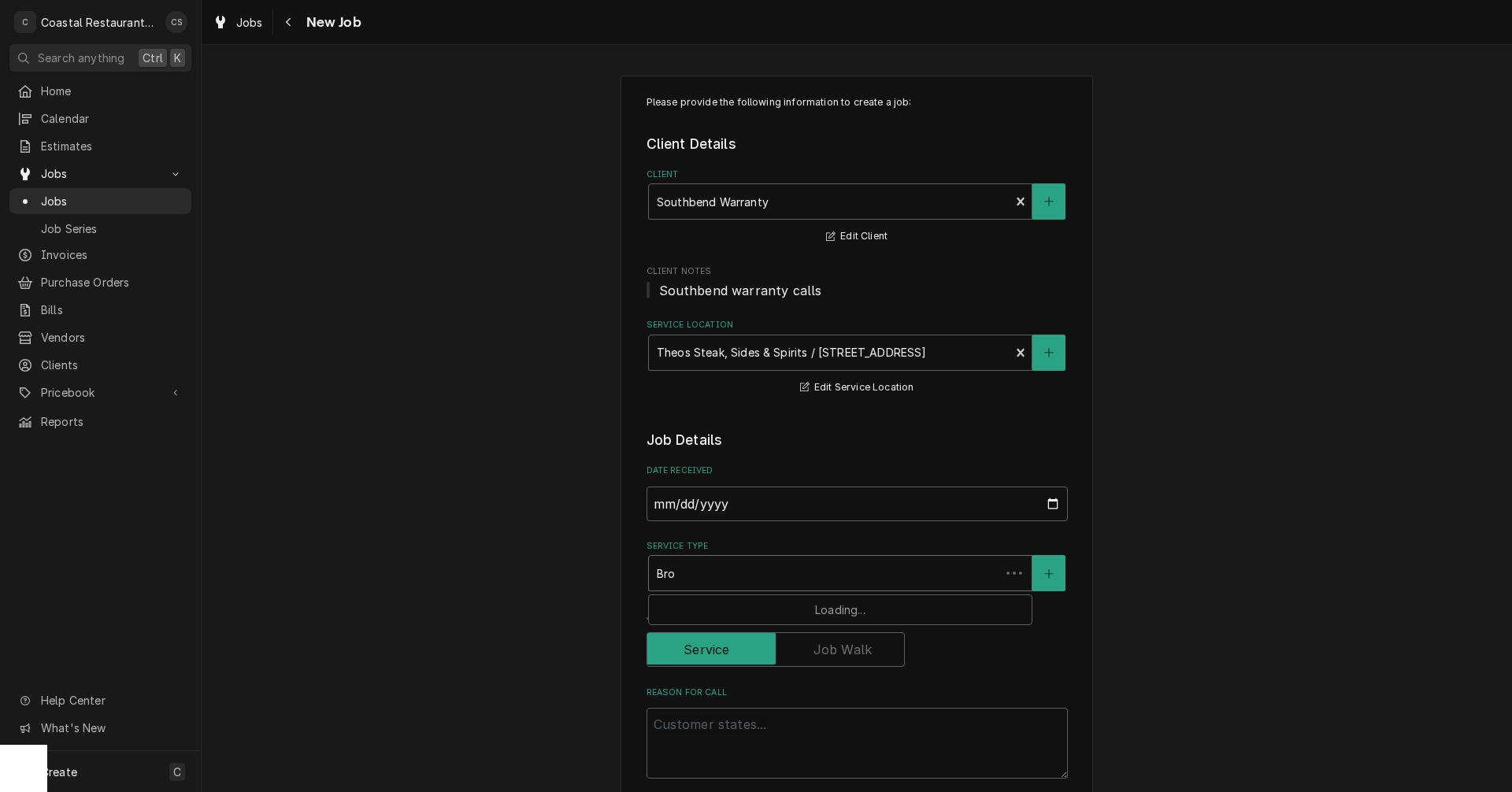
type textarea "x"
type input "Br"
type textarea "x"
type input "B"
type textarea "x"
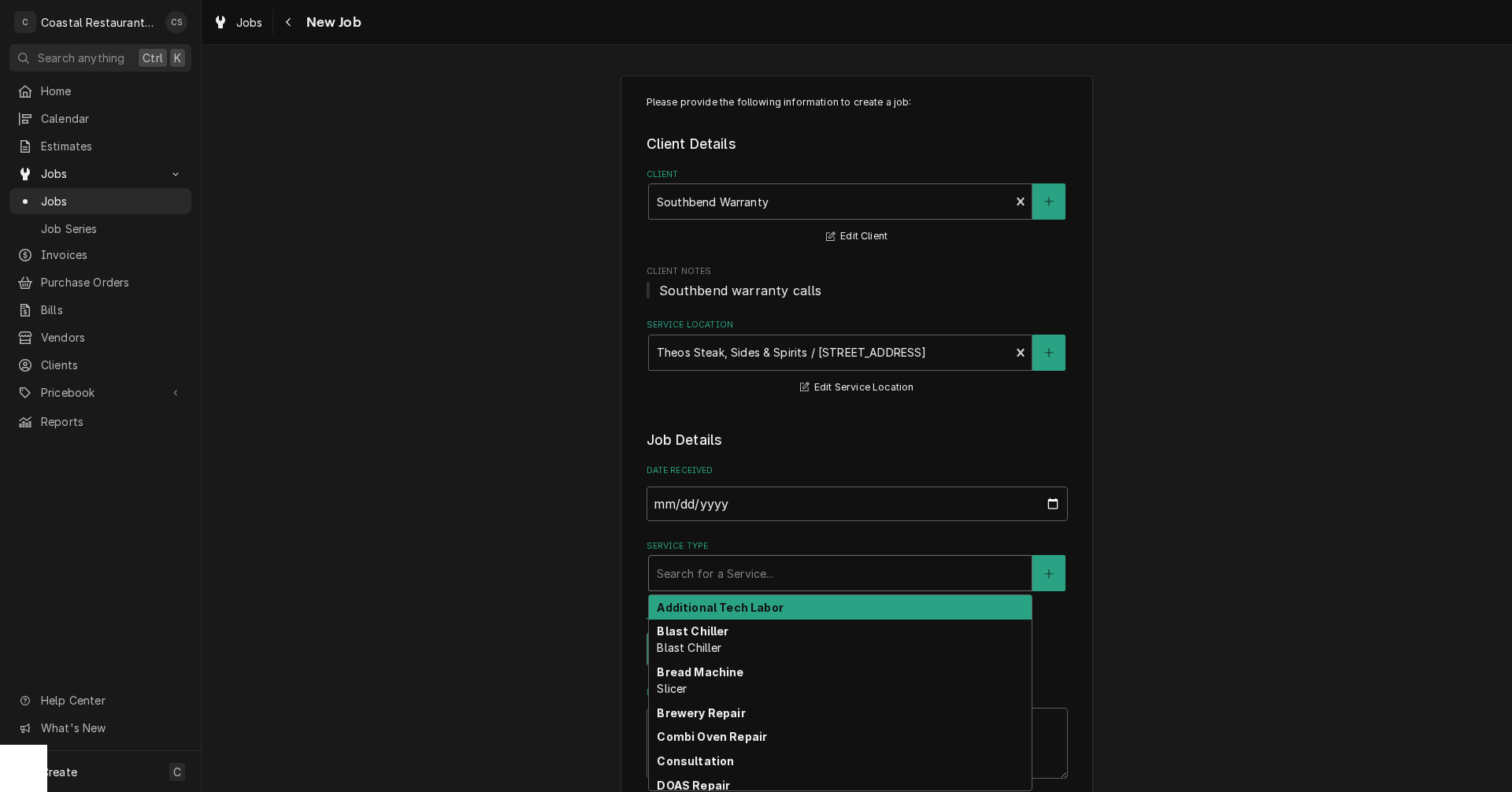
type textarea "x"
type input "G"
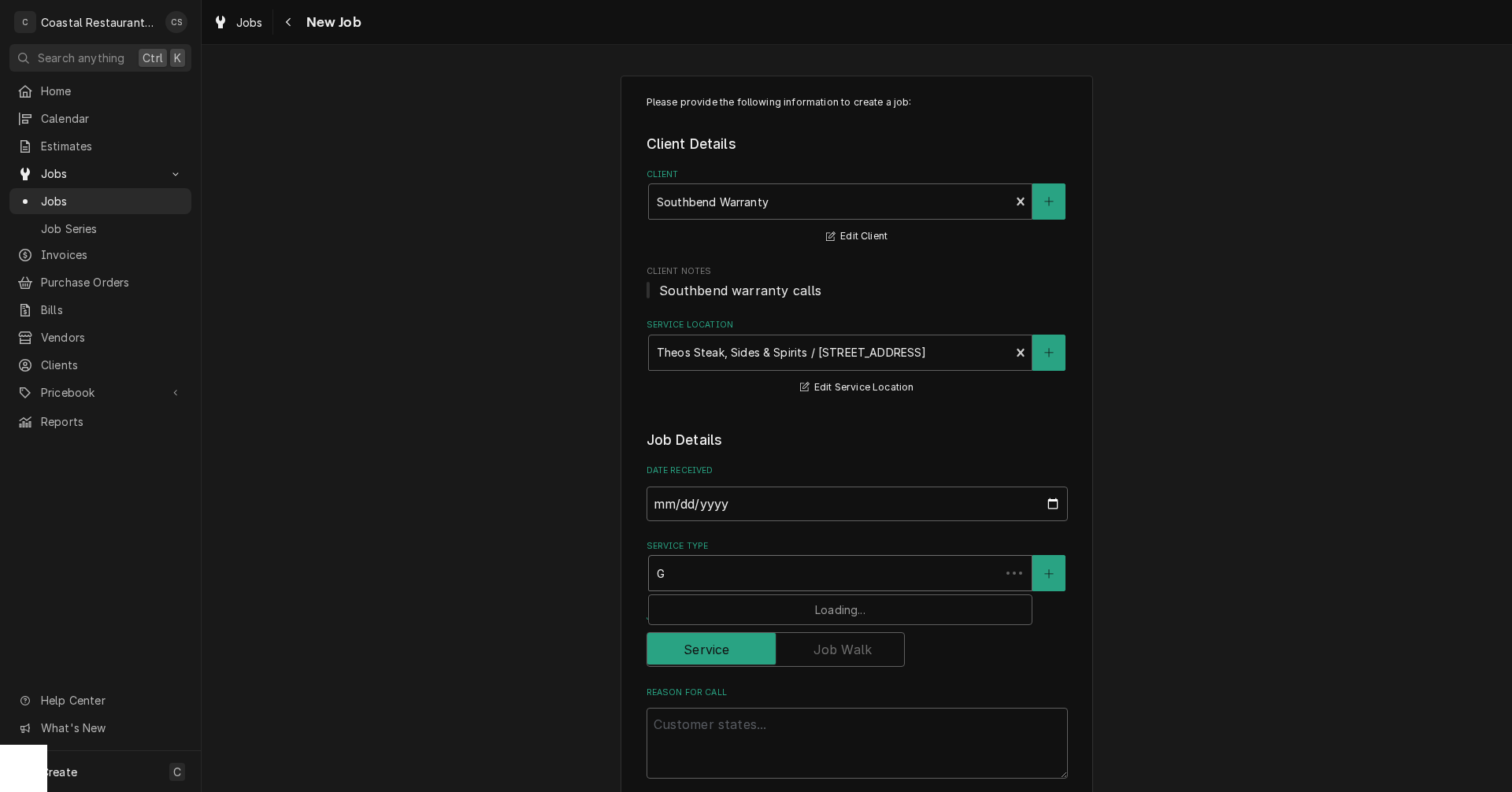
type textarea "x"
type input "Gr"
type textarea "x"
type input "Gri"
type textarea "x"
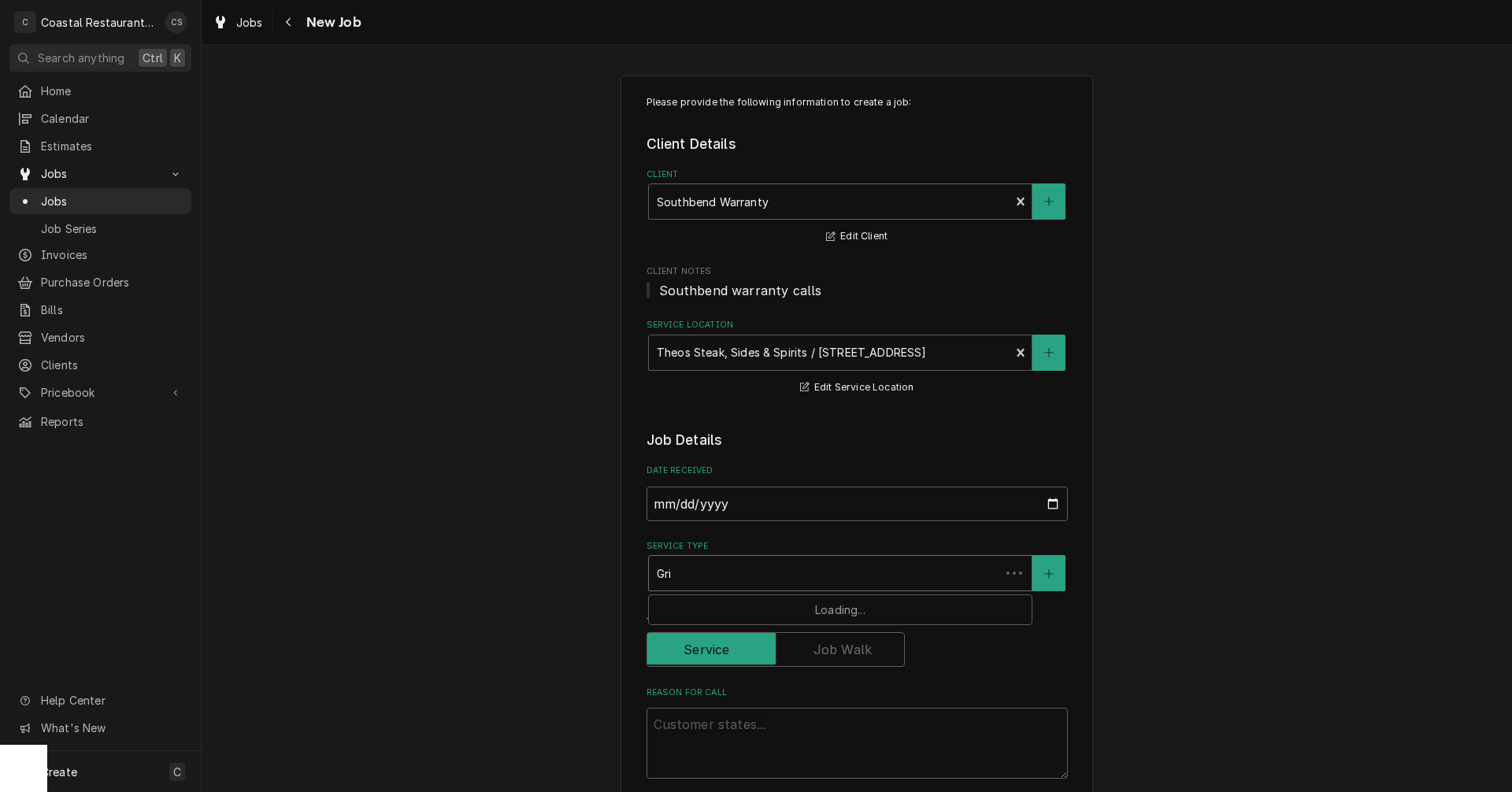
type input "Gril"
type textarea "x"
type input "Grill"
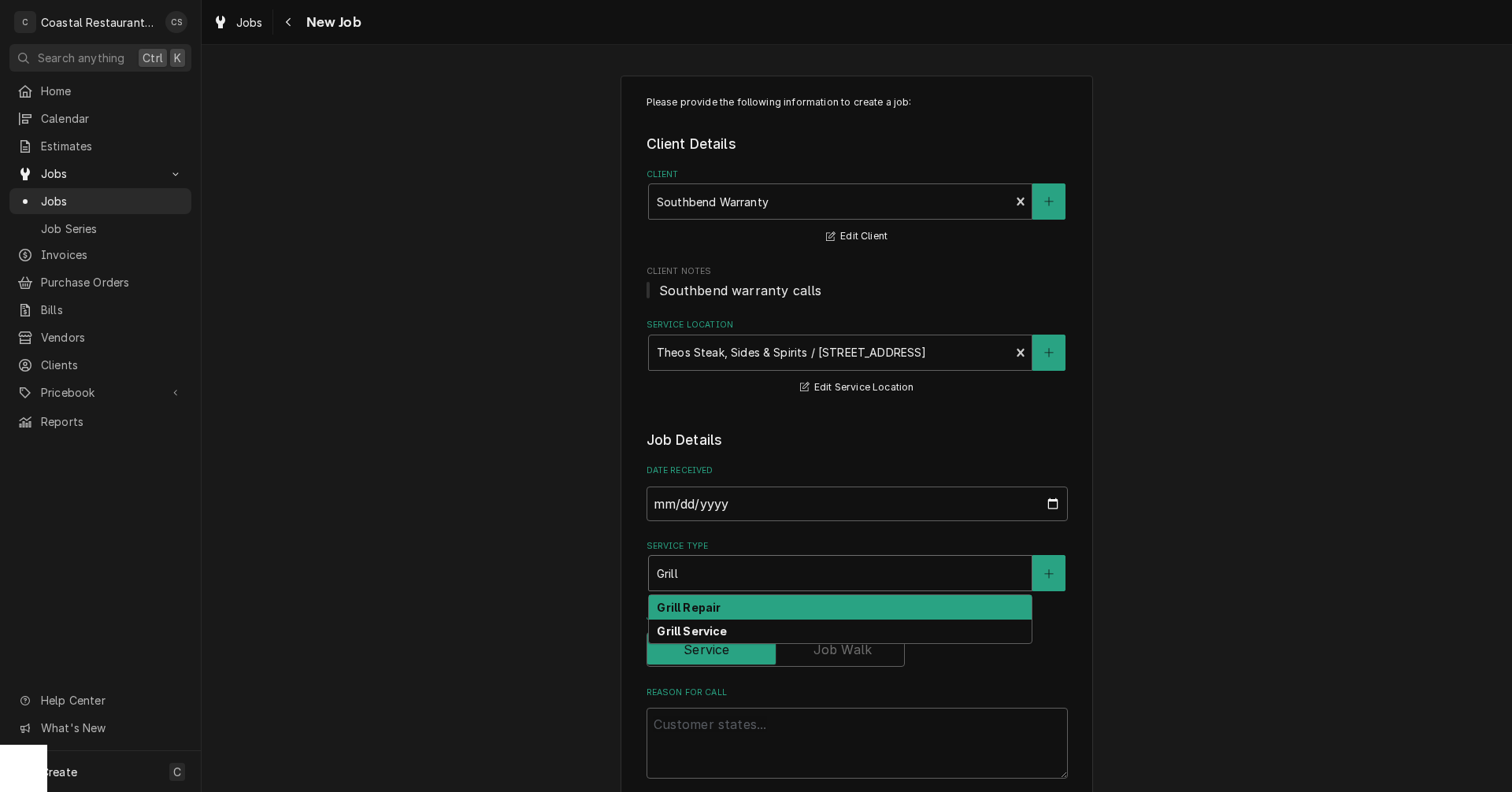
click at [692, 613] on strong "Grill Repair" at bounding box center [689, 608] width 64 height 13
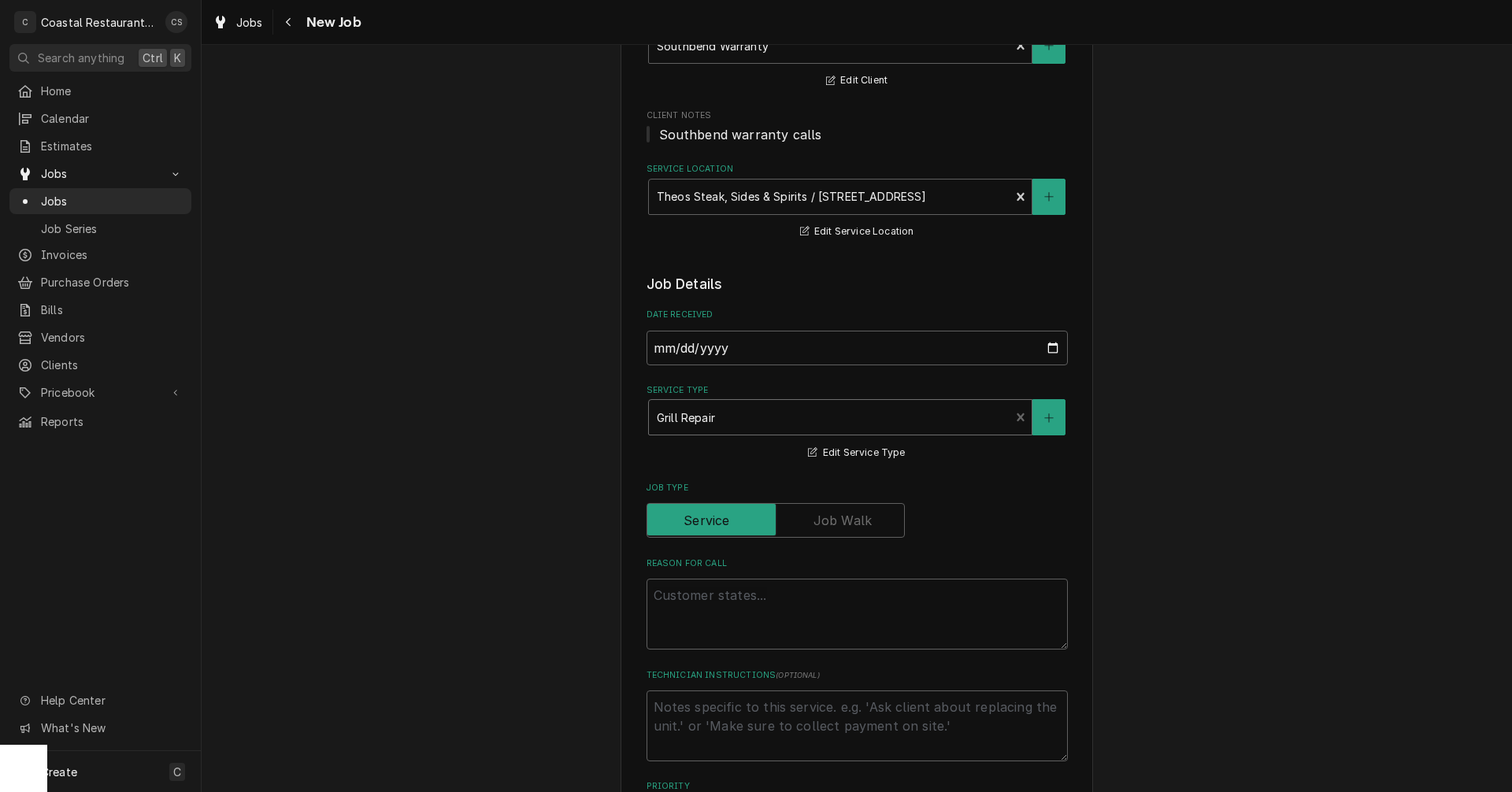
scroll to position [157, 0]
click at [694, 596] on textarea "Reason For Call" at bounding box center [857, 613] width 421 height 71
drag, startPoint x: 696, startPoint y: 581, endPoint x: 688, endPoint y: 592, distance: 13.6
click at [696, 581] on textarea "Reason For Call" at bounding box center [857, 613] width 421 height 71
paste textarea "Southbend Warranty Service Request - Claim # 208381 Equipment Location: Theo's …"
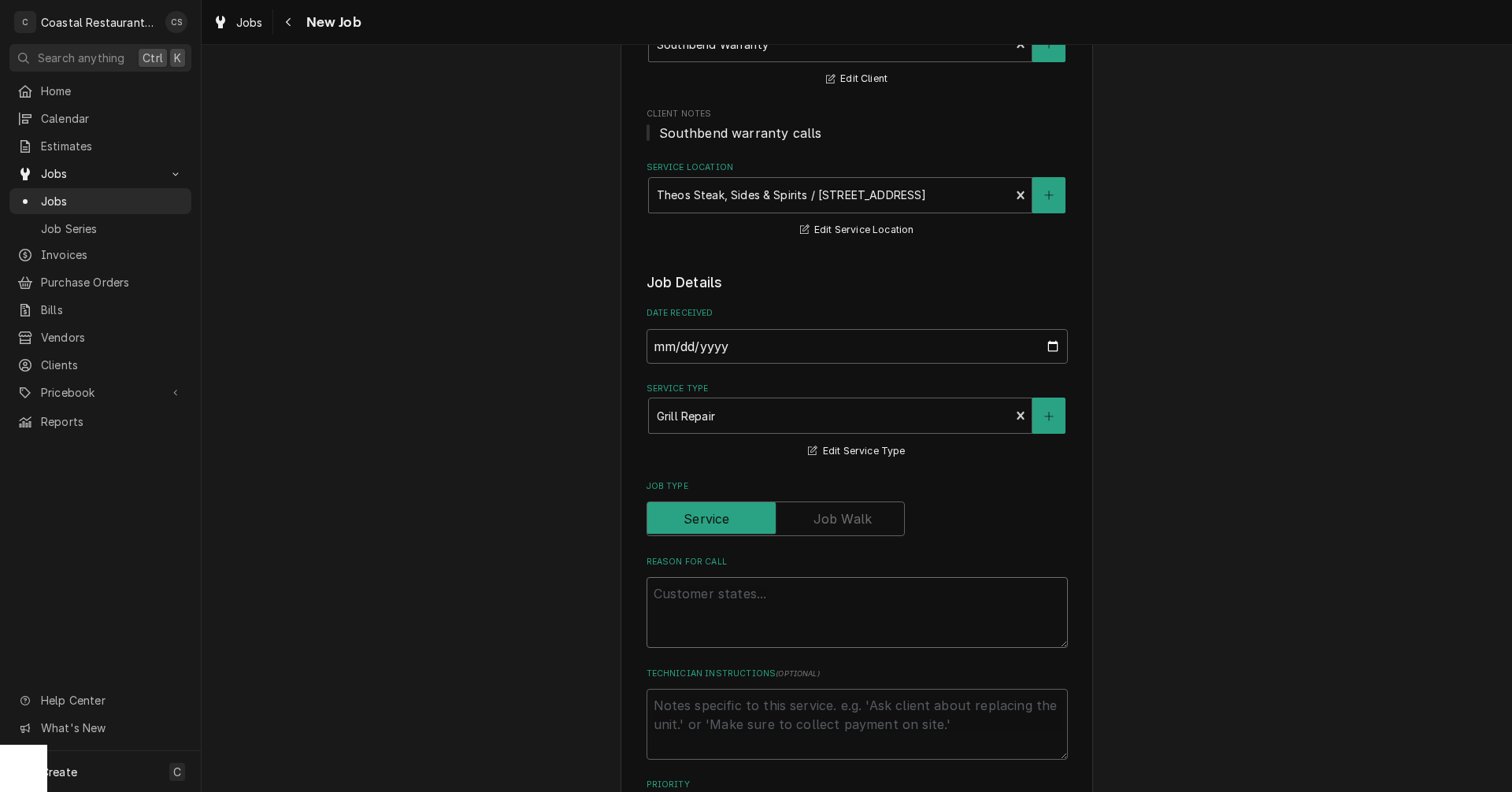
type textarea "x"
type textarea "Southbend Warranty Service Request - Claim # 208381 Equipment Location: Theo's …"
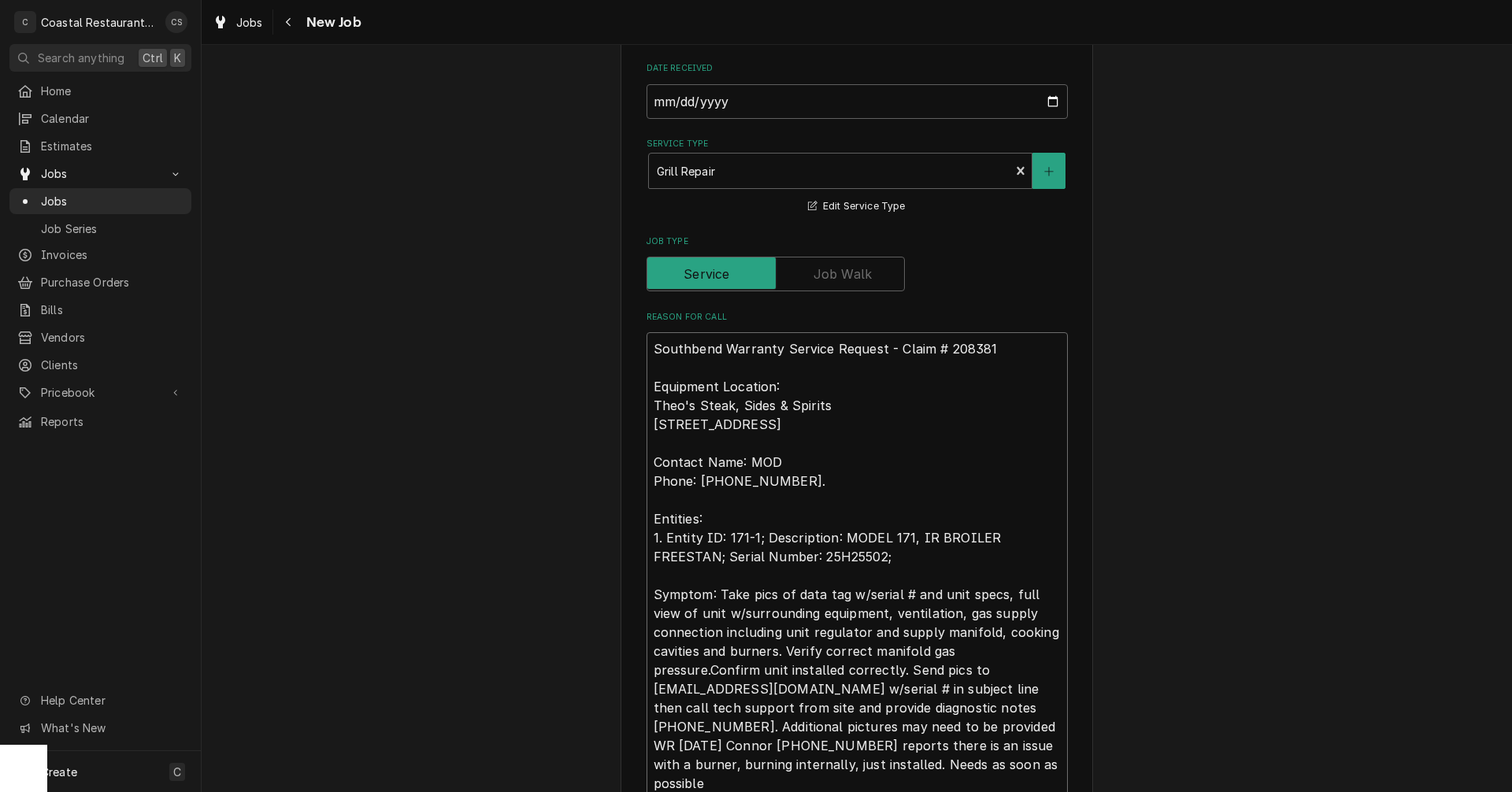
drag, startPoint x: 835, startPoint y: 441, endPoint x: 860, endPoint y: 447, distance: 25.7
click at [860, 447] on textarea "Southbend Warranty Service Request - Claim # 208381 Equipment Location: Theo's …" at bounding box center [857, 566] width 421 height 468
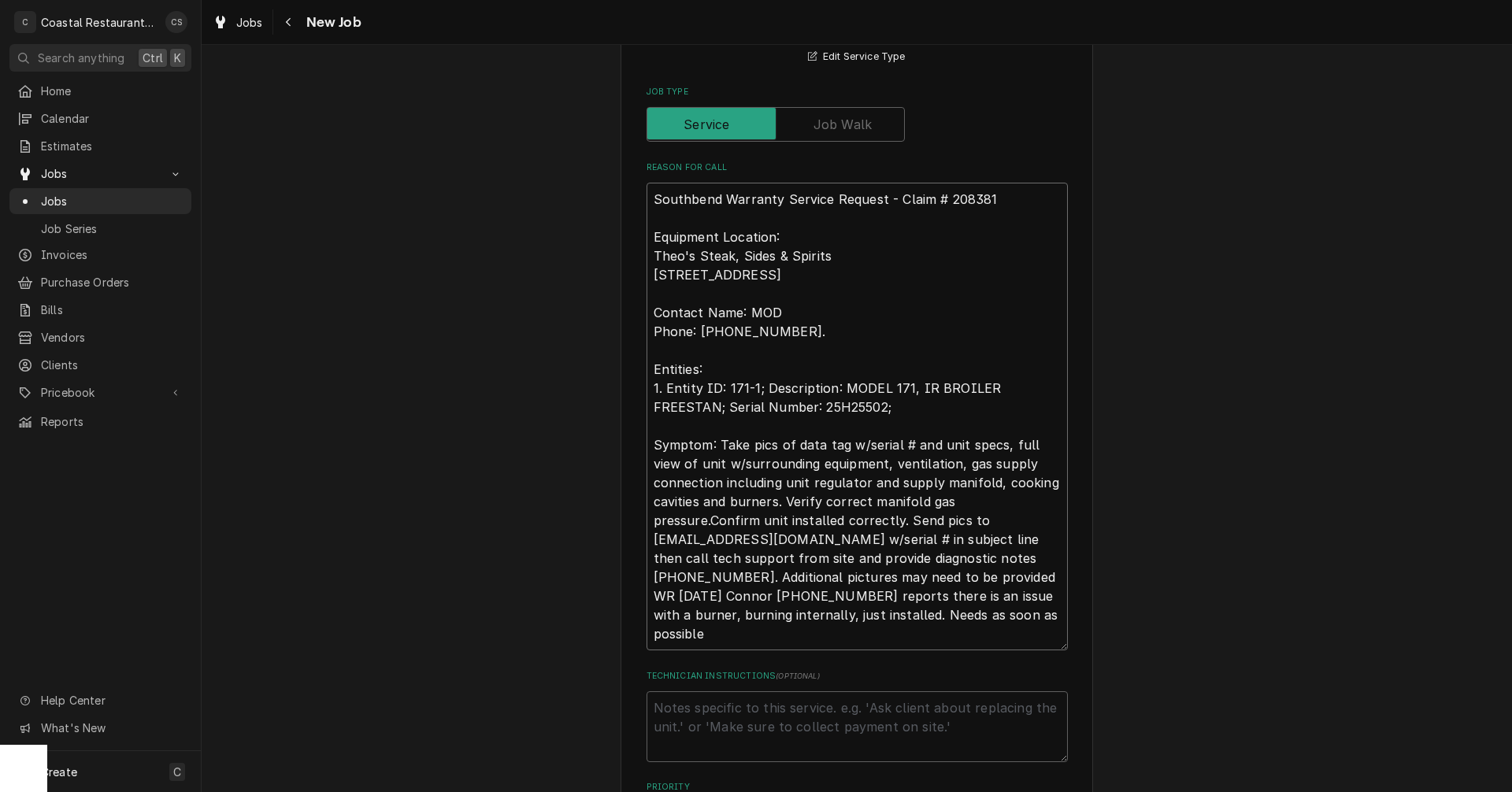
scroll to position [560, 0]
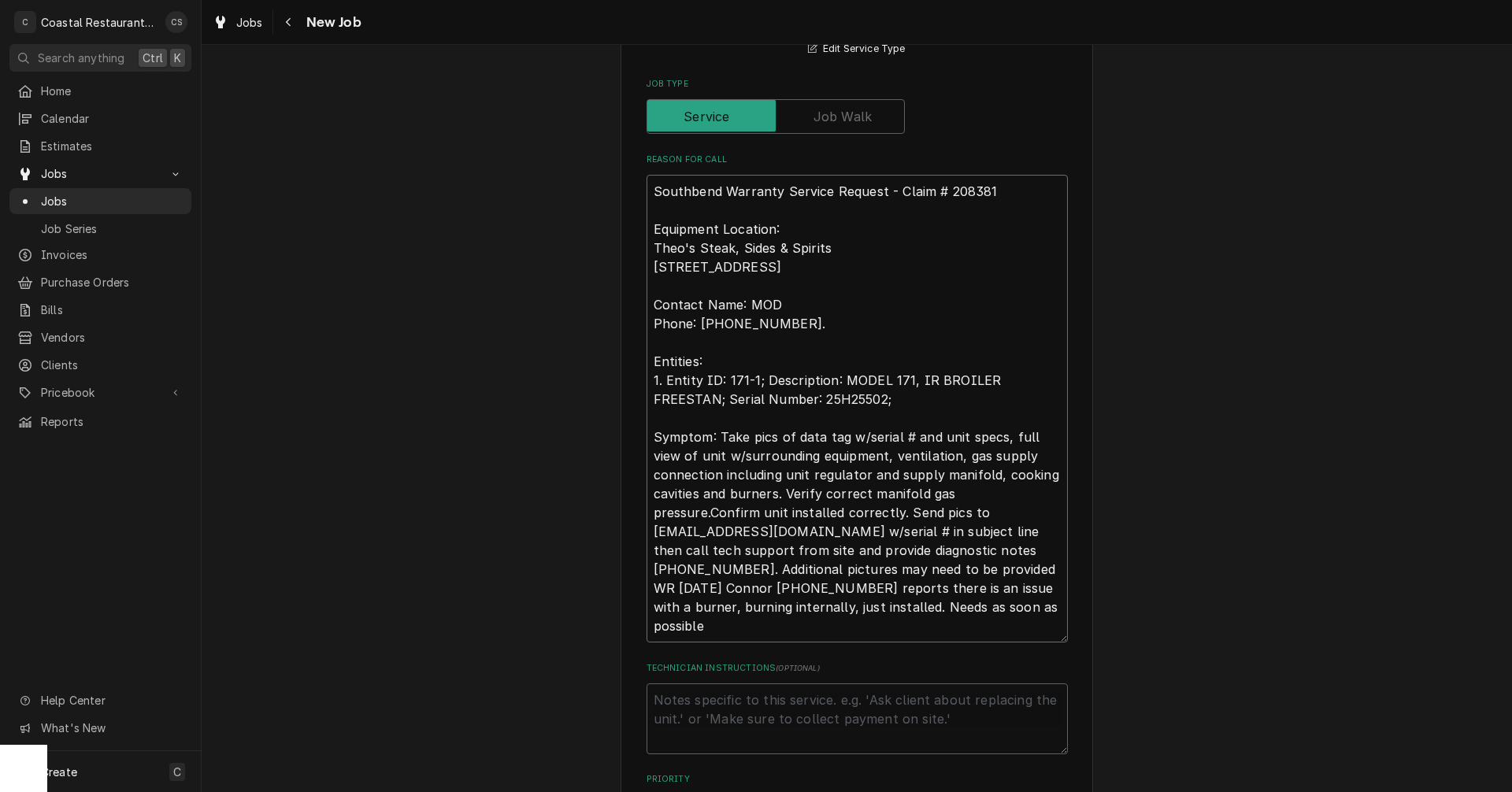
click at [1003, 512] on textarea "Southbend Warranty Service Request - Claim # 208381 Equipment Location: Theo's …" at bounding box center [857, 409] width 421 height 468
type textarea "x"
type textarea "Southbend Warranty Service Request - Claim # 208381 Equipment Location: Theo's …"
type textarea "x"
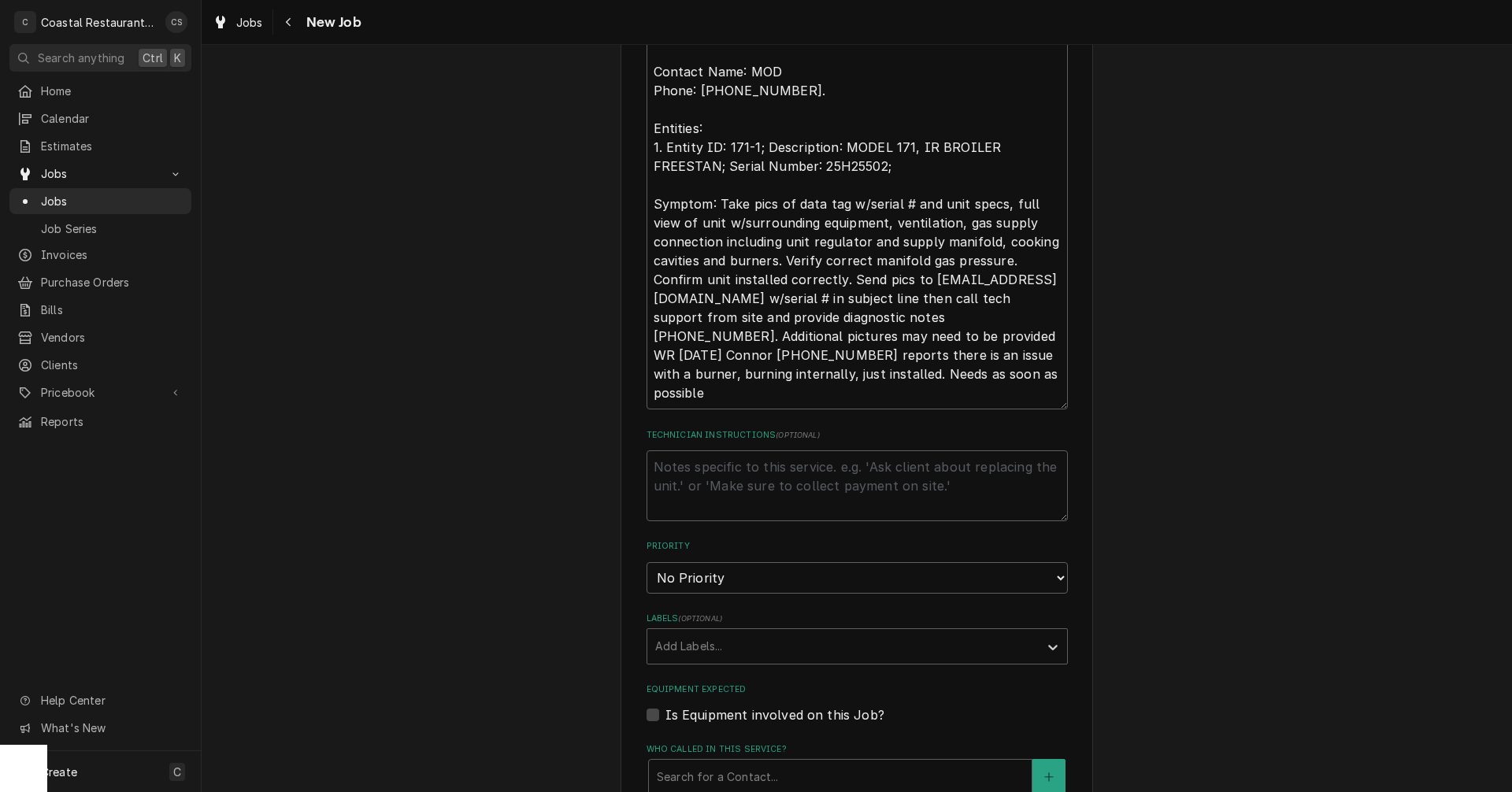
scroll to position [875, 0]
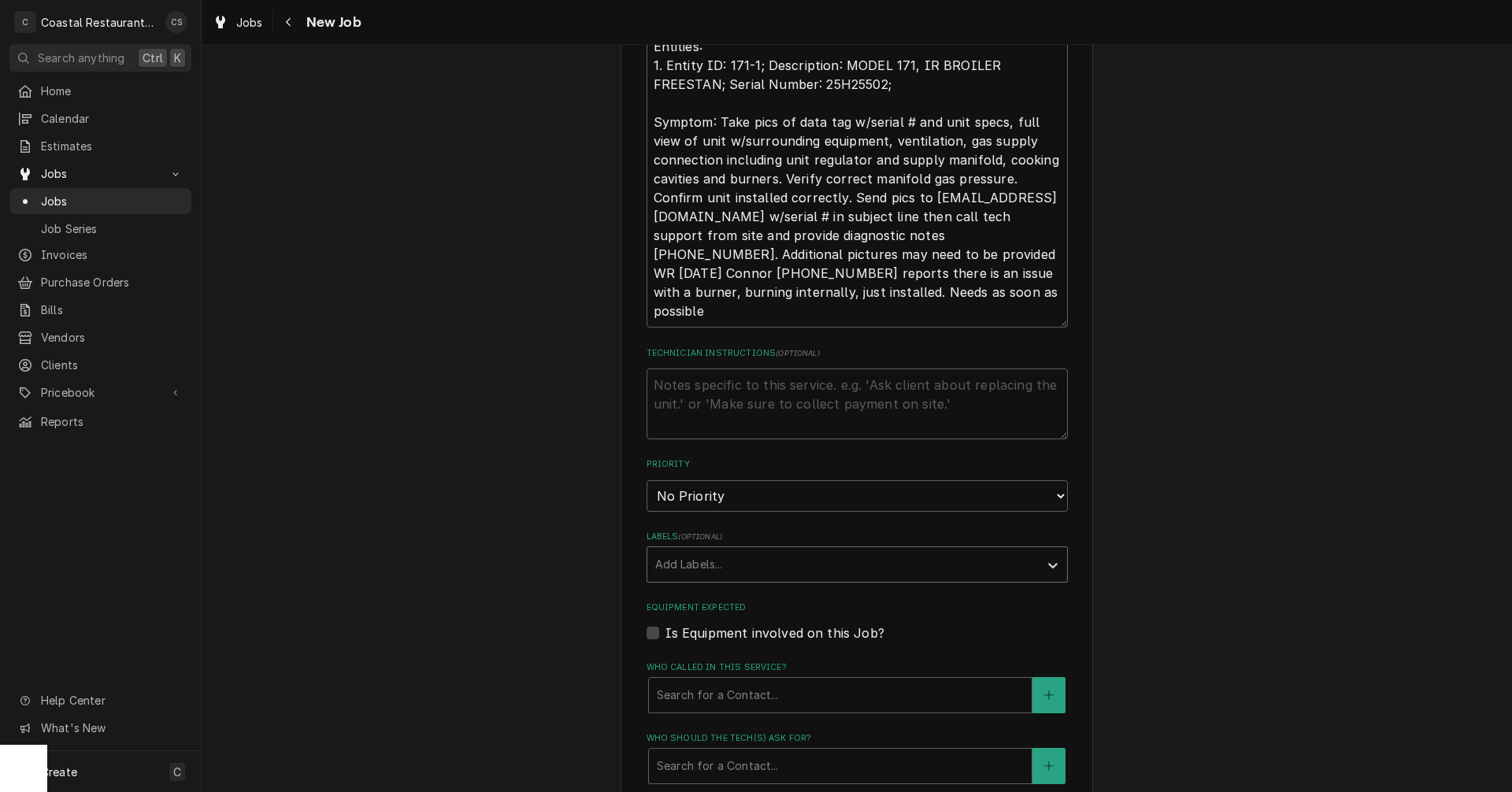
click at [685, 564] on div "Labels" at bounding box center [843, 564] width 376 height 28
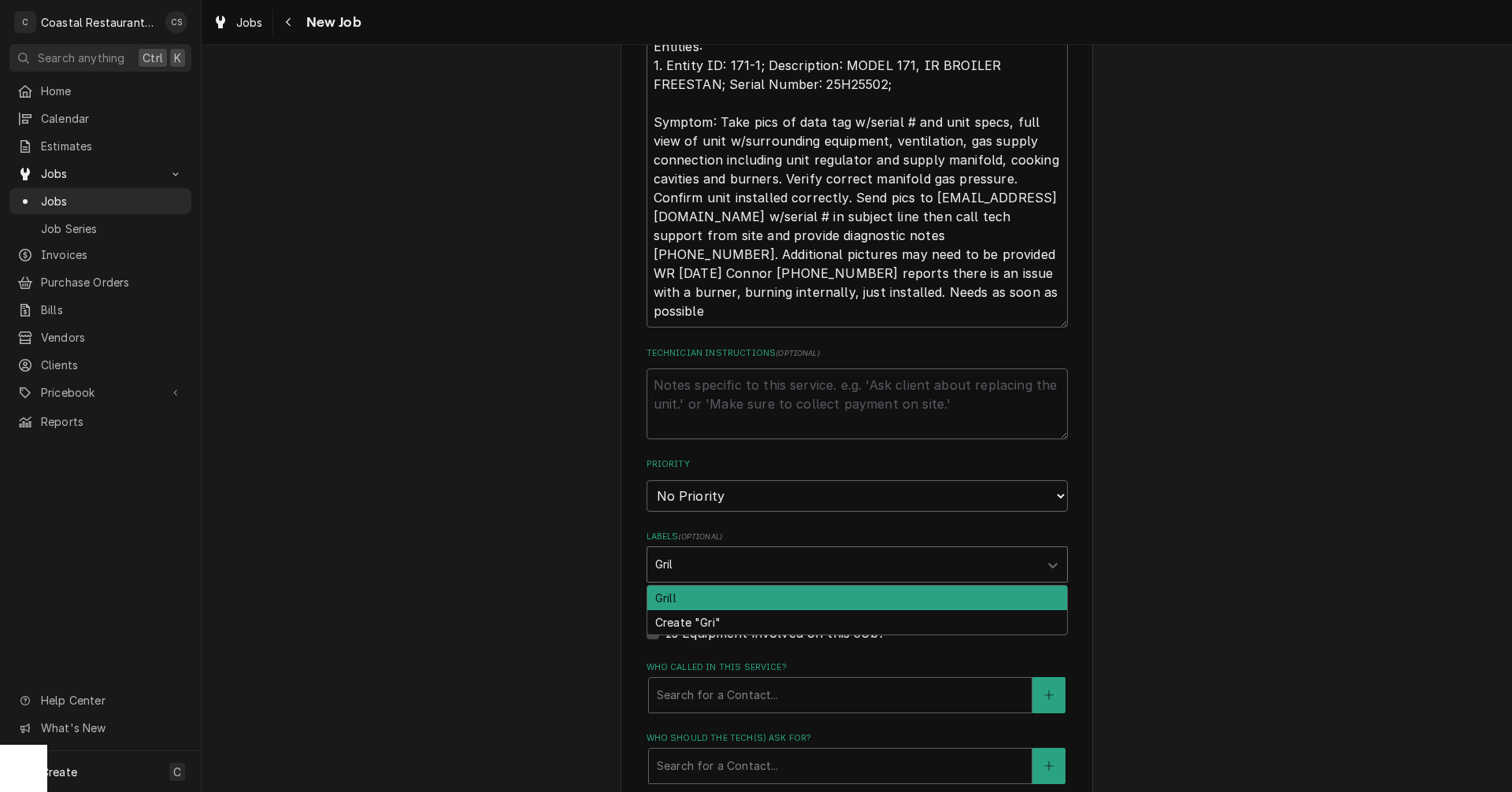
type input "Grill"
click at [689, 601] on div "Grill" at bounding box center [857, 598] width 420 height 25
type textarea "x"
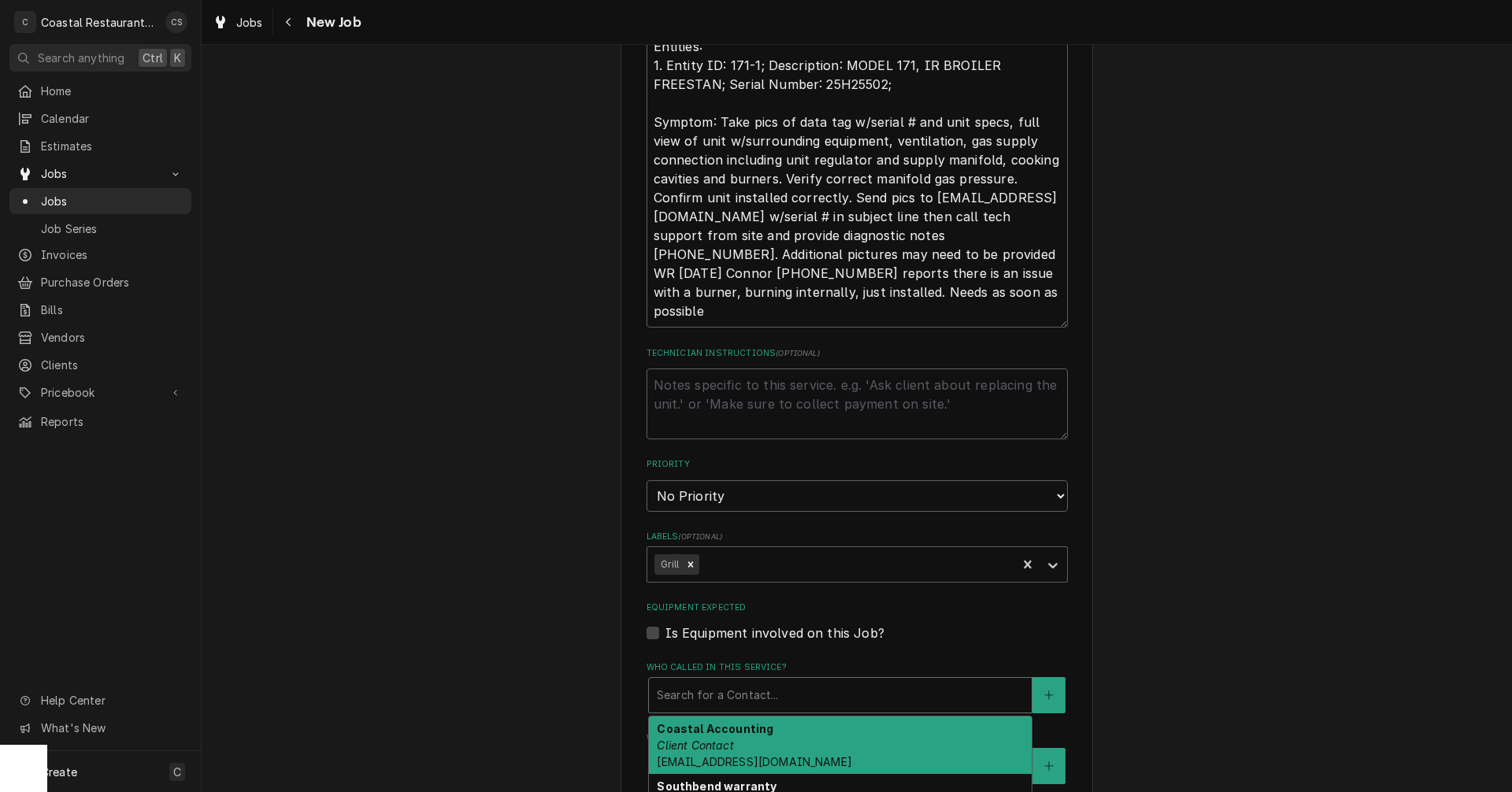
click at [707, 697] on div "Who called in this service?" at bounding box center [841, 695] width 367 height 28
click at [709, 745] on em "Client Contact" at bounding box center [695, 745] width 77 height 13
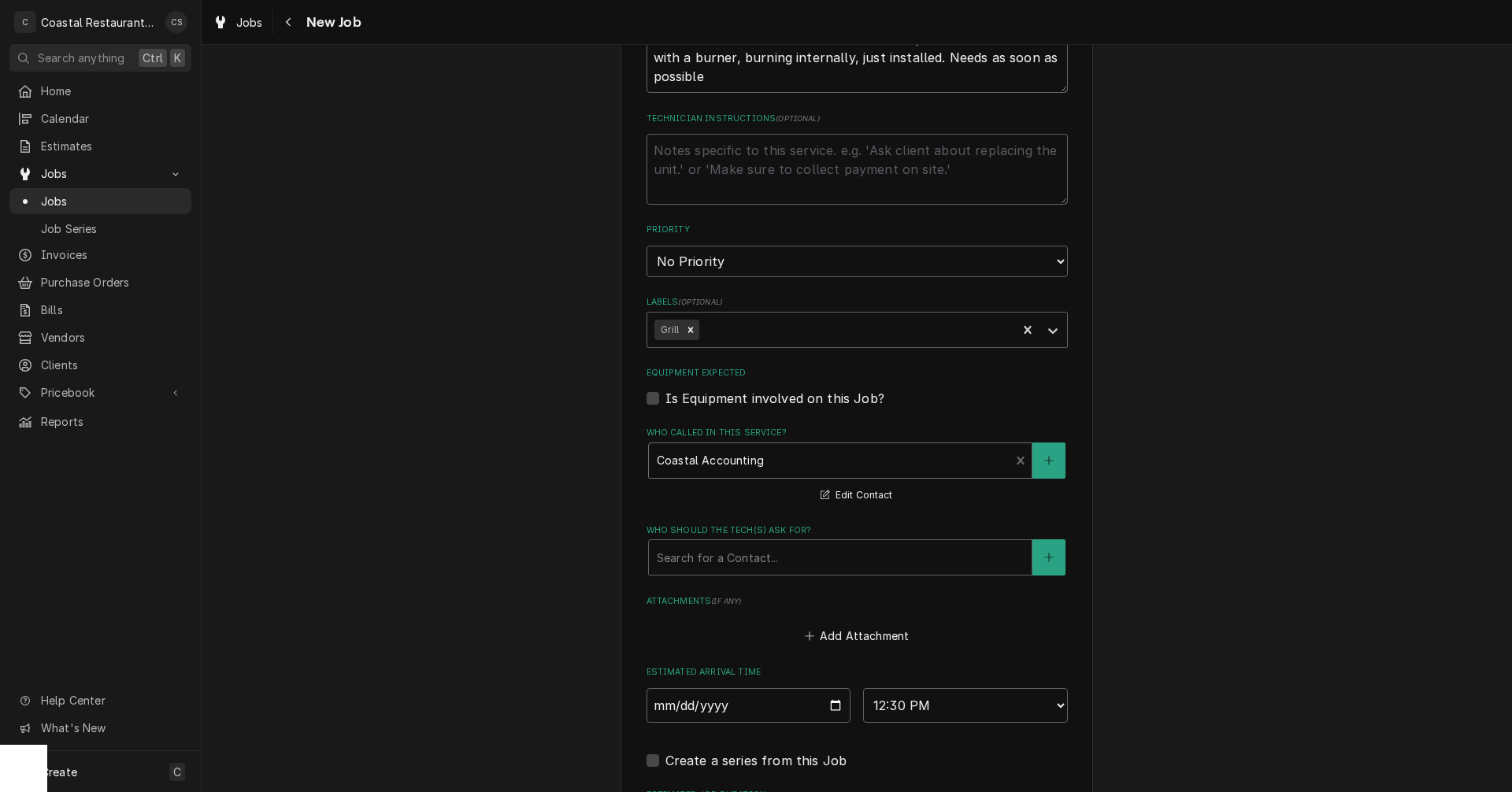
scroll to position [1111, 0]
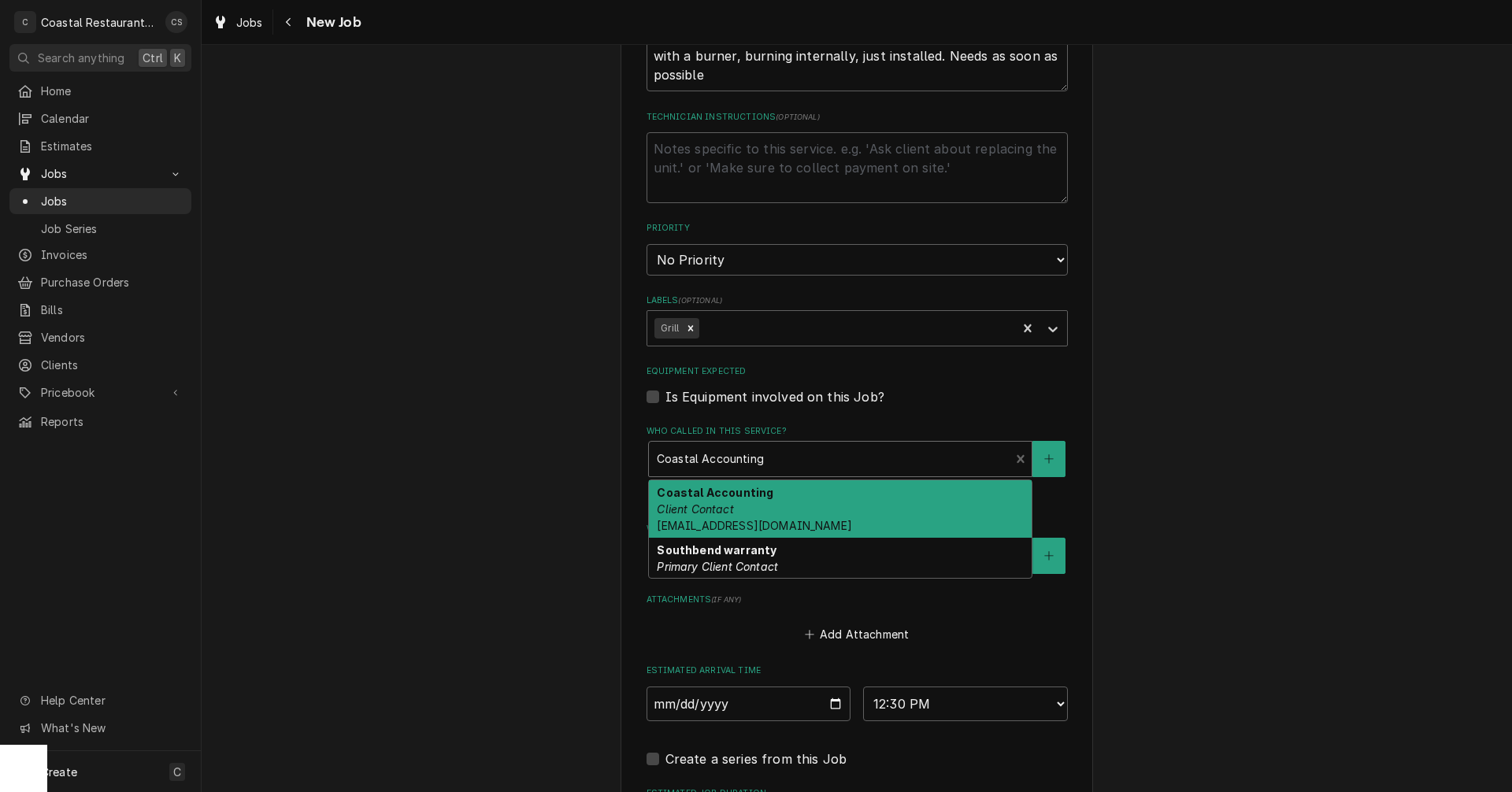
click at [733, 453] on div "Who called in this service?" at bounding box center [830, 459] width 346 height 28
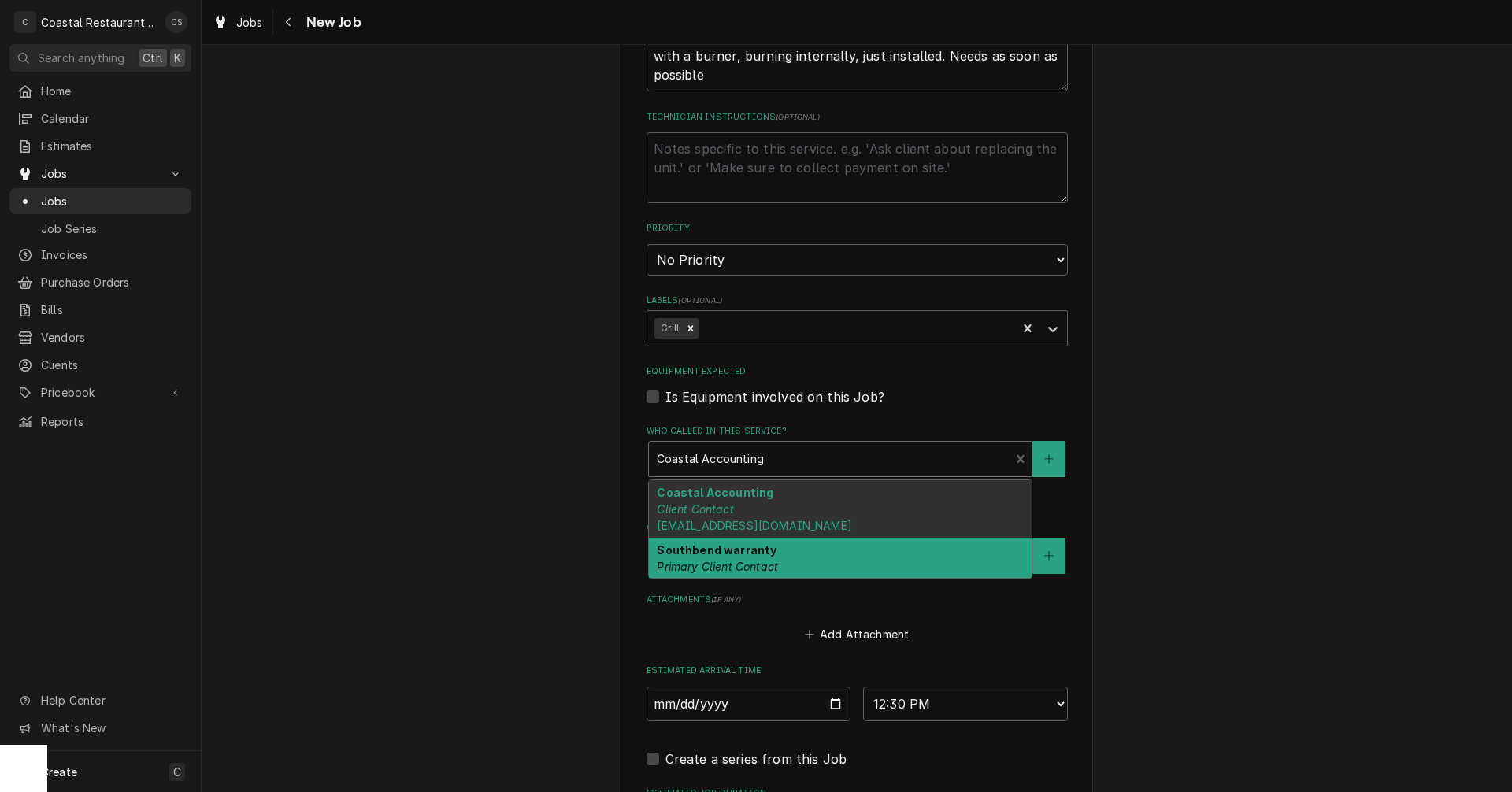
click at [712, 547] on strong "Southbend warranty" at bounding box center [717, 550] width 120 height 13
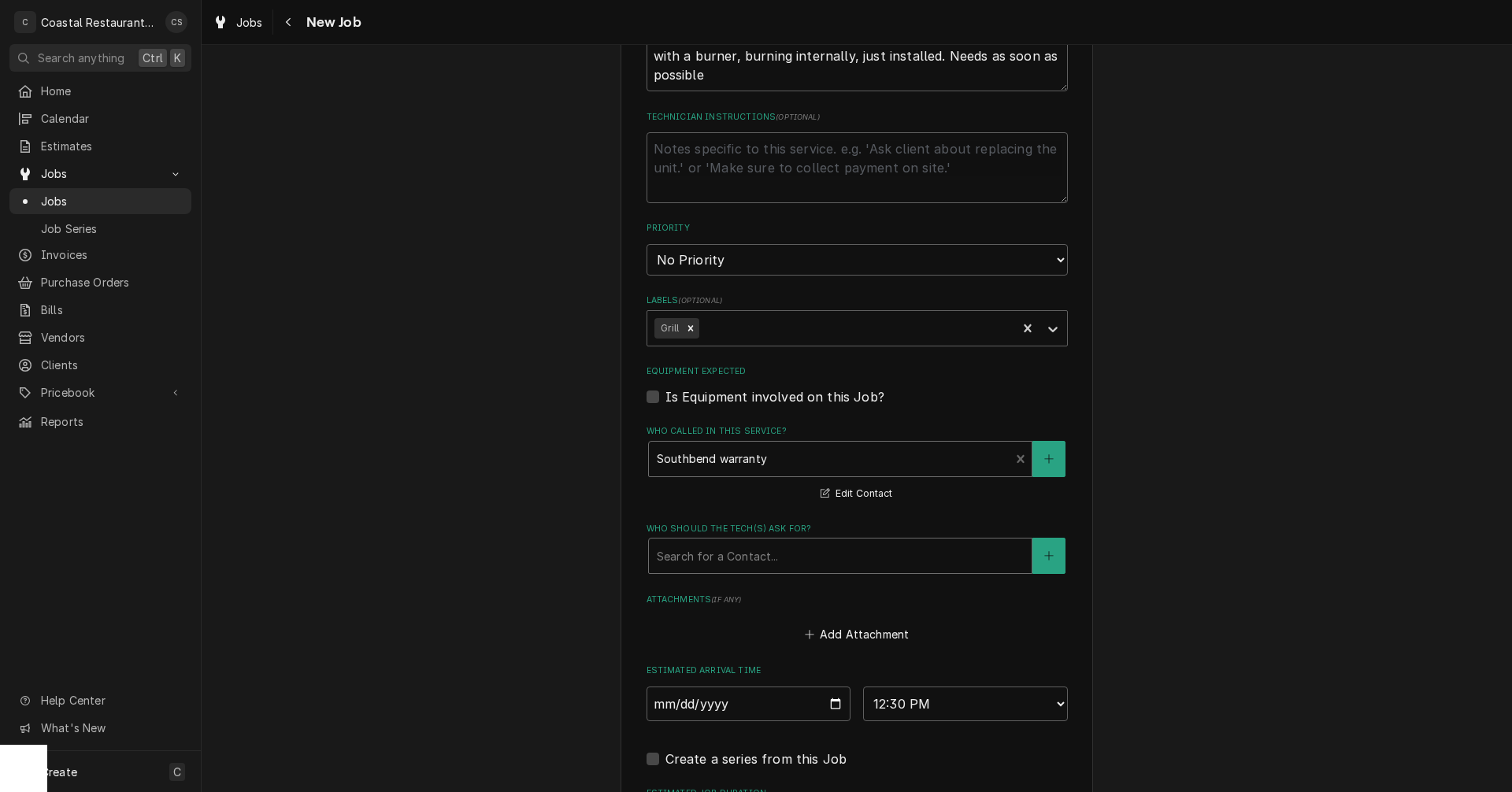
click at [712, 561] on div "Who should the tech(s) ask for?" at bounding box center [841, 556] width 367 height 28
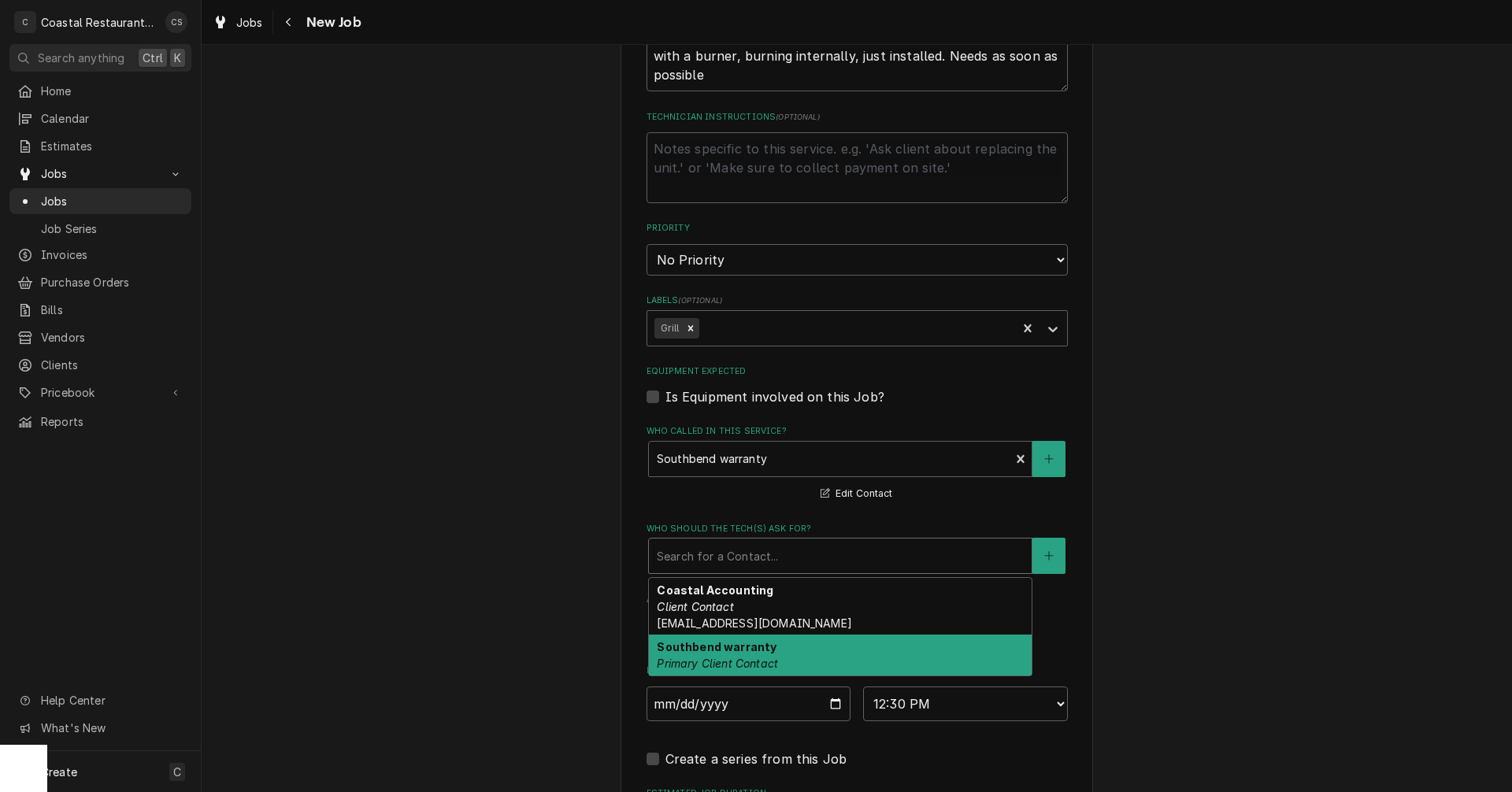
click at [702, 651] on strong "Southbend warranty" at bounding box center [717, 646] width 120 height 13
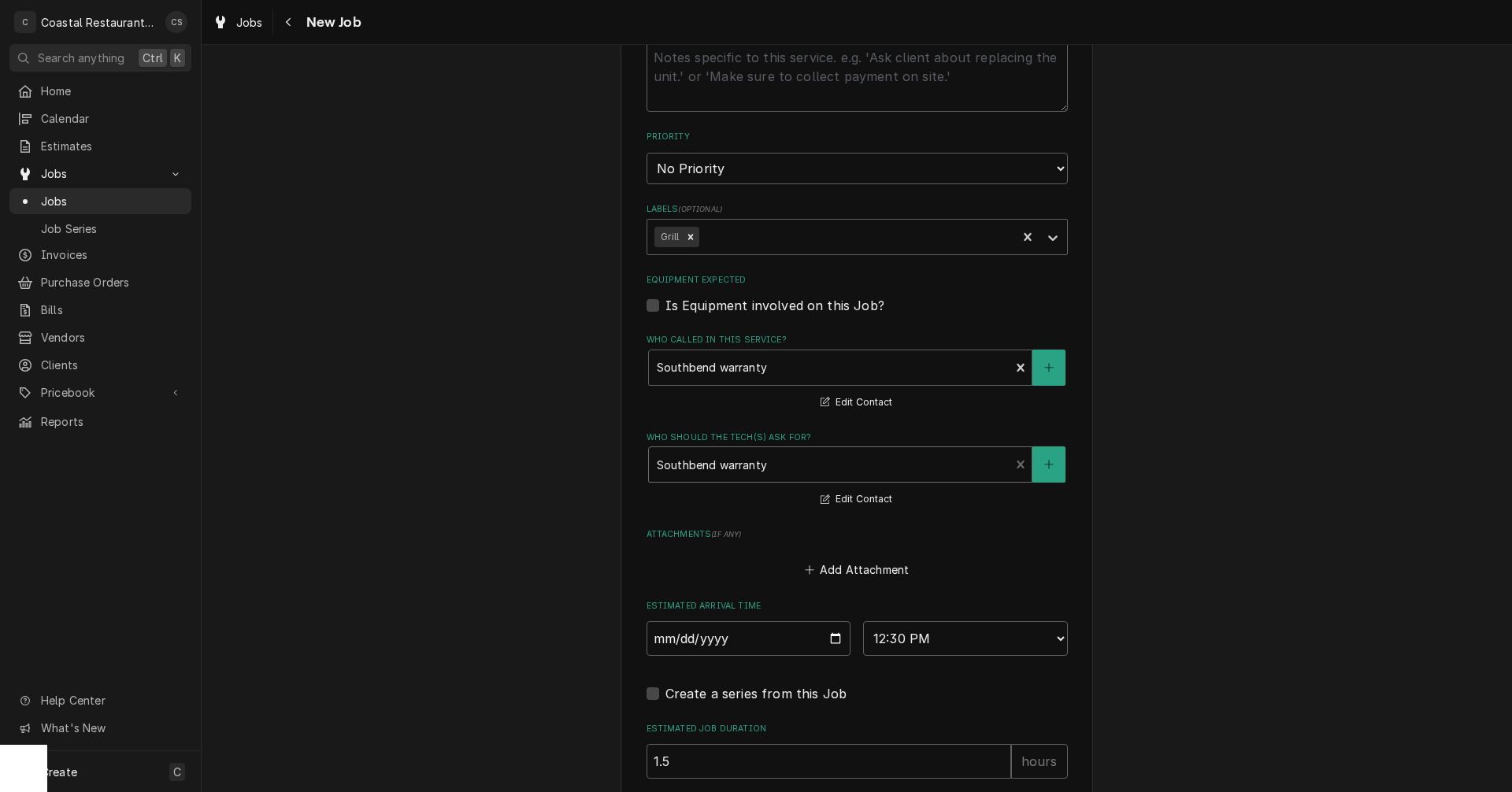
scroll to position [1396, 0]
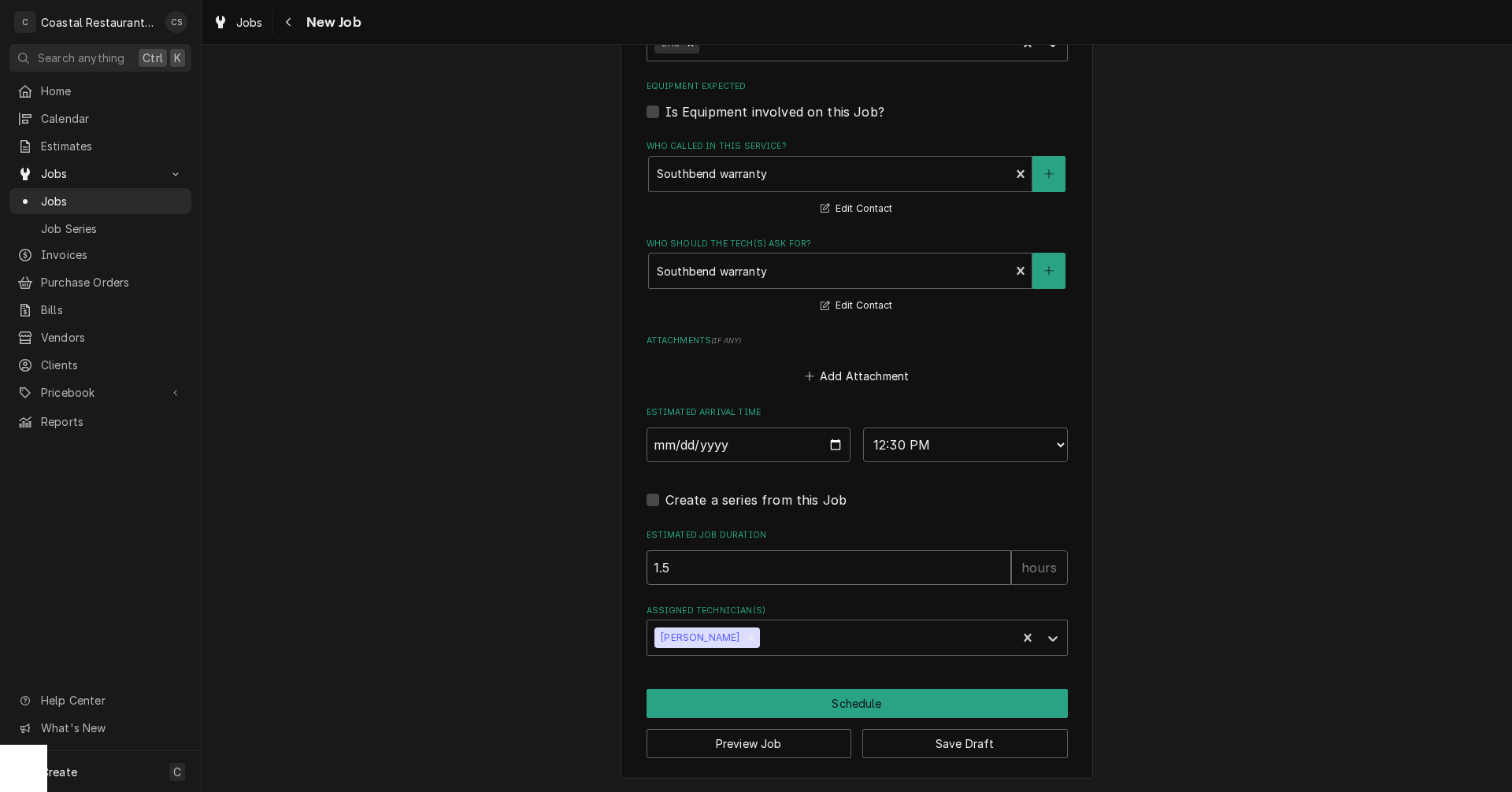
click at [698, 573] on input "1.5" at bounding box center [828, 567] width 364 height 35
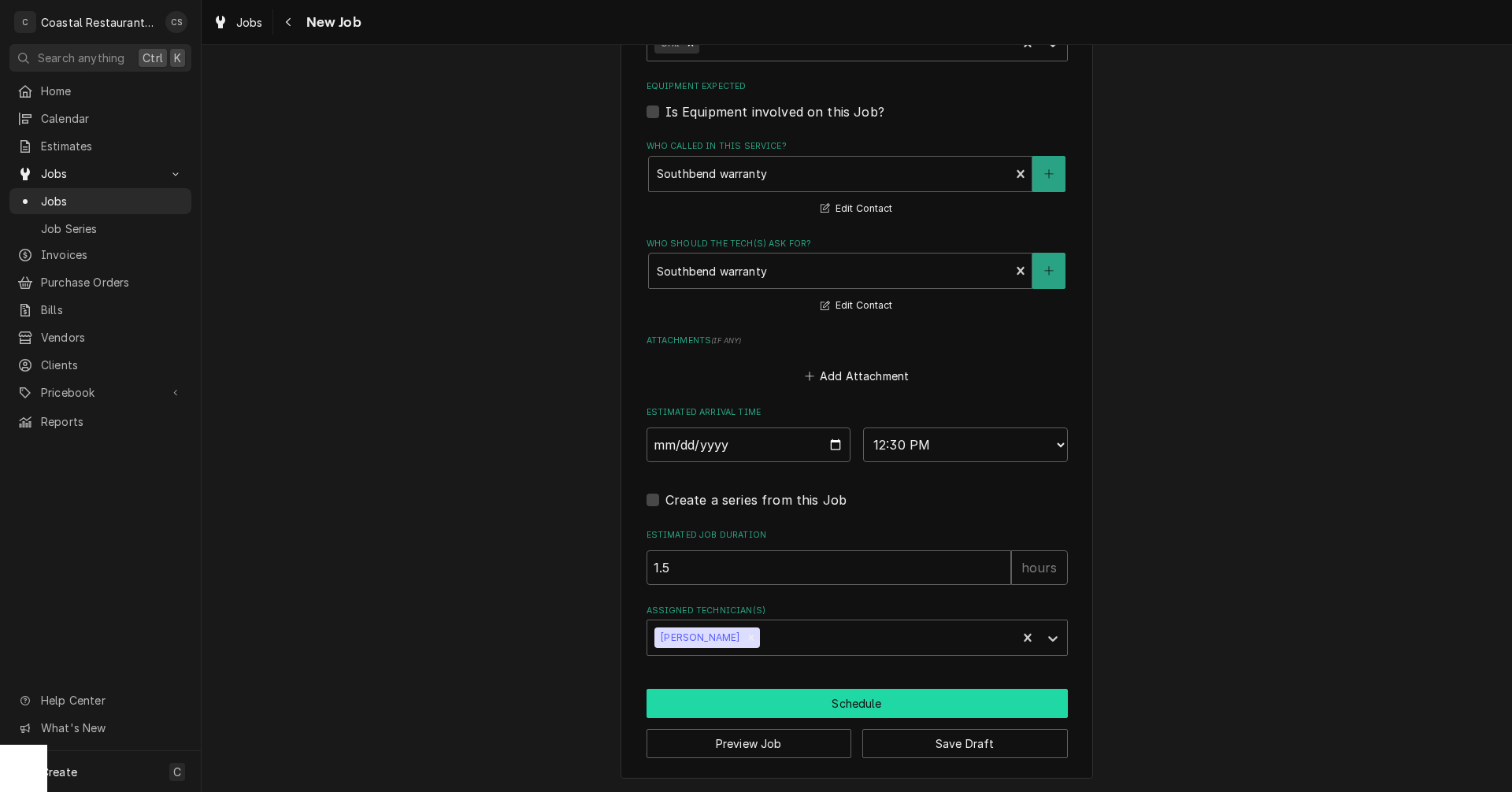
click at [823, 697] on button "Schedule" at bounding box center [857, 703] width 421 height 29
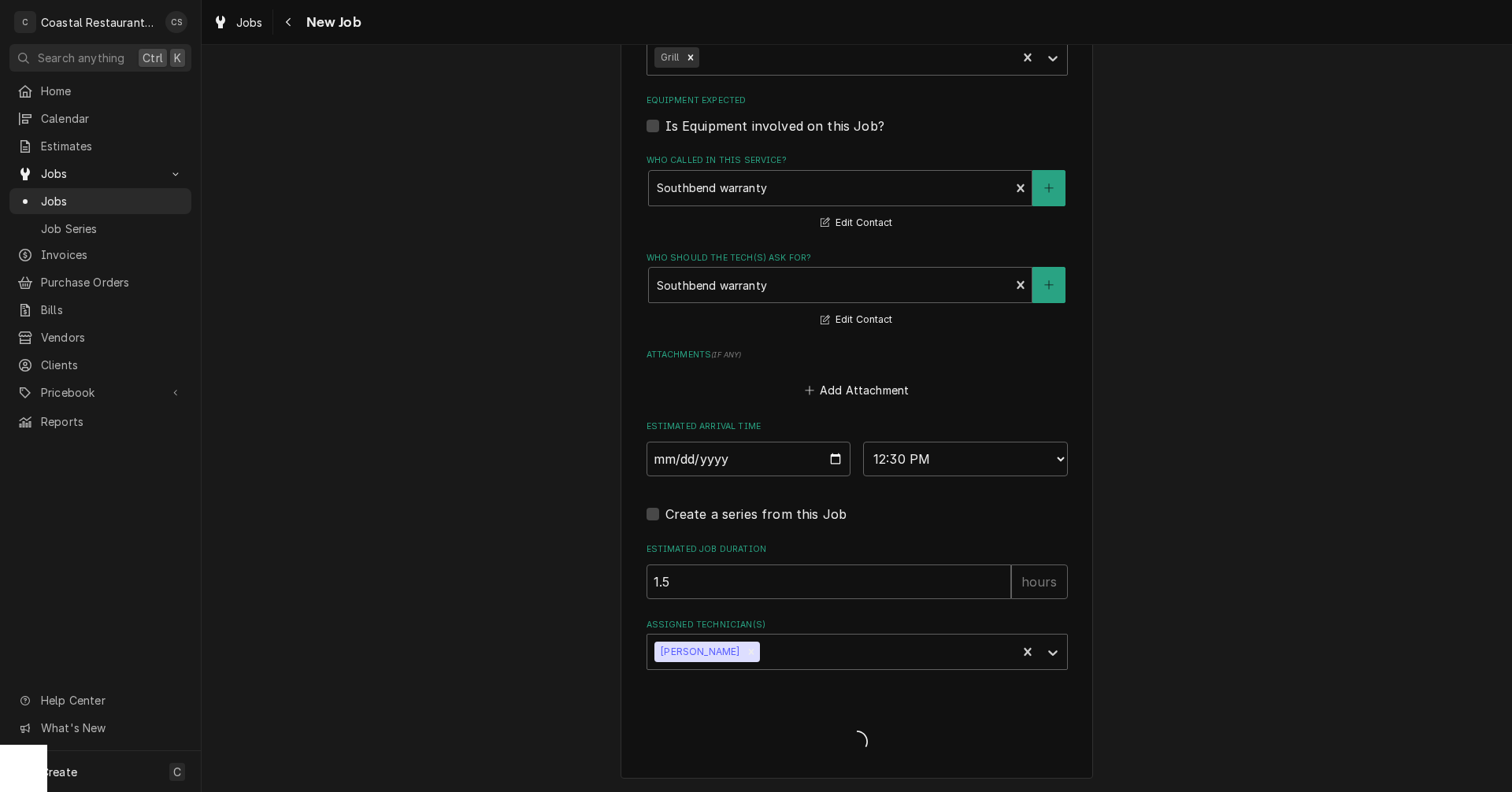
scroll to position [1382, 0]
type textarea "x"
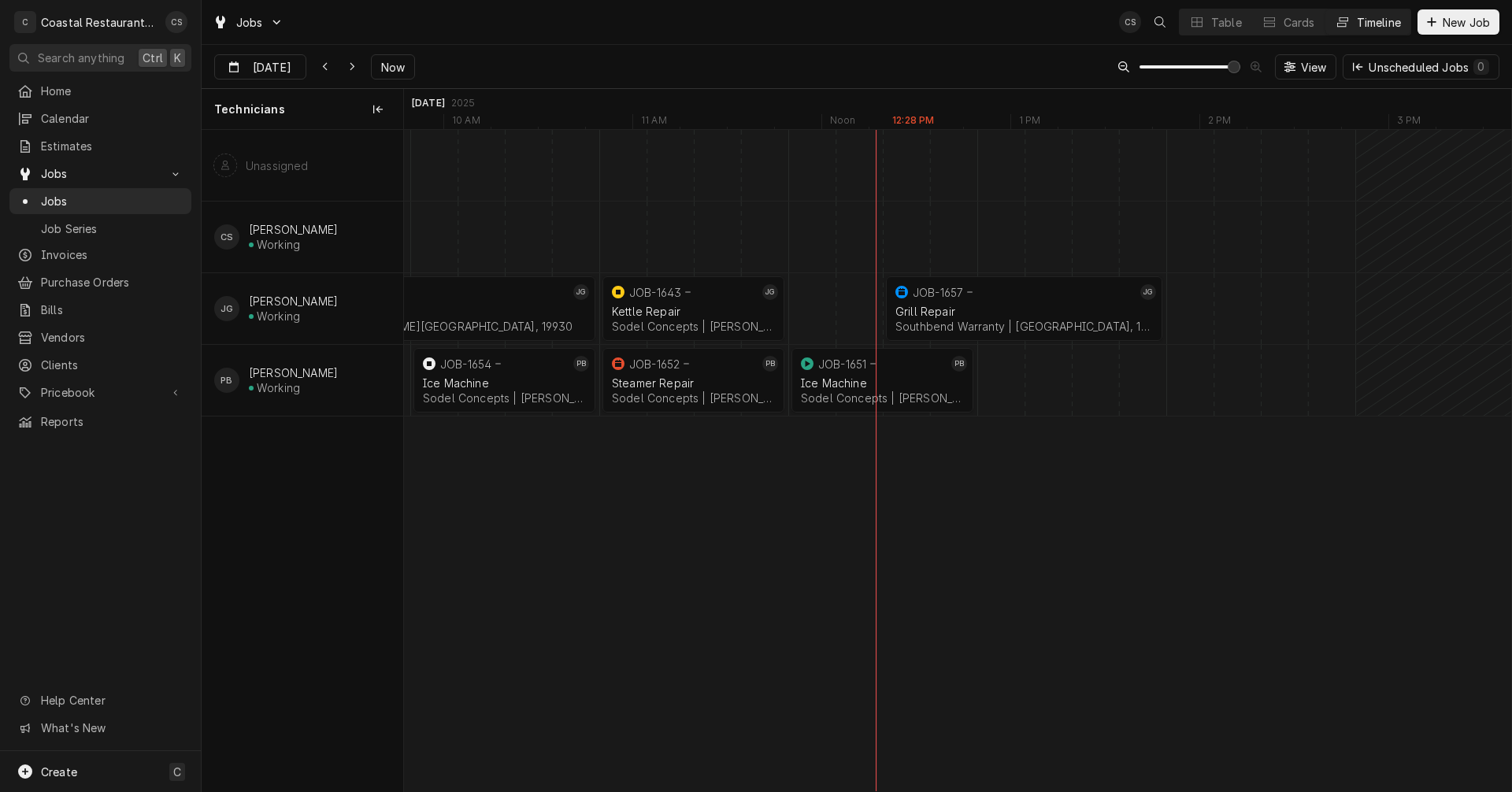
scroll to position [0, 22063]
click at [344, 65] on div "Dynamic Content Wrapper" at bounding box center [351, 67] width 16 height 16
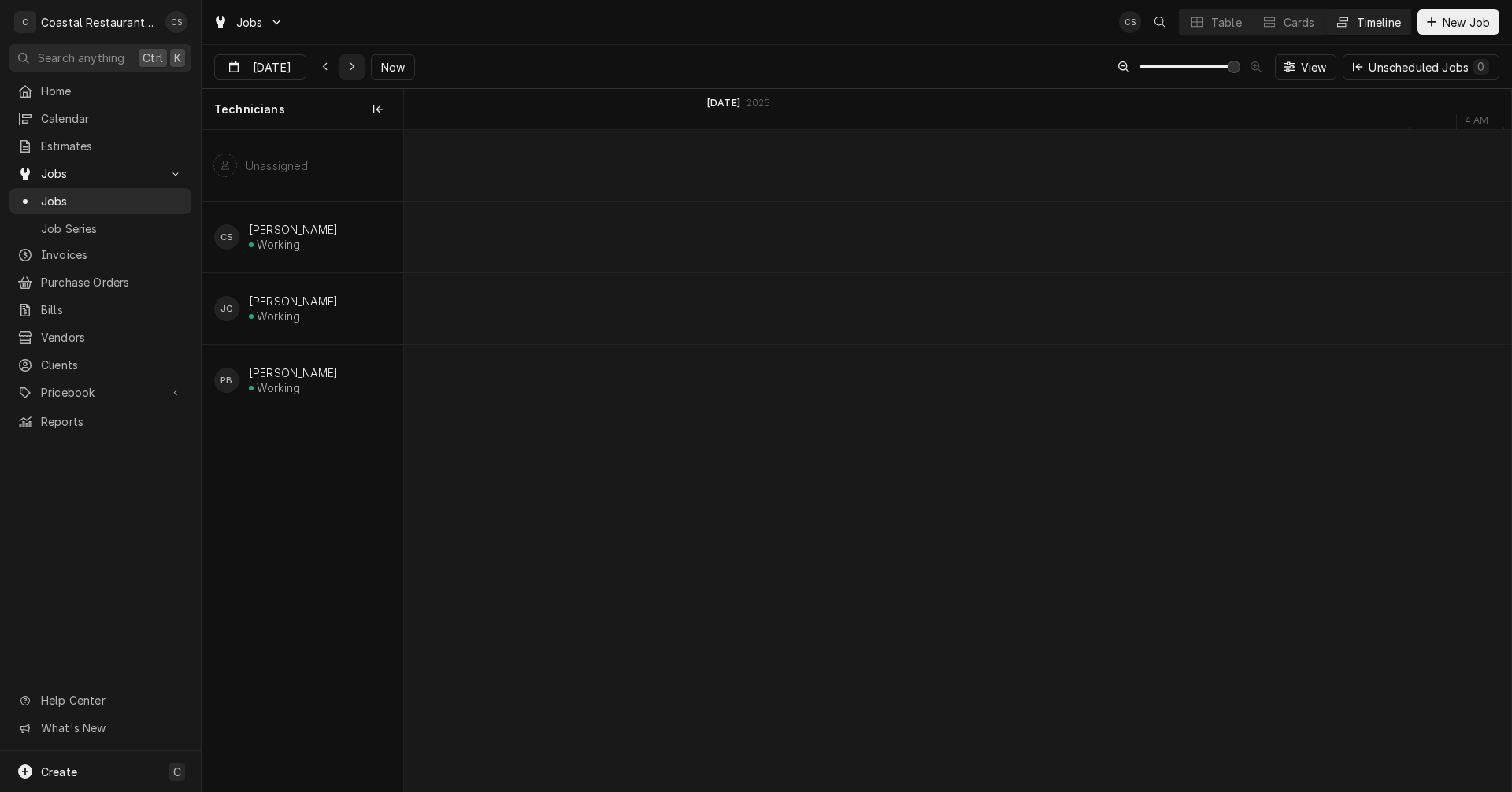
scroll to position [0, 25509]
type input "[DATE]"
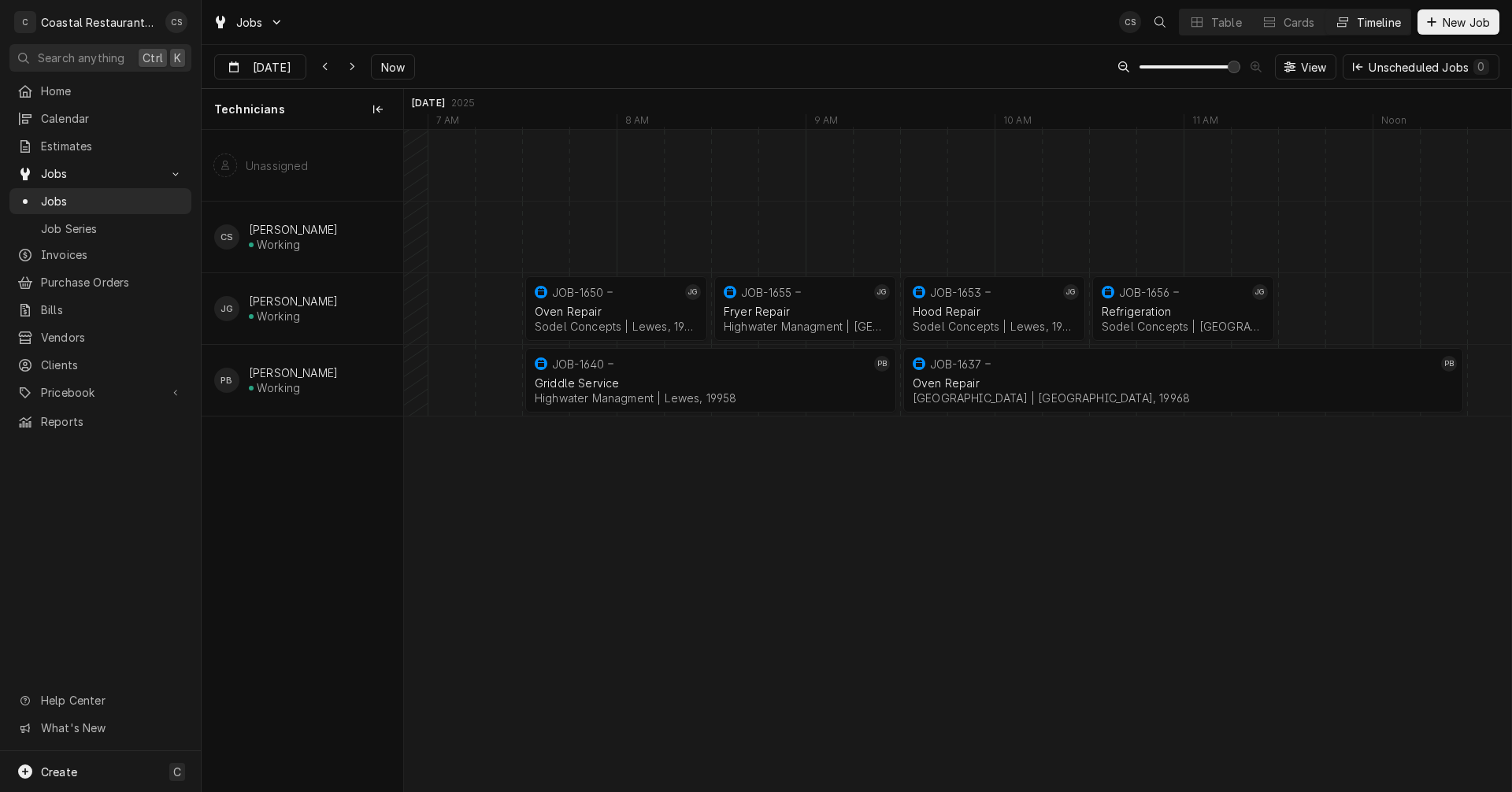
scroll to position [0, 26080]
